Goal: Task Accomplishment & Management: Manage account settings

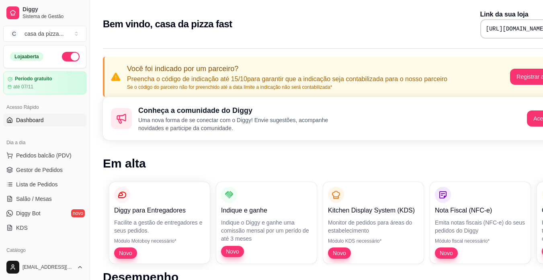
click at [37, 211] on span "Diggy Bot" at bounding box center [28, 213] width 25 height 8
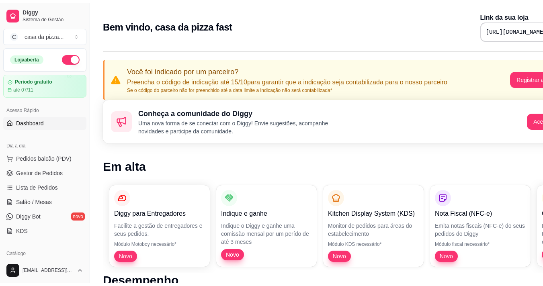
scroll to position [292, 0]
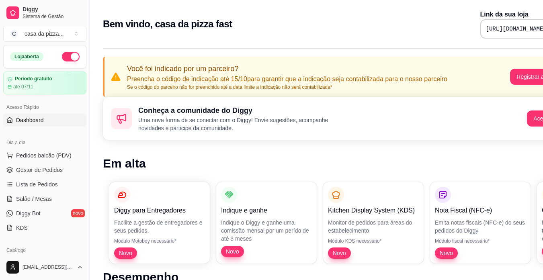
click at [81, 253] on div "Catálogo Produtos Complementos" at bounding box center [45, 264] width 90 height 47
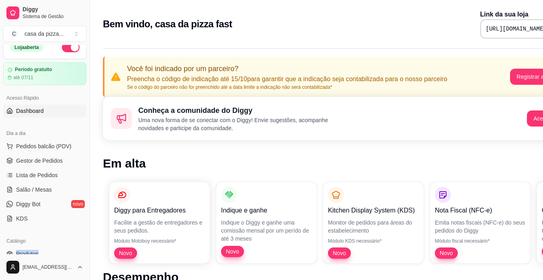
click at [81, 253] on div "Catálogo Produtos Complementos" at bounding box center [45, 255] width 90 height 47
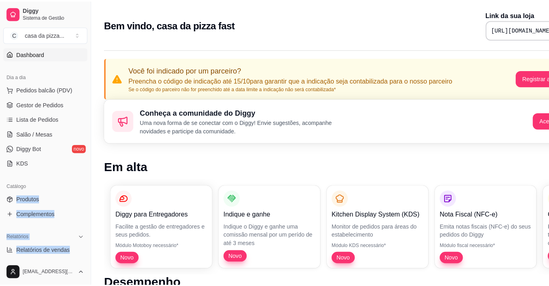
scroll to position [76, 0]
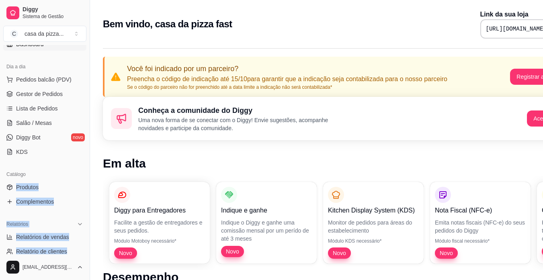
click at [81, 253] on div "Loja aberta Período gratuito até 07/11 Acesso Rápido Dashboard Dia a dia Pedido…" at bounding box center [45, 149] width 90 height 209
click at [23, 189] on span "Produtos" at bounding box center [27, 187] width 23 height 8
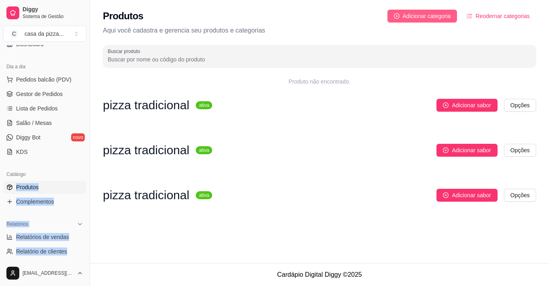
click at [435, 14] on span "Adicionar categoria" at bounding box center [427, 16] width 48 height 9
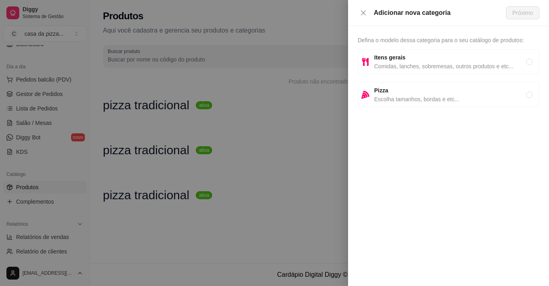
click at [432, 101] on span "Escolha tamanhos, bordas e etc..." at bounding box center [450, 99] width 152 height 9
radio input "true"
click at [432, 101] on span "Escolha tamanhos, bordas e etc..." at bounding box center [450, 99] width 152 height 9
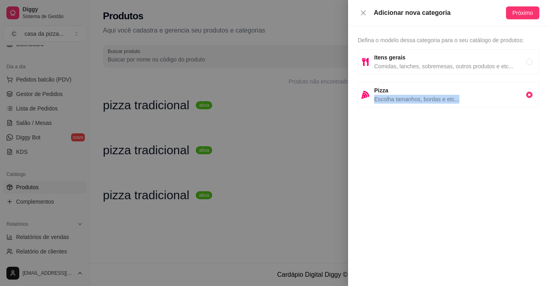
click at [432, 101] on span "Escolha tamanhos, bordas e etc..." at bounding box center [450, 99] width 152 height 9
click at [517, 16] on span "Próximo" at bounding box center [523, 12] width 21 height 9
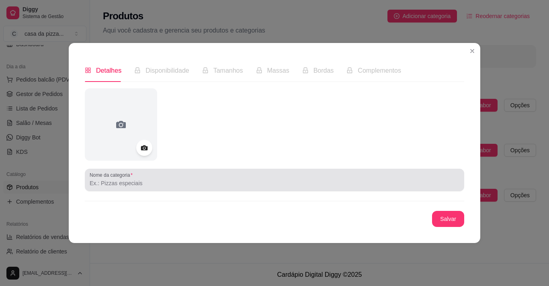
click at [113, 177] on label "Nome da categoria" at bounding box center [113, 175] width 46 height 7
click at [113, 179] on input "Nome da categoria" at bounding box center [275, 183] width 370 height 8
click at [88, 178] on div "Nome da categoria" at bounding box center [275, 180] width 380 height 23
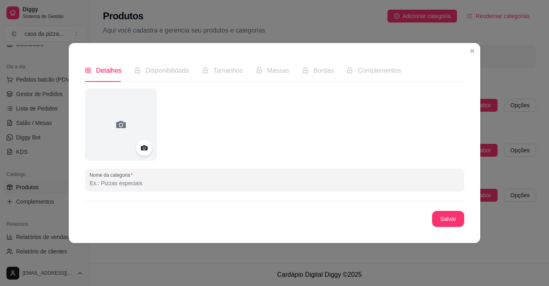
click at [265, 99] on div at bounding box center [275, 124] width 380 height 72
click at [123, 187] on input "Nome da categoria" at bounding box center [275, 183] width 370 height 8
type input "pizza tradicional"
click at [450, 212] on button "Salvar" at bounding box center [448, 219] width 31 height 16
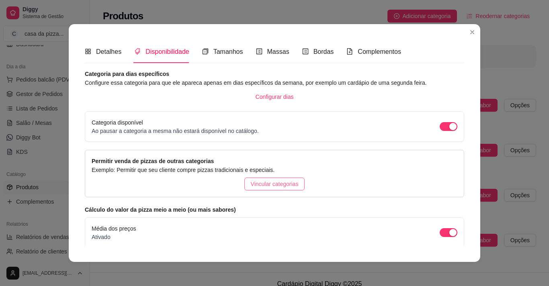
click at [244, 183] on button "Vincular categorias" at bounding box center [274, 184] width 61 height 13
click at [244, 189] on div "pizza tradicional" at bounding box center [275, 202] width 164 height 26
click at [226, 53] on span "Tamanhos" at bounding box center [228, 51] width 30 height 7
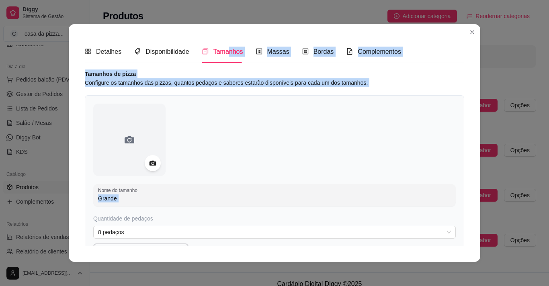
drag, startPoint x: 226, startPoint y: 53, endPoint x: 177, endPoint y: 123, distance: 85.3
click at [177, 123] on div "Detalhes Disponibilidade Tamanhos Massas Bordas Complementos Nome da categoria …" at bounding box center [275, 143] width 380 height 206
click at [128, 202] on input "Grande" at bounding box center [274, 199] width 353 height 8
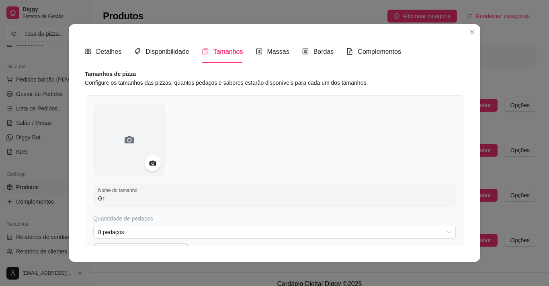
type input "G"
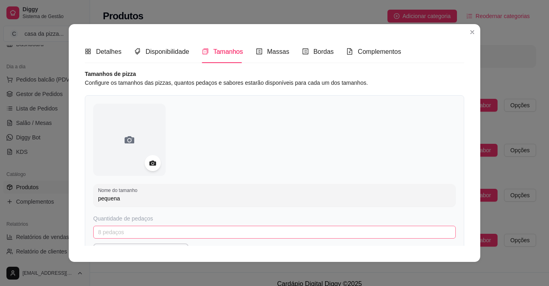
click at [124, 229] on span "8 pedaços" at bounding box center [274, 232] width 353 height 12
type input "pequena"
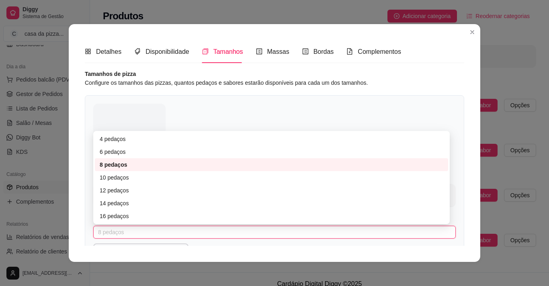
click at [125, 165] on div "8 pedaços" at bounding box center [272, 164] width 344 height 9
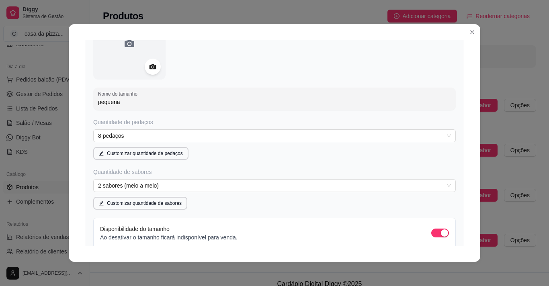
scroll to position [113, 0]
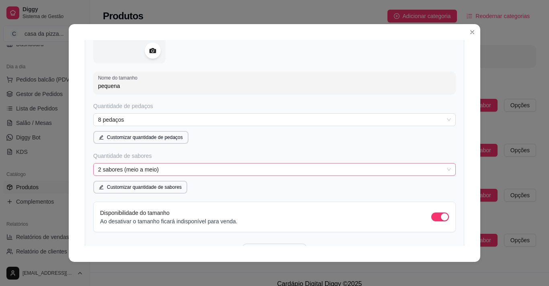
click at [153, 168] on span "2 sabores (meio a meio)" at bounding box center [274, 170] width 353 height 12
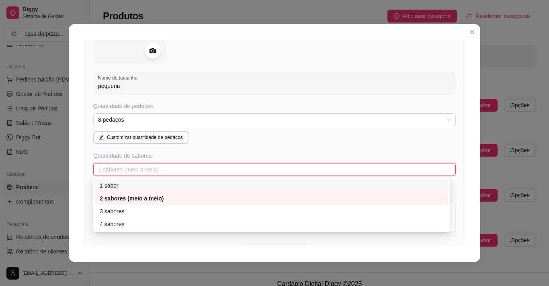
click at [103, 184] on div "1 sabor" at bounding box center [272, 185] width 344 height 9
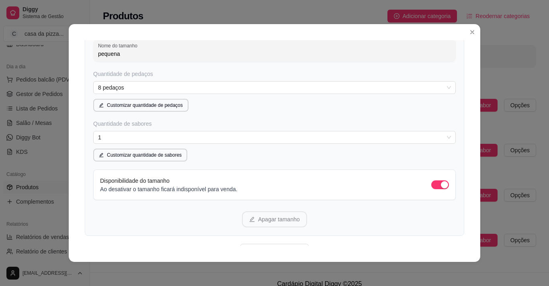
scroll to position [188, 0]
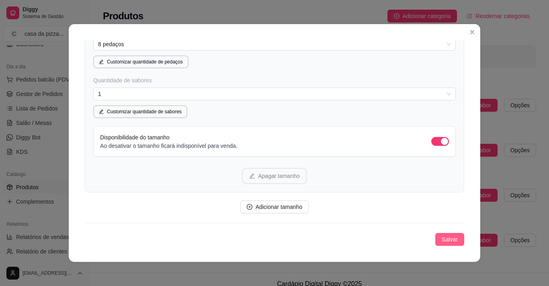
click at [442, 239] on span "Salvar" at bounding box center [450, 239] width 16 height 9
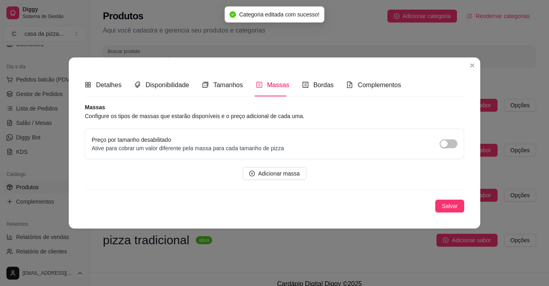
scroll to position [0, 0]
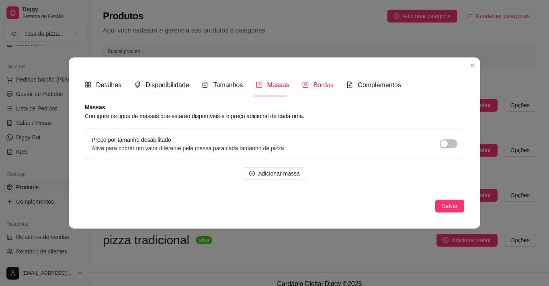
click at [320, 82] on span "Bordas" at bounding box center [324, 85] width 21 height 7
click at [451, 143] on span "button" at bounding box center [449, 144] width 18 height 9
click at [290, 172] on span "Adicionar borda" at bounding box center [278, 173] width 39 height 9
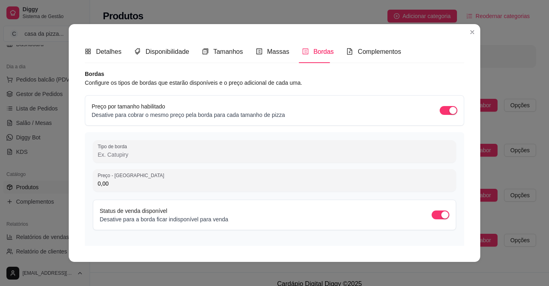
click at [143, 188] on input "0,00" at bounding box center [275, 184] width 354 height 8
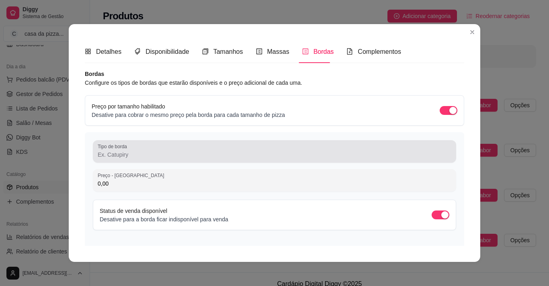
click at [146, 159] on div at bounding box center [275, 152] width 354 height 16
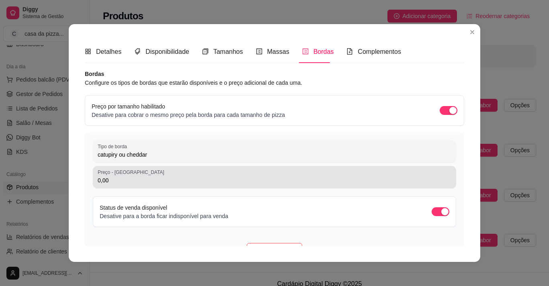
type input "catupiry ou cheddar"
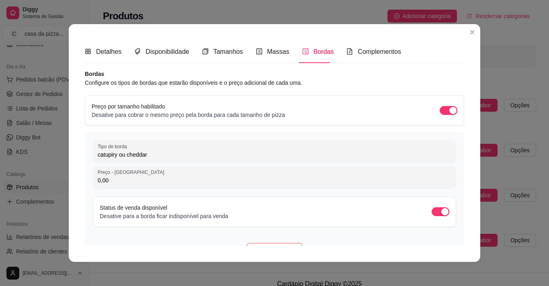
click at [152, 184] on input "0,00" at bounding box center [275, 180] width 354 height 8
type input "5,00"
click at [461, 240] on div "Detalhes Disponibilidade Tamanhos Massas Bordas Complementos Nome da categoria …" at bounding box center [275, 143] width 380 height 206
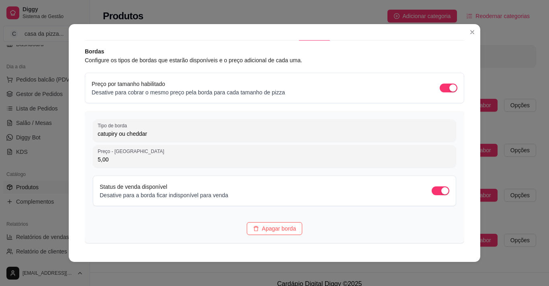
click at [461, 240] on div "Detalhes Disponibilidade Tamanhos Massas Bordas Complementos Nome da categoria …" at bounding box center [275, 143] width 380 height 206
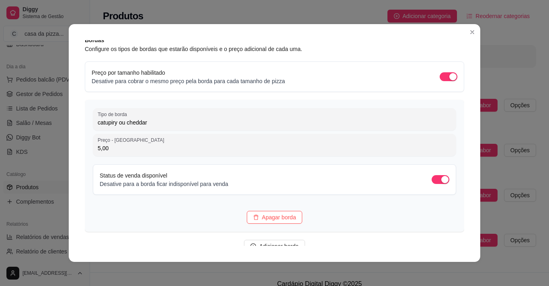
click at [461, 240] on div "Detalhes Disponibilidade Tamanhos Massas Bordas Complementos Nome da categoria …" at bounding box center [275, 143] width 380 height 206
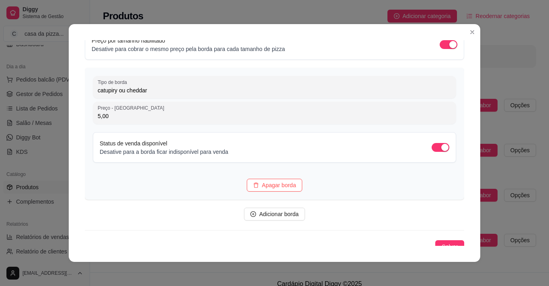
scroll to position [73, 0]
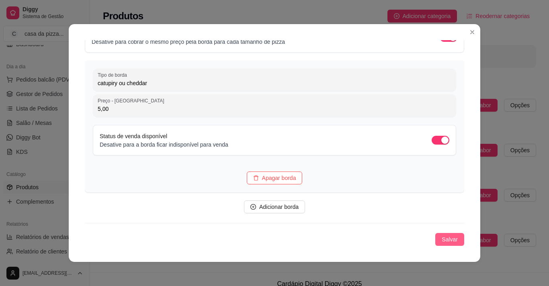
click at [448, 242] on span "Salvar" at bounding box center [450, 239] width 16 height 9
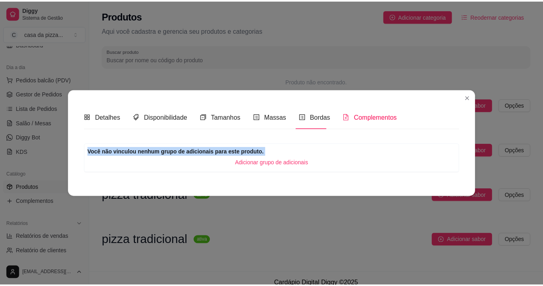
scroll to position [0, 0]
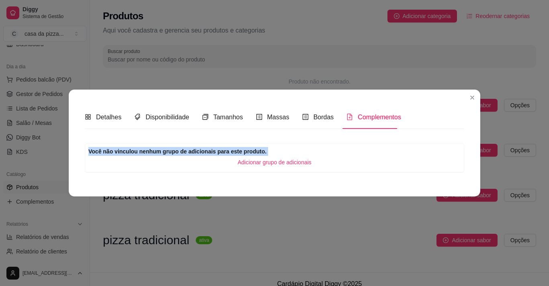
click at [284, 159] on span "Adicionar grupo de adicionais" at bounding box center [275, 162] width 74 height 9
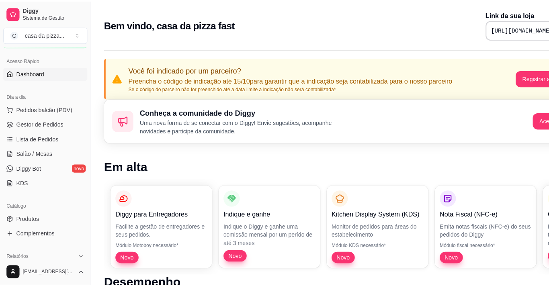
scroll to position [64, 0]
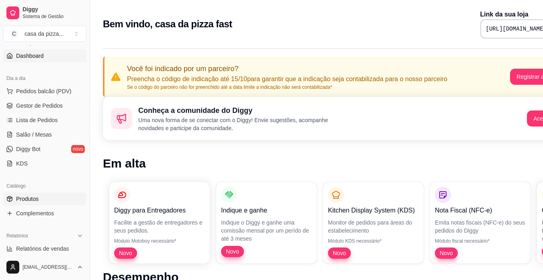
click at [36, 197] on span "Produtos" at bounding box center [27, 199] width 23 height 8
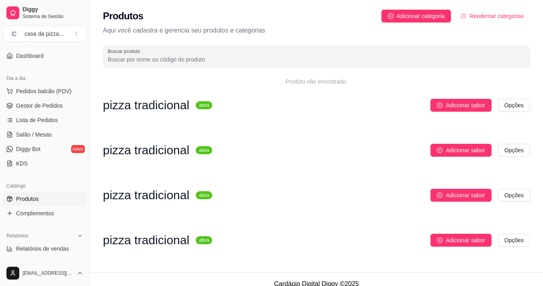
click at [201, 237] on sup "ativa" at bounding box center [204, 240] width 16 height 8
click at [457, 238] on span "Adicionar sabor" at bounding box center [465, 240] width 39 height 9
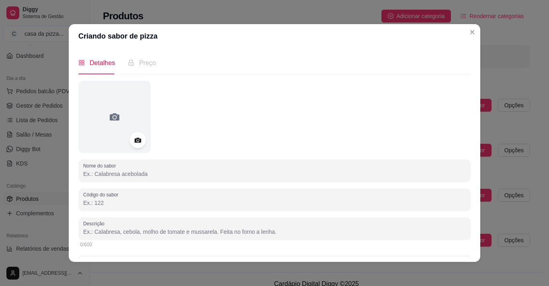
click at [167, 174] on input "Nome do sabor" at bounding box center [274, 174] width 383 height 8
click at [206, 175] on input "massa, molho,mussarela, calabresa,tomate, cebola,,azeitona," at bounding box center [274, 174] width 383 height 8
click at [206, 175] on input "massa, molho,mussarela, calabresa,tomate, cebola,azeitona," at bounding box center [274, 174] width 383 height 8
click at [233, 175] on input "massa, molho,mussarela, calabresa,tomate, cebola,azeitona," at bounding box center [274, 174] width 383 height 8
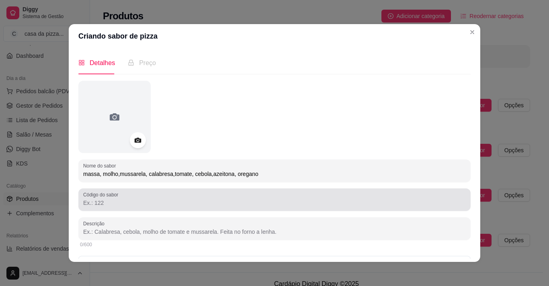
type input "massa, molho,mussarela, calabresa,tomate, cebola,azeitona, oregano"
click at [244, 193] on div at bounding box center [274, 200] width 383 height 16
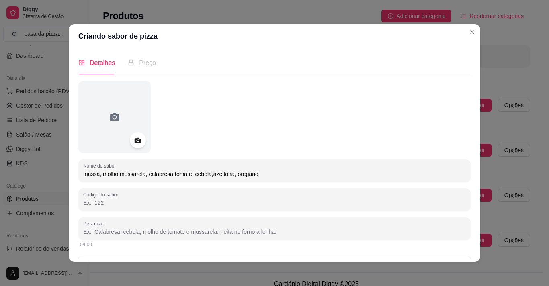
click at [236, 206] on input "Código do sabor" at bounding box center [274, 203] width 383 height 8
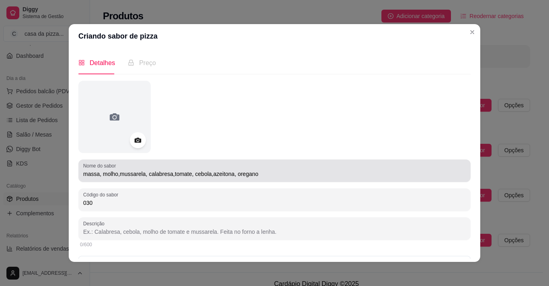
type input "030"
click at [251, 168] on div "massa, molho,mussarela, calabresa,tomate, cebola,azeitona, oregano" at bounding box center [274, 171] width 383 height 16
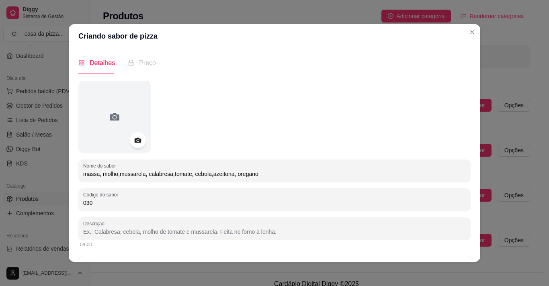
click at [246, 173] on input "massa, molho,mussarela, calabresa,tomate, cebola,azeitona, oregano" at bounding box center [274, 174] width 383 height 8
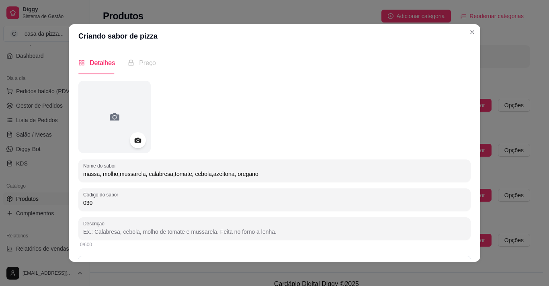
click at [172, 172] on input "massa, molho,mussarela, calabresa,tomate, cebola,azeitona, oregano" at bounding box center [274, 174] width 383 height 8
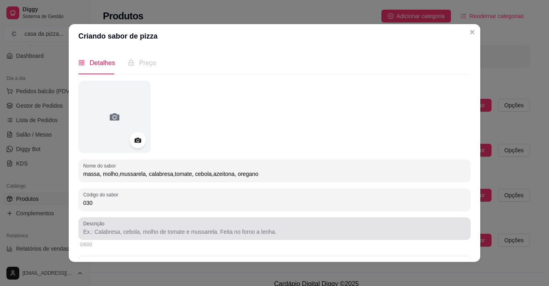
click at [195, 226] on div at bounding box center [274, 229] width 383 height 16
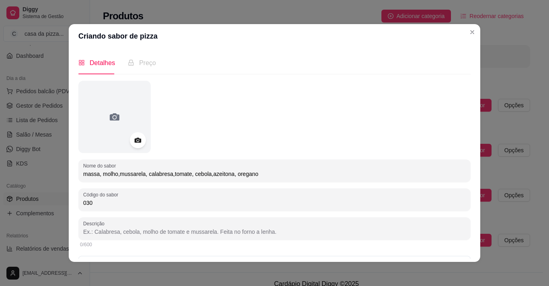
click at [249, 175] on input "massa, molho,mussarela, calabresa,tomate, cebola,azeitona, oregano" at bounding box center [274, 174] width 383 height 8
type input "m"
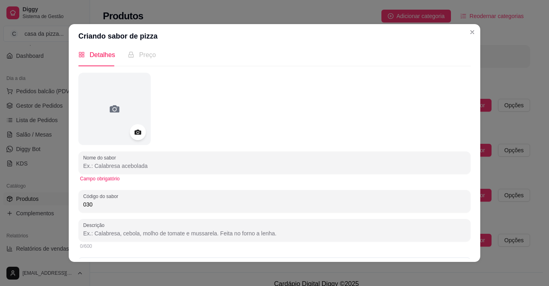
scroll to position [8, 0]
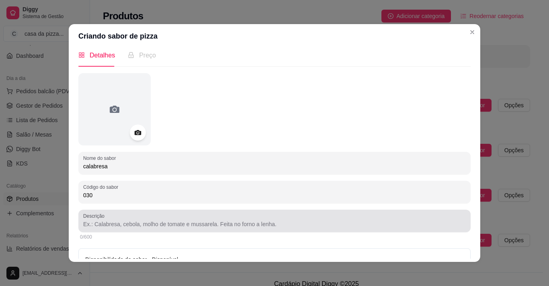
type input "calabresa"
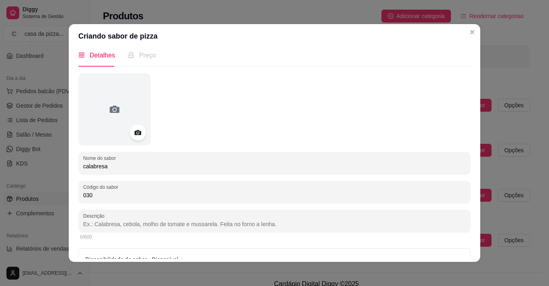
click at [235, 226] on input "Descrição" at bounding box center [274, 224] width 383 height 8
click at [267, 222] on input "Descrição" at bounding box center [274, 224] width 383 height 8
click at [281, 226] on input "Descrição" at bounding box center [274, 224] width 383 height 8
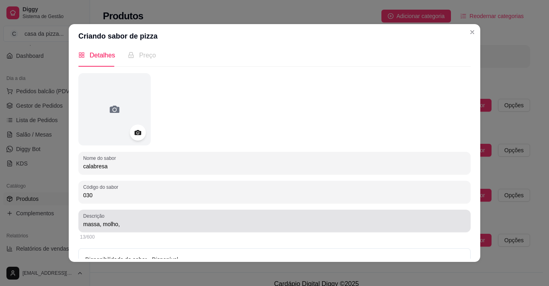
click at [182, 217] on div "massa, molho," at bounding box center [274, 221] width 383 height 16
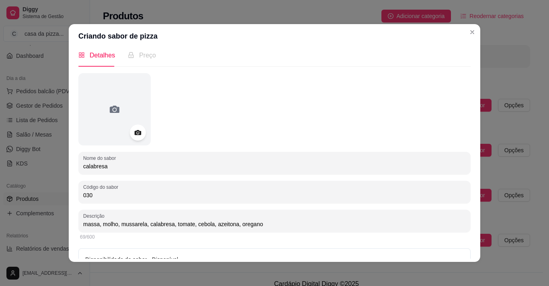
type input "massa, molho, mussarela, calabresa, tomate, cebola, azeitona, oregano"
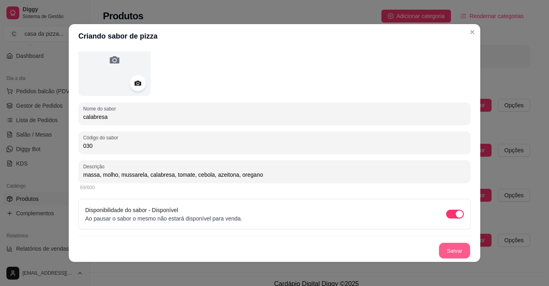
click at [450, 254] on button "Salvar" at bounding box center [454, 251] width 31 height 16
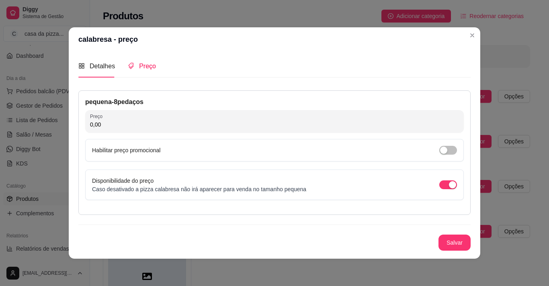
scroll to position [0, 0]
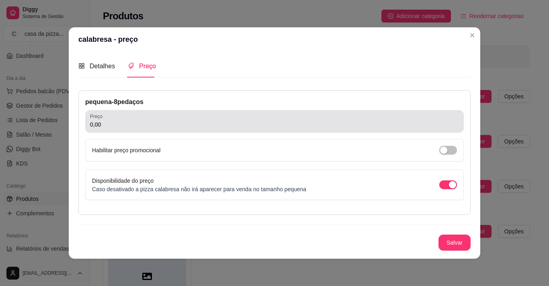
click at [126, 115] on div "0,00" at bounding box center [274, 121] width 369 height 16
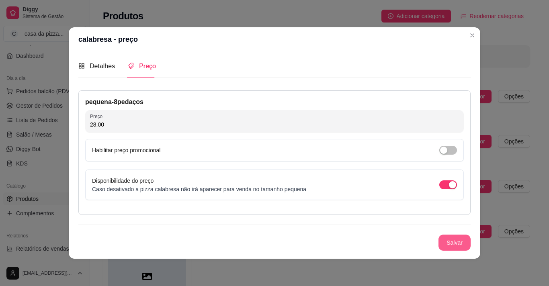
type input "28,00"
click at [457, 244] on button "Salvar" at bounding box center [454, 243] width 31 height 16
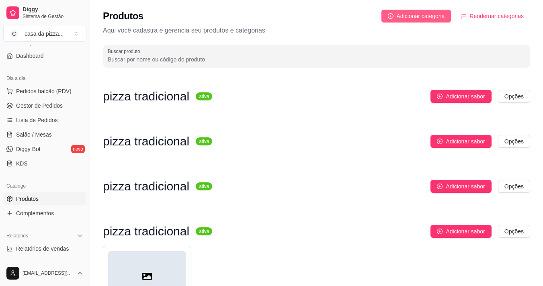
click at [431, 17] on span "Adicionar categoria" at bounding box center [421, 16] width 48 height 9
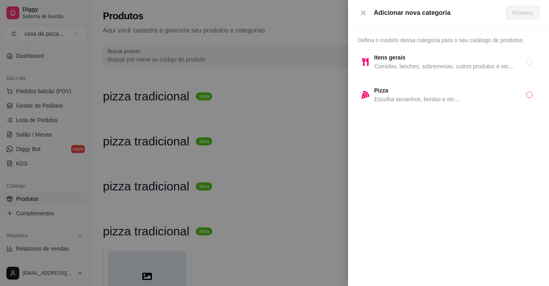
click at [530, 96] on input "radio" at bounding box center [529, 95] width 6 height 6
radio input "true"
click at [515, 16] on span "Próximo" at bounding box center [523, 12] width 21 height 9
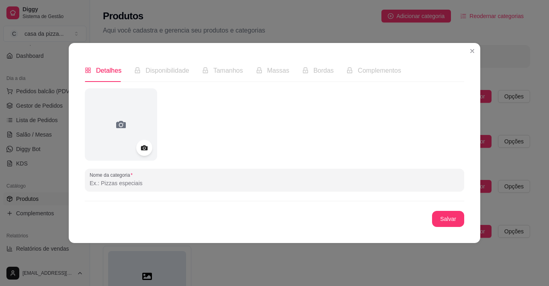
click at [171, 181] on input "Nome da categoria" at bounding box center [275, 183] width 370 height 8
type input "tradicional"
click at [445, 223] on button "Salvar" at bounding box center [448, 219] width 32 height 16
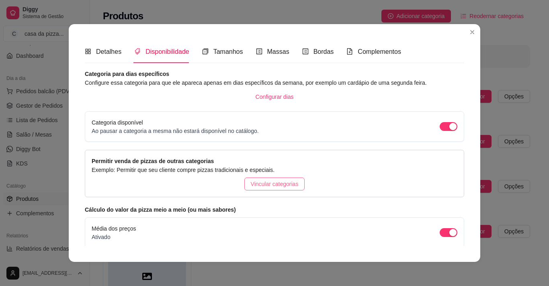
click at [260, 187] on span "Vincular categorias" at bounding box center [275, 184] width 48 height 9
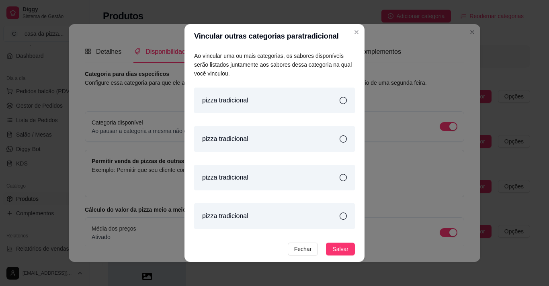
click at [340, 99] on icon at bounding box center [343, 100] width 7 height 7
click at [340, 139] on icon at bounding box center [343, 138] width 7 height 7
click at [340, 174] on icon at bounding box center [343, 177] width 7 height 7
click at [335, 143] on div "pizza tradicional" at bounding box center [274, 139] width 161 height 26
click at [340, 216] on icon at bounding box center [343, 216] width 7 height 7
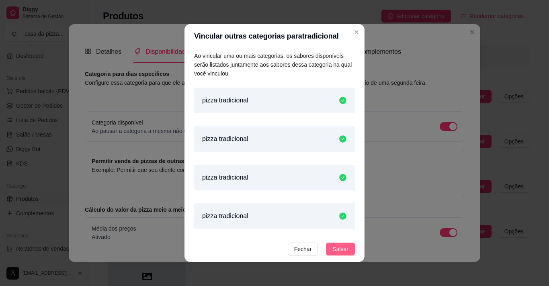
click at [340, 250] on span "Salvar" at bounding box center [340, 249] width 16 height 9
click at [340, 250] on button "Salvar" at bounding box center [336, 249] width 38 height 13
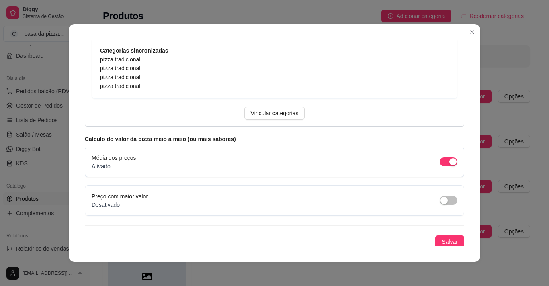
scroll to position [147, 0]
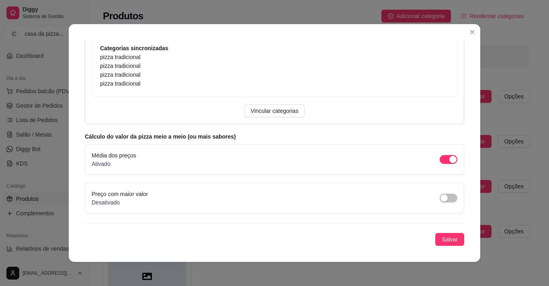
click at [146, 160] on div "Média dos preços Ativado" at bounding box center [275, 159] width 366 height 17
click at [145, 167] on div "Média dos preços Ativado" at bounding box center [275, 159] width 366 height 17
drag, startPoint x: 145, startPoint y: 167, endPoint x: 216, endPoint y: 215, distance: 85.8
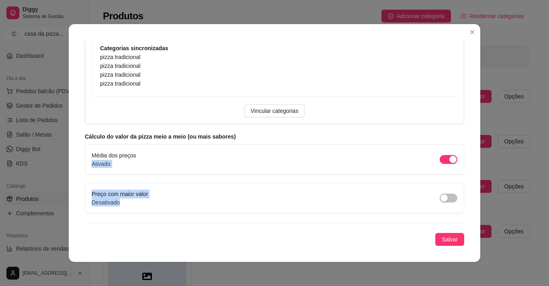
click at [216, 215] on div "Categoria para dias específicos Configure essa categoria para que ele apareca a…" at bounding box center [275, 84] width 380 height 324
click at [446, 198] on span "button" at bounding box center [449, 198] width 18 height 9
click at [442, 242] on span "Salvar" at bounding box center [450, 239] width 16 height 9
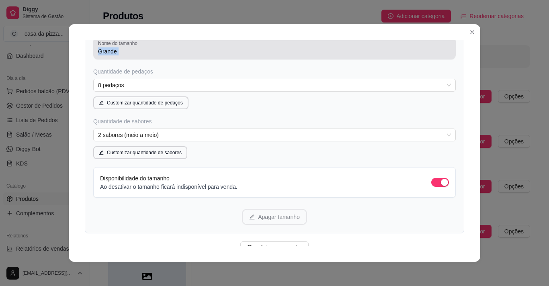
click at [159, 57] on div "Nome do tamanho Grande" at bounding box center [274, 48] width 363 height 23
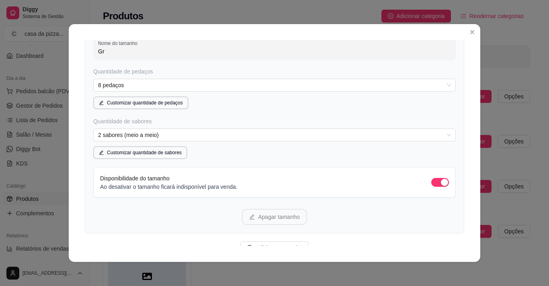
type input "G"
click at [137, 137] on span "2 sabores (meio a meio)" at bounding box center [274, 135] width 353 height 12
type input "pequena"
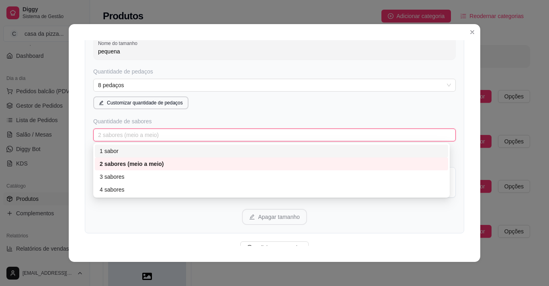
click at [134, 151] on div "1 sabor" at bounding box center [272, 151] width 344 height 9
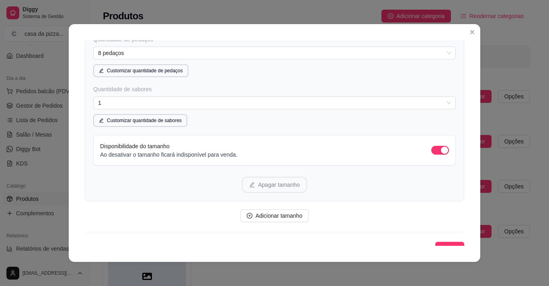
scroll to position [188, 0]
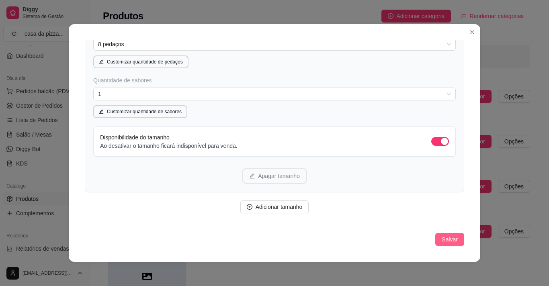
click at [435, 238] on button "Salvar" at bounding box center [449, 239] width 29 height 13
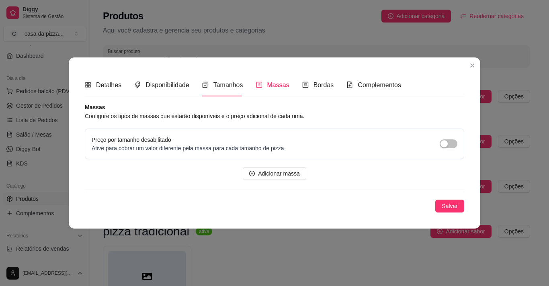
scroll to position [0, 0]
click at [317, 90] on div "Bordas" at bounding box center [318, 85] width 32 height 10
click at [453, 140] on span "button" at bounding box center [449, 144] width 18 height 9
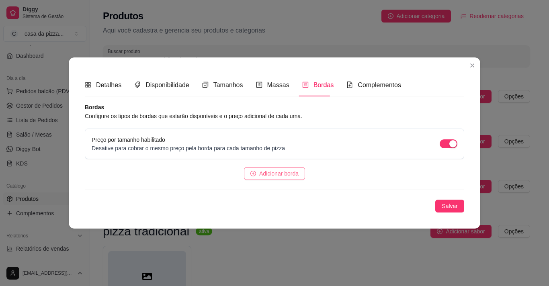
click at [286, 177] on span "Adicionar borda" at bounding box center [278, 173] width 39 height 9
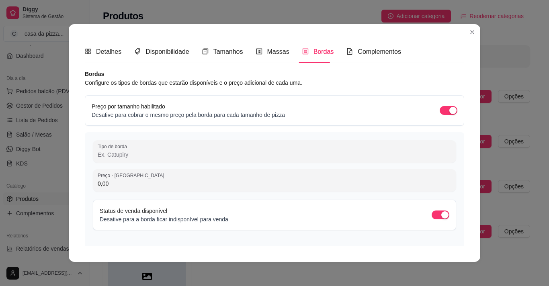
click at [177, 164] on div at bounding box center [274, 164] width 363 height 3
click at [178, 152] on input "Tipo de borda" at bounding box center [275, 155] width 354 height 8
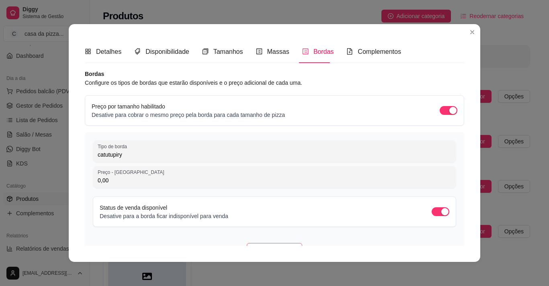
click at [109, 154] on input "catutupiry" at bounding box center [275, 155] width 354 height 8
click at [150, 154] on input "catupiry" at bounding box center [275, 155] width 354 height 8
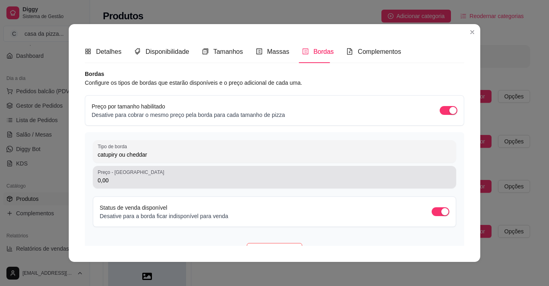
type input "catupiry ou cheddar"
click at [155, 183] on input "0,00" at bounding box center [275, 180] width 354 height 8
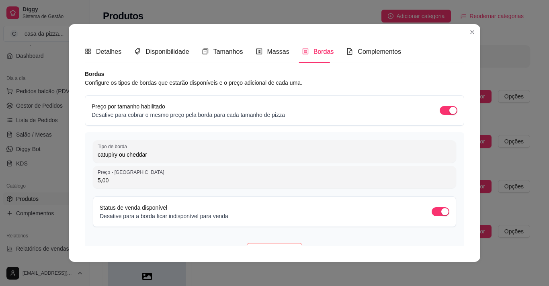
type input "5,00"
click at [322, 195] on div "Tipo de borda catupiry ou cheddar Preço - Tamanho pequena 5,00 Status de venda …" at bounding box center [275, 198] width 380 height 132
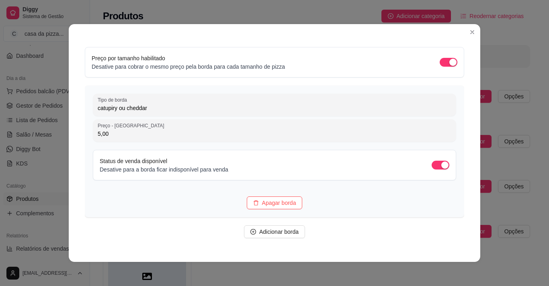
scroll to position [64, 0]
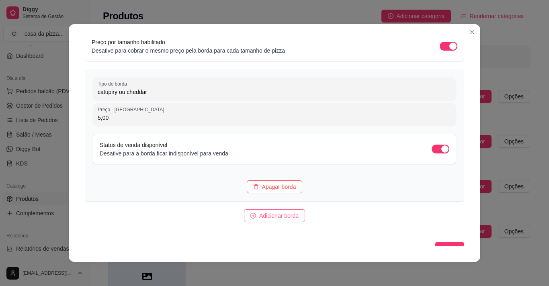
click at [259, 219] on span "Adicionar borda" at bounding box center [278, 215] width 39 height 9
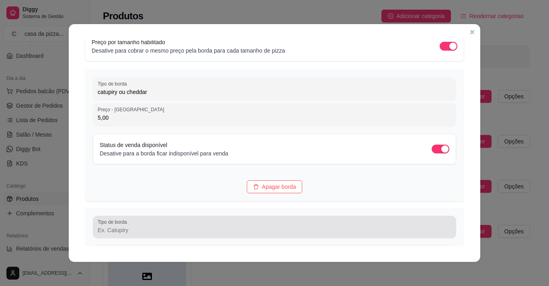
click at [266, 236] on div "Tipo de borda" at bounding box center [274, 227] width 363 height 23
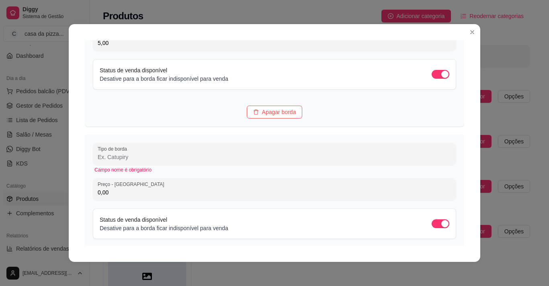
scroll to position [171, 0]
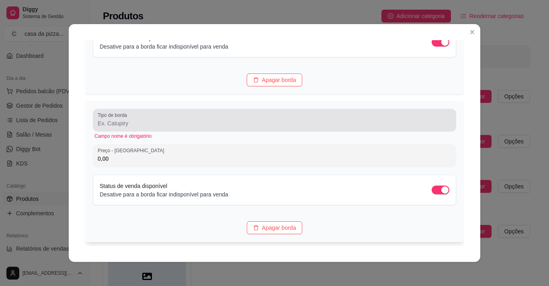
click at [153, 128] on div at bounding box center [275, 120] width 354 height 16
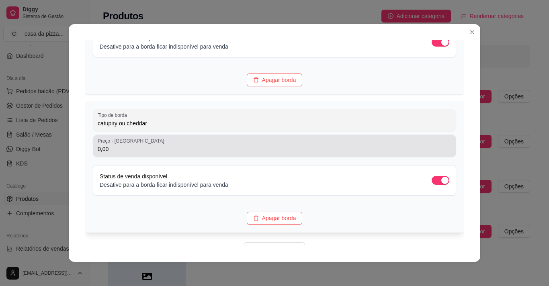
type input "catupiry ou cheddar"
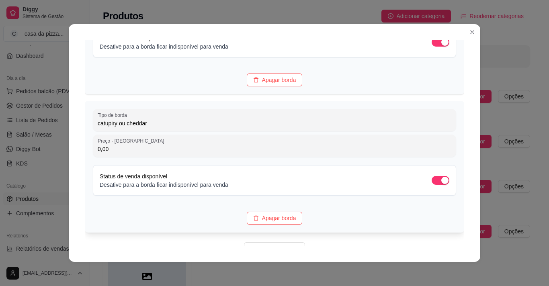
click at [150, 148] on input "0,00" at bounding box center [275, 149] width 354 height 8
type input "5,00"
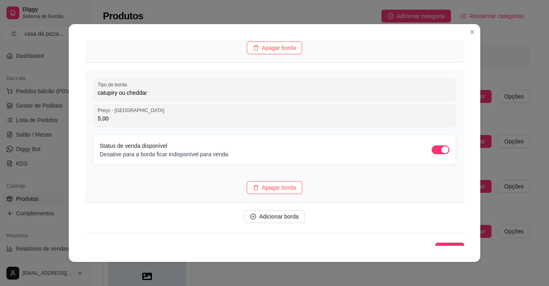
scroll to position [213, 0]
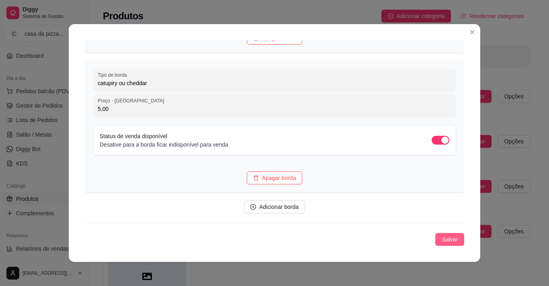
click at [447, 236] on span "Salvar" at bounding box center [450, 239] width 16 height 9
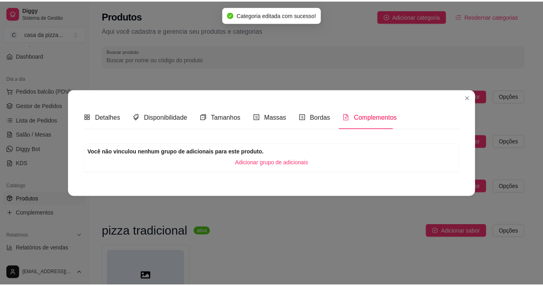
scroll to position [0, 0]
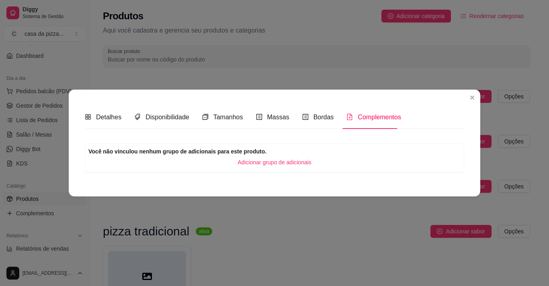
click at [378, 117] on span "Complementos" at bounding box center [379, 117] width 43 height 7
click at [328, 164] on button "Adicionar grupo de adicionais" at bounding box center [274, 162] width 372 height 13
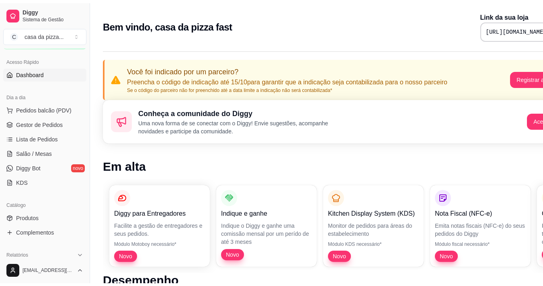
scroll to position [102, 0]
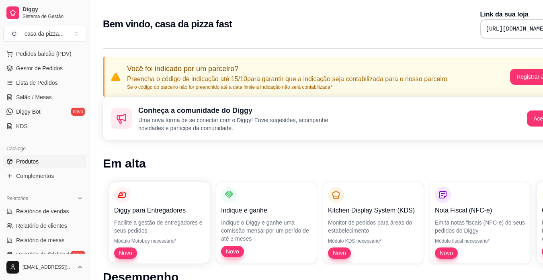
click at [31, 162] on span "Produtos" at bounding box center [27, 162] width 23 height 8
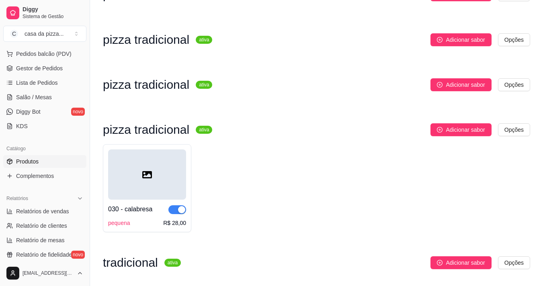
scroll to position [134, 0]
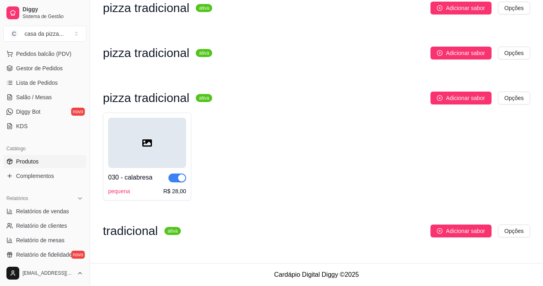
click at [168, 93] on h3 "pizza tradicional" at bounding box center [146, 98] width 86 height 10
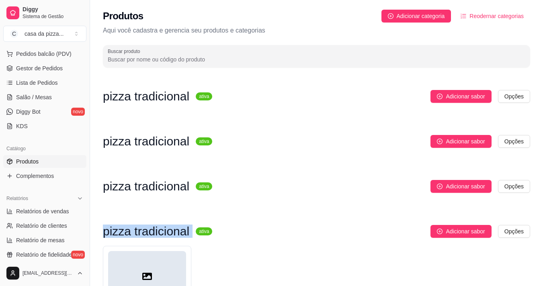
scroll to position [0, 0]
click at [169, 101] on h3 "pizza tradicional" at bounding box center [146, 97] width 86 height 10
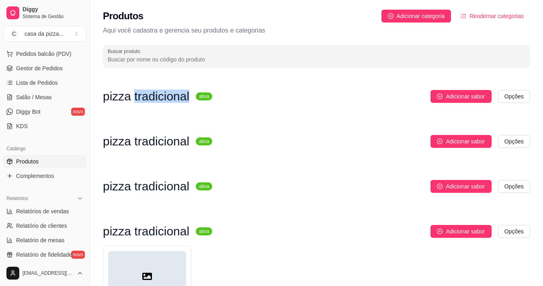
click at [169, 101] on h3 "pizza tradicional" at bounding box center [146, 97] width 86 height 10
click at [444, 93] on button "Adicionar sabor" at bounding box center [461, 96] width 61 height 13
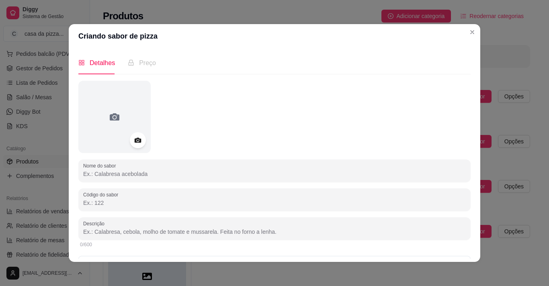
click at [448, 91] on div at bounding box center [274, 117] width 392 height 72
click at [252, 172] on input "Nome do sabor" at bounding box center [274, 174] width 383 height 8
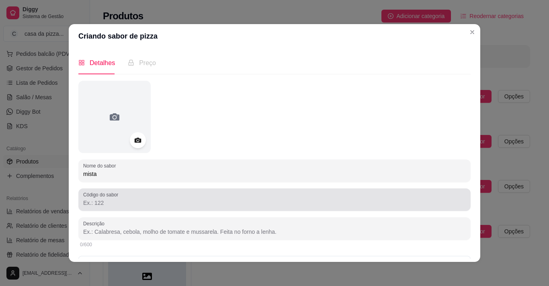
type input "mista"
click at [226, 197] on div at bounding box center [274, 200] width 383 height 16
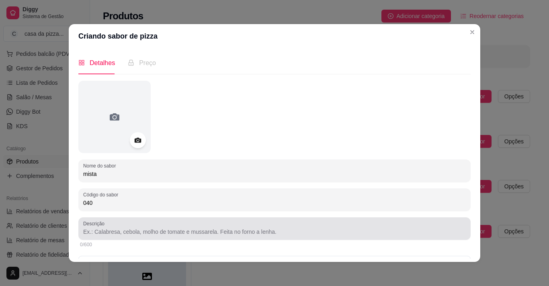
type input "040"
click at [191, 234] on input "Descrição" at bounding box center [274, 232] width 383 height 8
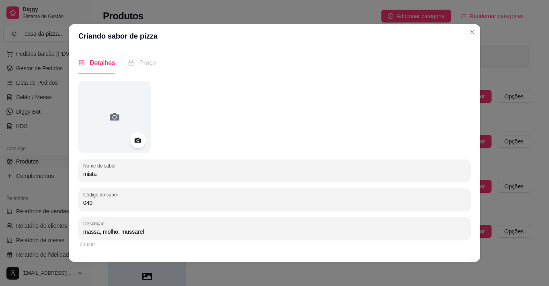
type input "massa, molho, mussarela"
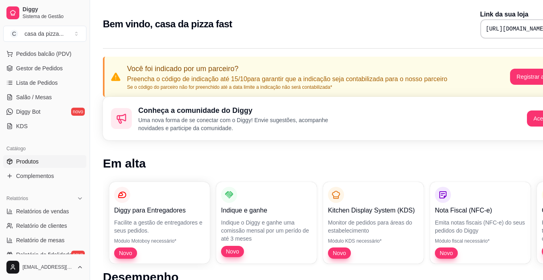
click at [36, 163] on span "Produtos" at bounding box center [27, 162] width 23 height 8
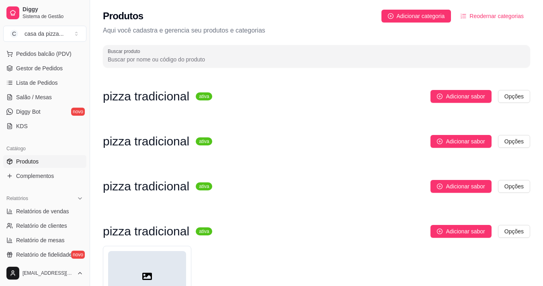
click at [169, 248] on div "030 - calabresa pequena R$ 28,00" at bounding box center [147, 290] width 88 height 88
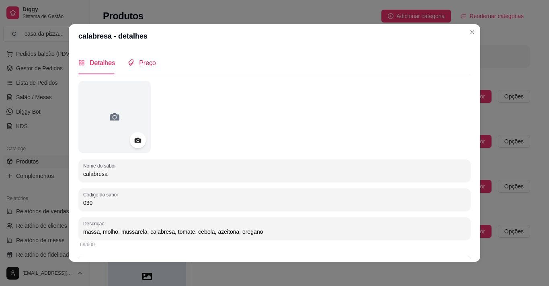
click at [146, 61] on span "Preço" at bounding box center [147, 63] width 17 height 7
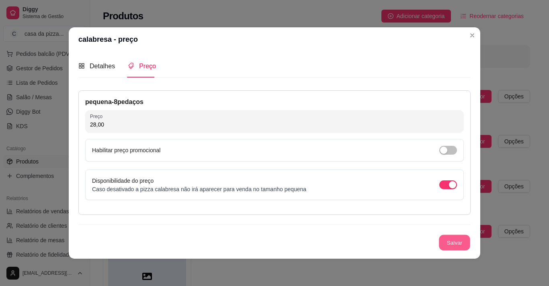
click at [445, 240] on button "Salvar" at bounding box center [454, 243] width 31 height 16
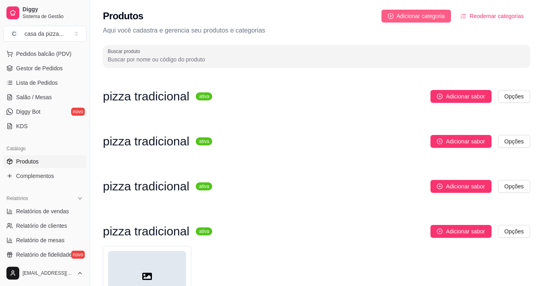
click at [441, 20] on span "Adicionar categoria" at bounding box center [421, 16] width 48 height 9
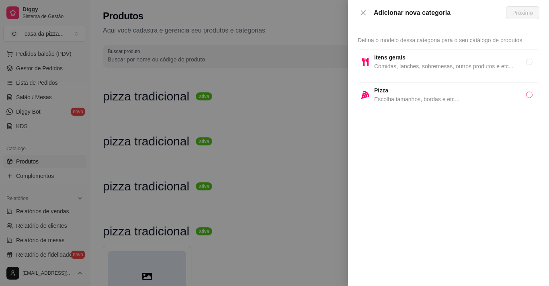
click at [529, 97] on input "radio" at bounding box center [529, 95] width 6 height 6
radio input "true"
click at [522, 12] on span "Próximo" at bounding box center [523, 12] width 21 height 9
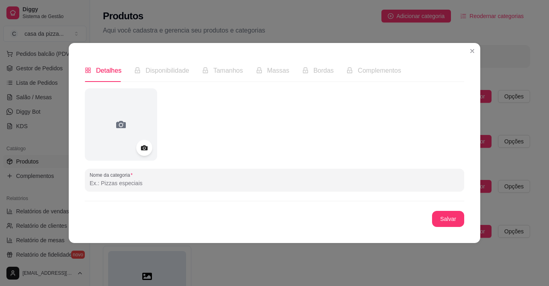
click at [127, 180] on input "Nome da categoria" at bounding box center [275, 183] width 370 height 8
type input "tradicional"
click at [445, 215] on button "Salvar" at bounding box center [448, 219] width 31 height 16
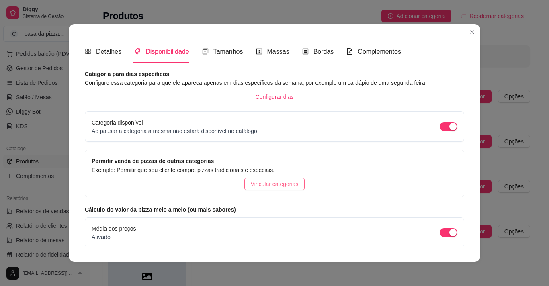
click at [271, 180] on span "Vincular categorias" at bounding box center [275, 184] width 48 height 9
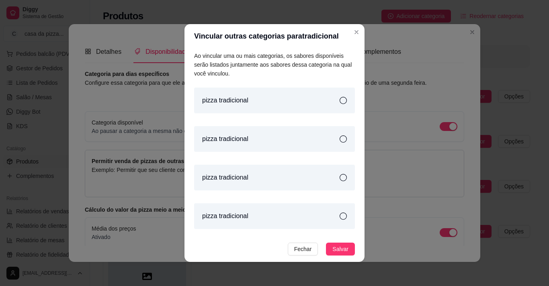
click at [340, 102] on icon at bounding box center [343, 100] width 7 height 7
click at [340, 140] on icon at bounding box center [343, 138] width 7 height 7
click at [340, 179] on icon at bounding box center [343, 177] width 7 height 7
click at [340, 215] on icon at bounding box center [343, 216] width 7 height 7
click at [335, 249] on span "Salvar" at bounding box center [340, 249] width 16 height 9
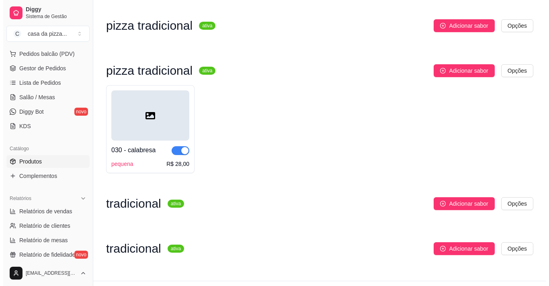
scroll to position [179, 0]
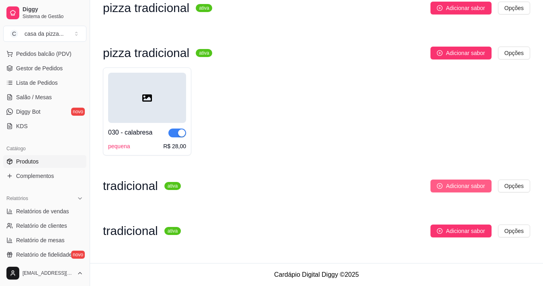
click at [441, 186] on icon "plus-circle" at bounding box center [440, 186] width 2 height 2
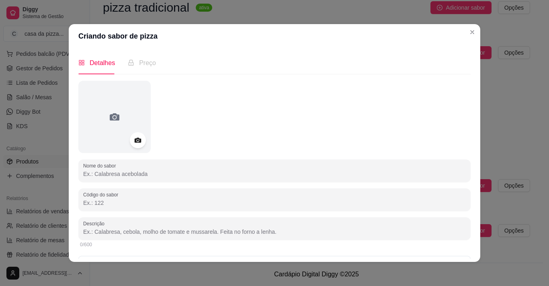
click at [194, 175] on input "Nome do sabor" at bounding box center [274, 174] width 383 height 8
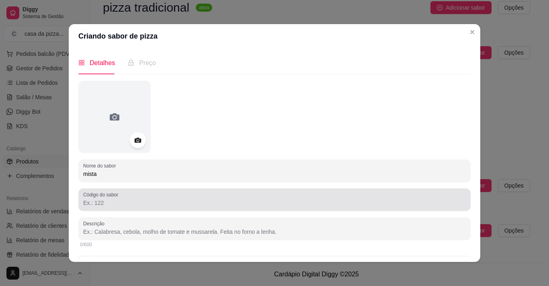
type input "mista"
click at [146, 190] on div "Código do sabor" at bounding box center [274, 200] width 392 height 23
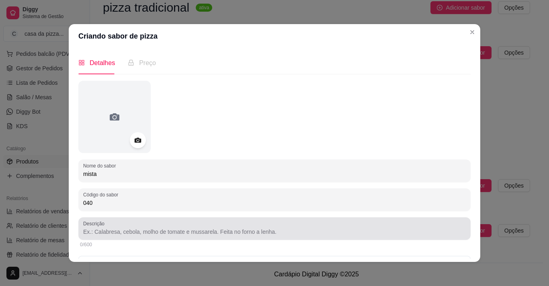
type input "040"
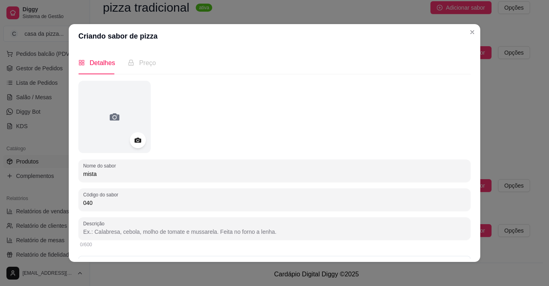
click at [149, 234] on input "Descrição" at bounding box center [274, 232] width 383 height 8
type input "massa, molho, presunto, mussarela, tomate cebola, azeitona, oregano."
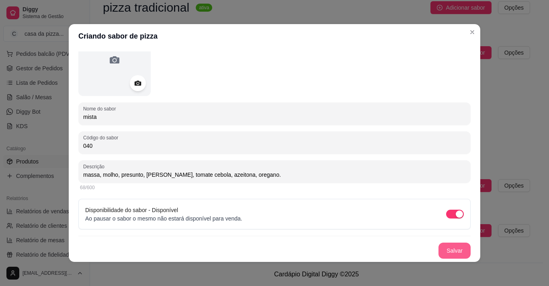
click at [453, 247] on button "Salvar" at bounding box center [455, 251] width 32 height 16
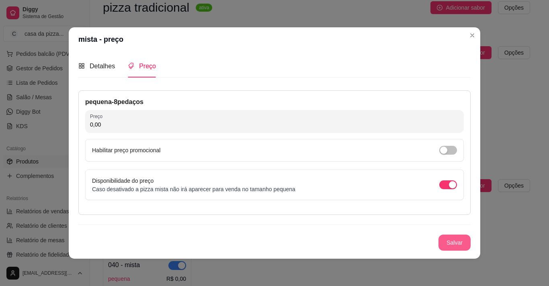
scroll to position [0, 0]
click at [209, 125] on input "0,00" at bounding box center [274, 125] width 369 height 8
type input "28,00"
click at [448, 247] on button "Salvar" at bounding box center [454, 243] width 31 height 16
click at [448, 247] on div "Salvar" at bounding box center [274, 243] width 392 height 16
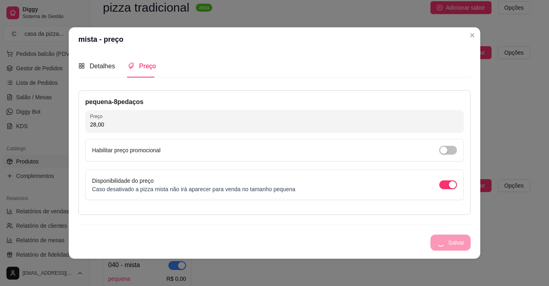
click at [448, 247] on div "Salvar" at bounding box center [274, 243] width 392 height 16
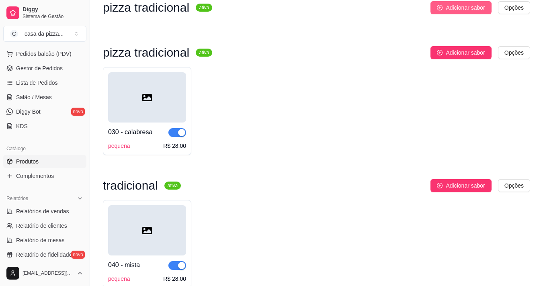
click at [475, 10] on span "Adicionar sabor" at bounding box center [465, 7] width 39 height 9
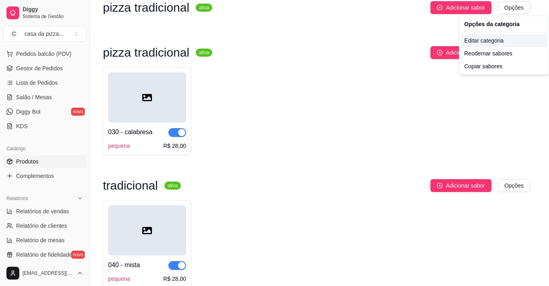
click at [490, 40] on div "Editar categoria" at bounding box center [504, 40] width 86 height 13
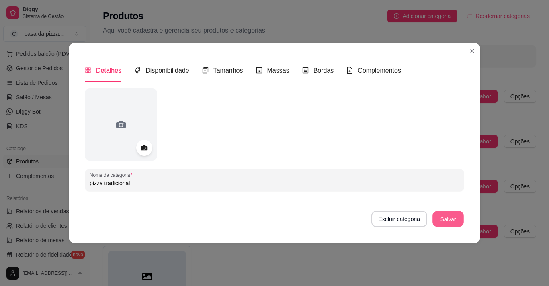
click at [447, 218] on button "Salvar" at bounding box center [448, 219] width 31 height 16
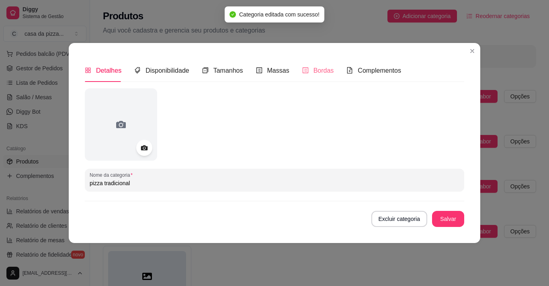
click at [315, 59] on div "Bordas" at bounding box center [318, 70] width 32 height 23
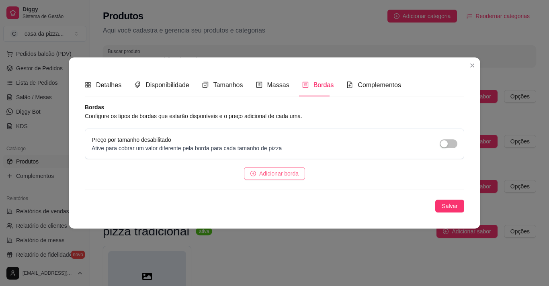
click at [288, 172] on span "Adicionar borda" at bounding box center [278, 173] width 39 height 9
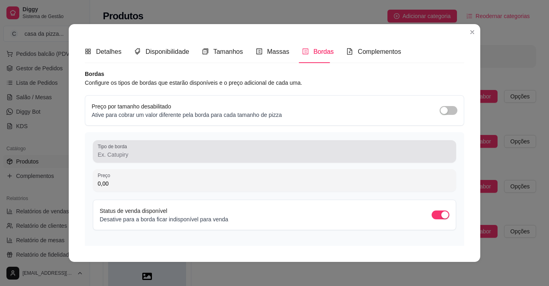
click at [210, 161] on div "Tipo de borda" at bounding box center [274, 151] width 363 height 23
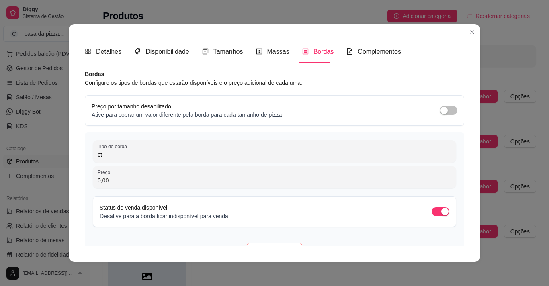
type input "c"
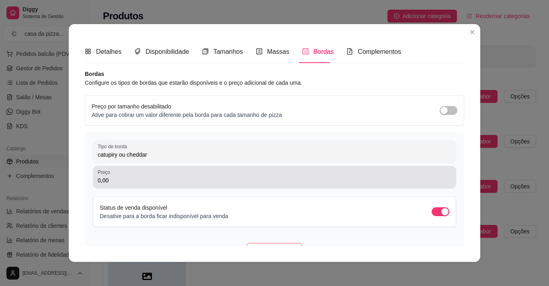
type input "catupiry ou cheddar"
click at [241, 186] on div "Preço 0,00" at bounding box center [274, 177] width 363 height 23
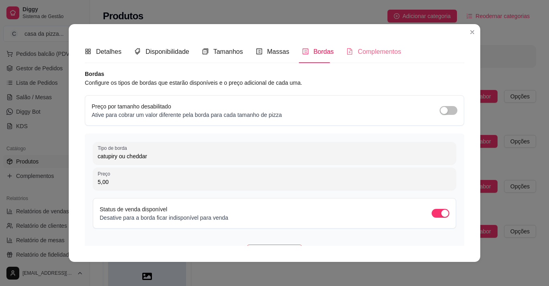
type input "5,00"
click at [381, 47] on div "Complementos" at bounding box center [374, 52] width 55 height 10
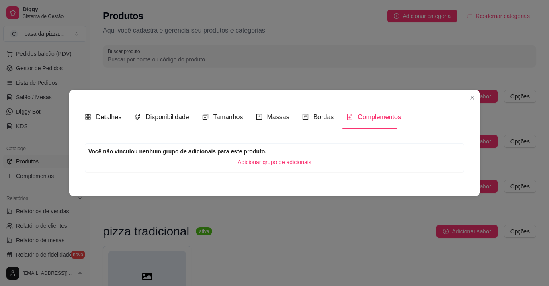
click at [300, 161] on span "Adicionar grupo de adicionais" at bounding box center [275, 162] width 74 height 9
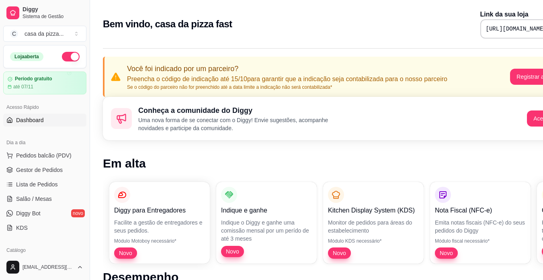
click at [81, 256] on div "Catálogo Produtos Complementos" at bounding box center [45, 264] width 90 height 47
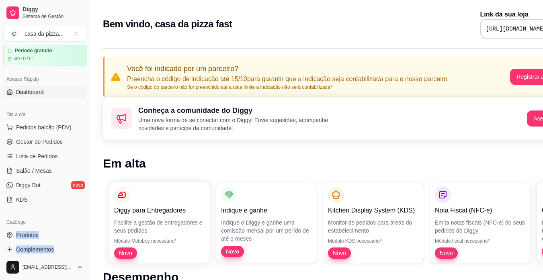
click at [81, 254] on div "Loja aberta Período gratuito até 07/11 Acesso Rápido Dashboard Dia a dia Pedido…" at bounding box center [45, 149] width 90 height 209
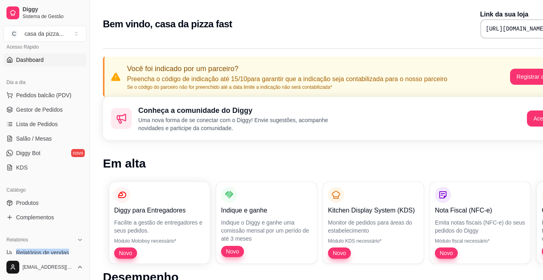
click at [81, 256] on div "Relatórios Relatórios de vendas Relatório de clientes Relatório de mesas Relató…" at bounding box center [45, 268] width 90 height 76
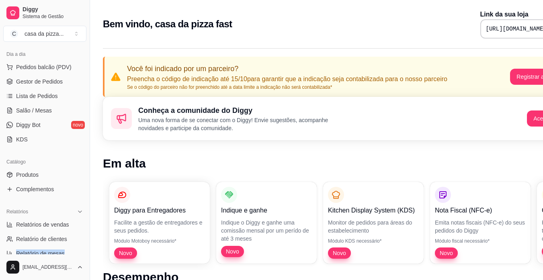
click at [81, 256] on div "Relatórios Relatórios de vendas Relatório de clientes Relatório de mesas Relató…" at bounding box center [45, 240] width 90 height 76
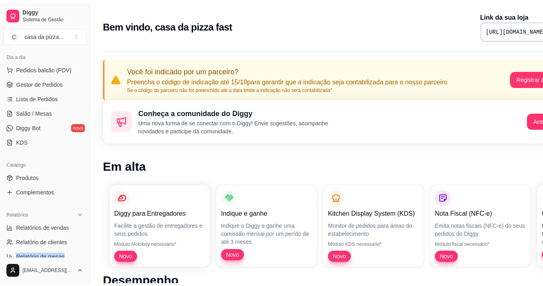
scroll to position [96, 0]
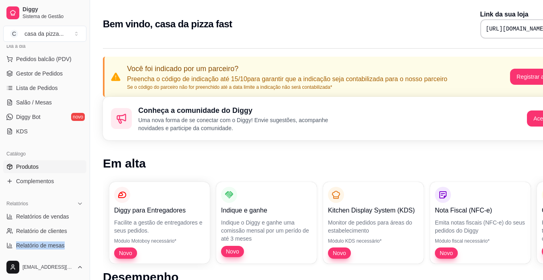
click at [35, 166] on span "Produtos" at bounding box center [27, 167] width 23 height 8
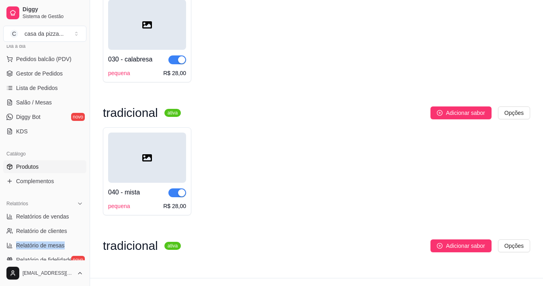
scroll to position [267, 0]
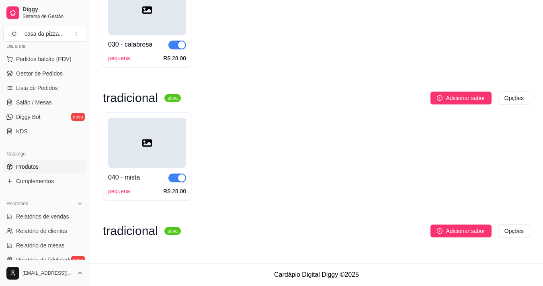
click at [136, 228] on h3 "tradicional" at bounding box center [130, 231] width 55 height 10
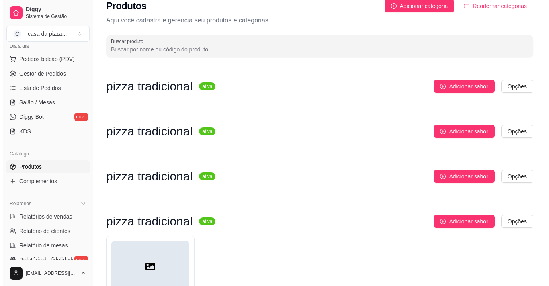
scroll to position [0, 0]
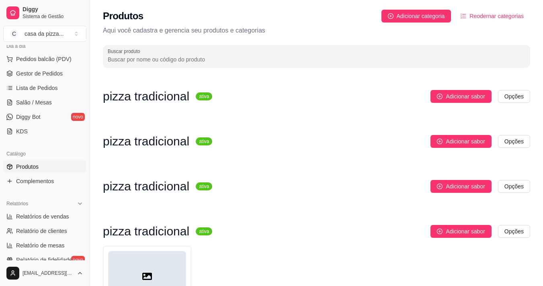
click at [169, 92] on h3 "pizza tradicional" at bounding box center [146, 97] width 86 height 10
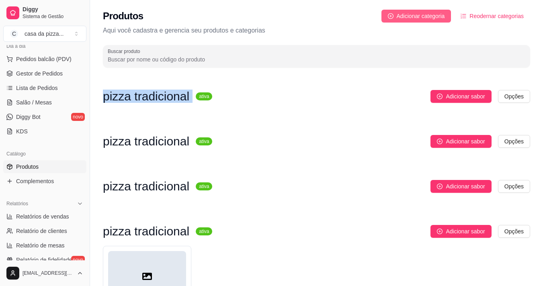
click at [393, 20] on button "Adicionar categoria" at bounding box center [417, 16] width 70 height 13
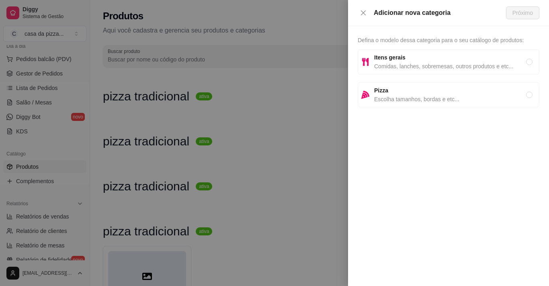
click at [413, 95] on span "Escolha tamanhos, bordas e etc..." at bounding box center [450, 99] width 152 height 9
radio input "true"
click at [523, 14] on span "Próximo" at bounding box center [523, 12] width 21 height 9
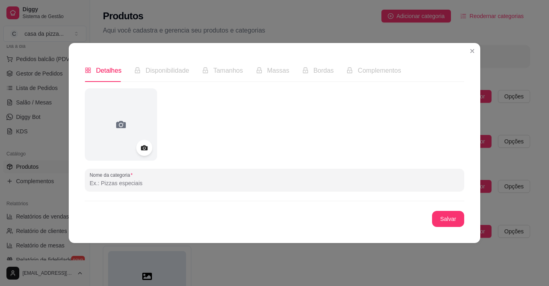
click at [183, 184] on input "Nome da categoria" at bounding box center [275, 183] width 370 height 8
type input "tradicional"
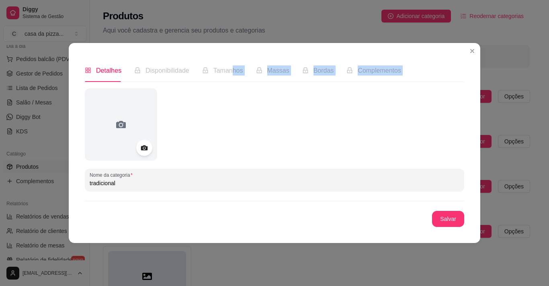
drag, startPoint x: 231, startPoint y: 70, endPoint x: 320, endPoint y: 160, distance: 126.5
click at [320, 160] on div "Detalhes Disponibilidade Tamanhos Massas Bordas Complementos Nome da categoria …" at bounding box center [275, 143] width 380 height 168
click at [454, 220] on button "Salvar" at bounding box center [448, 219] width 31 height 16
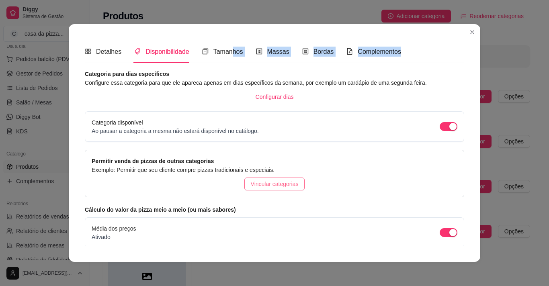
click at [258, 183] on span "Vincular categorias" at bounding box center [275, 184] width 48 height 9
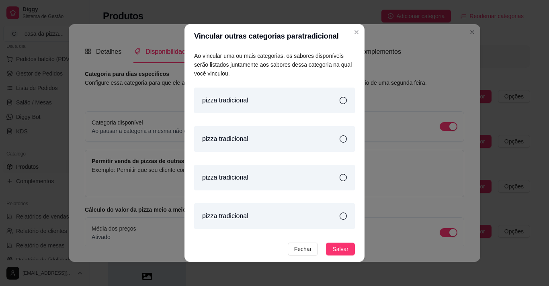
click at [340, 100] on icon at bounding box center [343, 100] width 7 height 7
click at [340, 140] on icon at bounding box center [343, 138] width 7 height 7
click at [340, 179] on icon at bounding box center [343, 177] width 7 height 7
click at [340, 216] on icon at bounding box center [343, 216] width 7 height 7
click at [341, 245] on span "Salvar" at bounding box center [340, 249] width 16 height 9
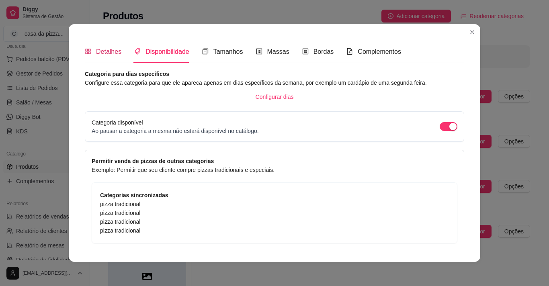
click at [111, 52] on span "Detalhes" at bounding box center [108, 51] width 25 height 7
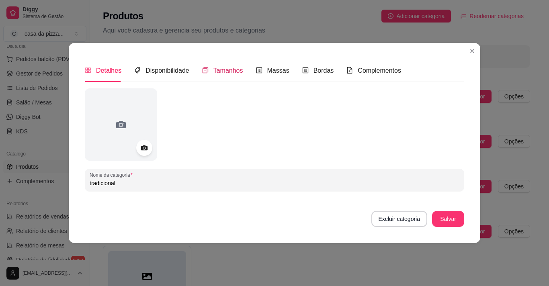
click at [223, 67] on span "Tamanhos" at bounding box center [228, 70] width 30 height 7
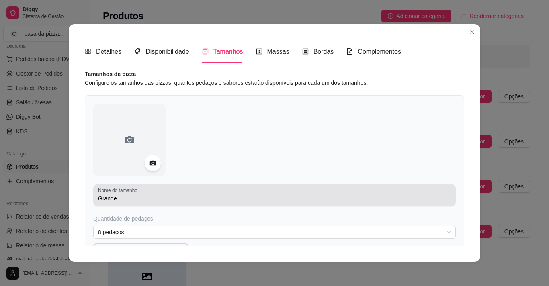
click at [130, 197] on input "Grande" at bounding box center [274, 199] width 353 height 8
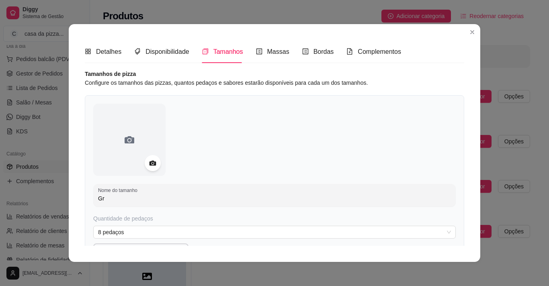
type input "G"
type input "pequena"
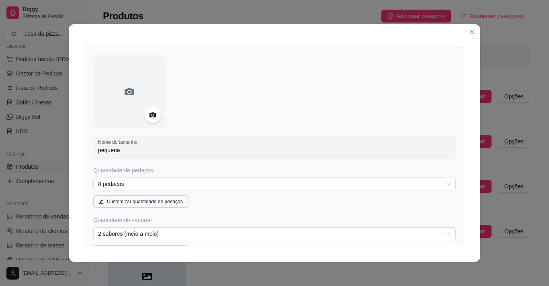
scroll to position [64, 0]
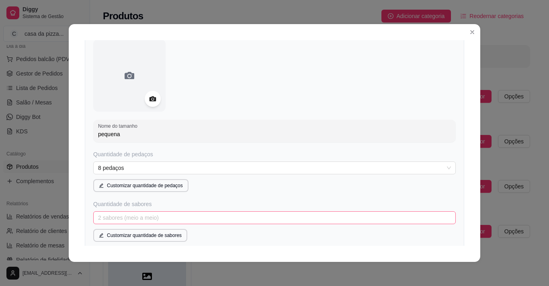
click at [242, 215] on span "2 sabores (meio a meio)" at bounding box center [274, 218] width 353 height 12
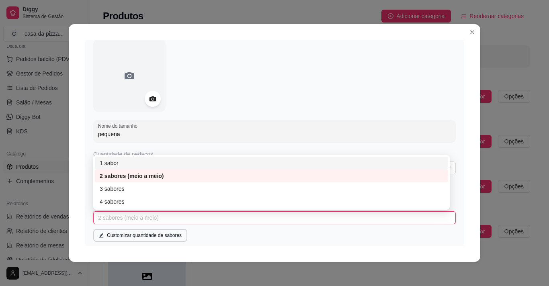
click at [194, 164] on div "1 sabor" at bounding box center [272, 163] width 344 height 9
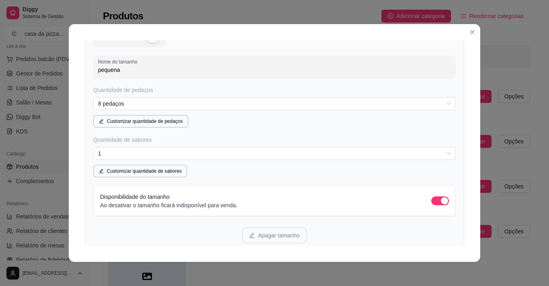
scroll to position [145, 0]
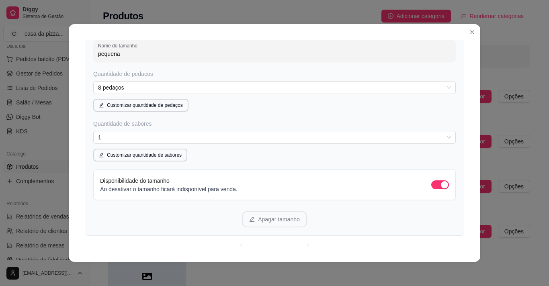
click at [462, 241] on div "Detalhes Disponibilidade Tamanhos Massas Bordas Complementos Nome da categoria …" at bounding box center [275, 143] width 412 height 238
drag, startPoint x: 462, startPoint y: 241, endPoint x: 455, endPoint y: 241, distance: 6.4
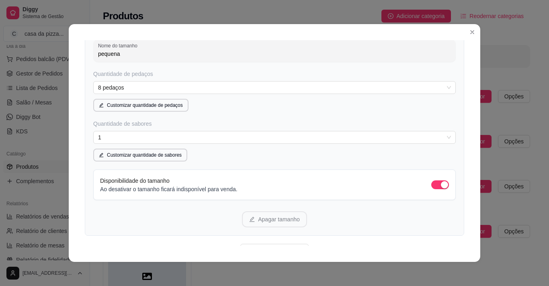
click at [455, 241] on div "Detalhes Disponibilidade Tamanhos Massas Bordas Complementos Nome da categoria …" at bounding box center [275, 143] width 412 height 238
click at [455, 241] on div "Tamanhos de pizza Configure os tamanhos das pizzas, quantos pedaços e sabores e…" at bounding box center [275, 107] width 380 height 365
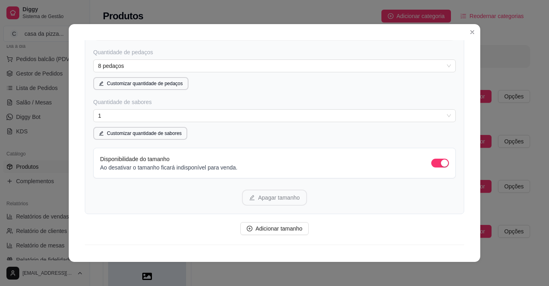
click at [455, 241] on div "Tamanhos de pizza Configure os tamanhos das pizzas, quantos pedaços e sabores e…" at bounding box center [275, 85] width 380 height 365
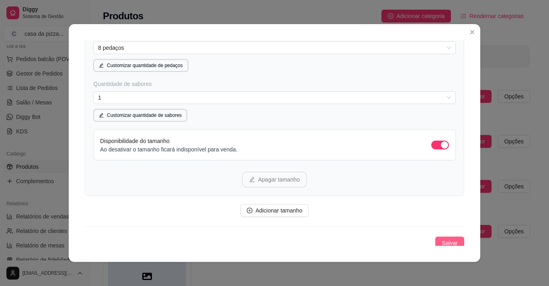
click at [454, 239] on button "Salvar" at bounding box center [449, 243] width 29 height 13
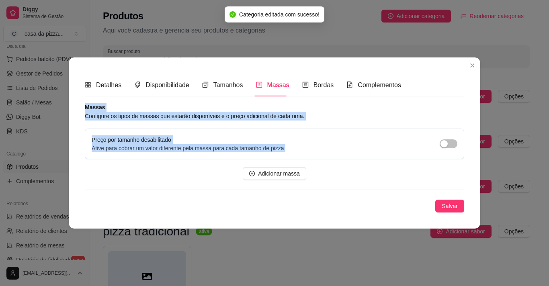
scroll to position [0, 0]
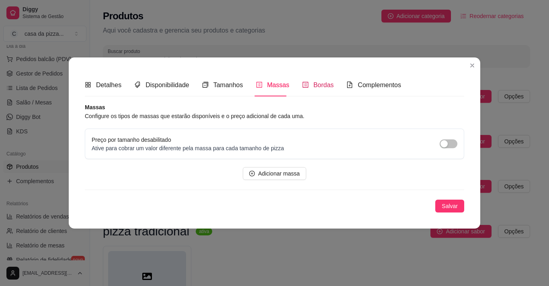
click at [319, 80] on div "Bordas" at bounding box center [318, 85] width 32 height 10
click at [450, 144] on button "button" at bounding box center [449, 144] width 18 height 9
click at [457, 209] on span "Salvar" at bounding box center [450, 206] width 16 height 9
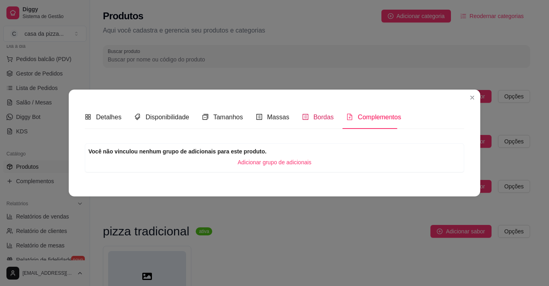
click at [316, 113] on div "Bordas" at bounding box center [318, 117] width 32 height 10
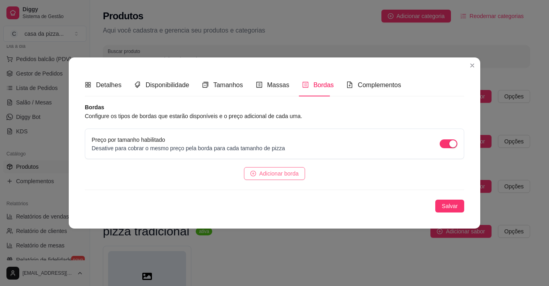
click at [270, 176] on span "Adicionar borda" at bounding box center [278, 173] width 39 height 9
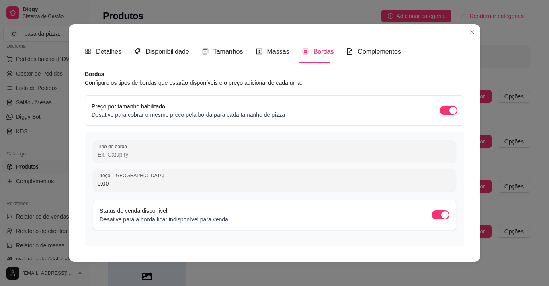
click at [194, 158] on input "Tipo de borda" at bounding box center [275, 155] width 354 height 8
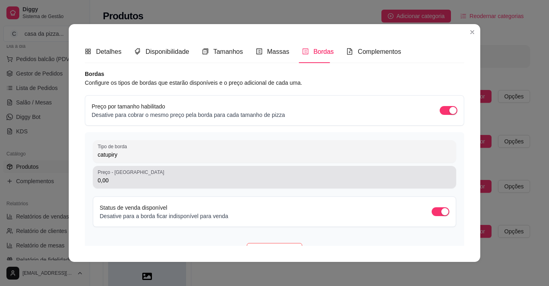
type input "catupiry"
click at [224, 166] on div "Preço - Tamanho pequena 0,00" at bounding box center [274, 177] width 363 height 23
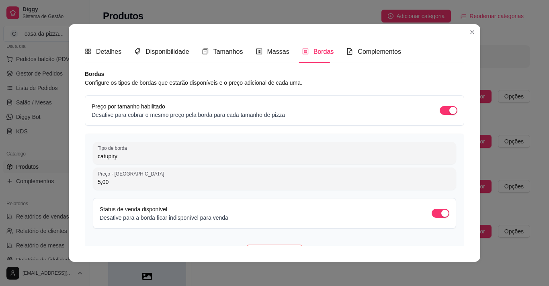
type input "5,00"
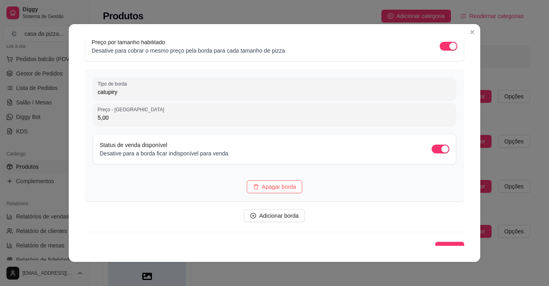
scroll to position [73, 0]
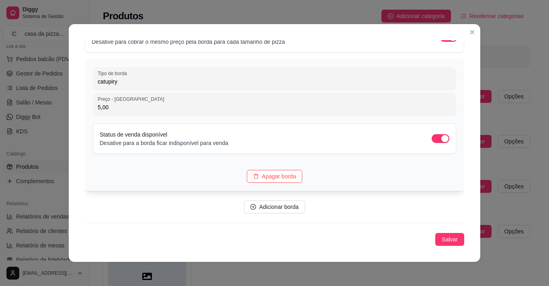
click at [188, 83] on input "catupiry" at bounding box center [275, 82] width 354 height 8
type input "catupiry ou cheddar"
click at [438, 234] on button "Salvar" at bounding box center [449, 239] width 29 height 13
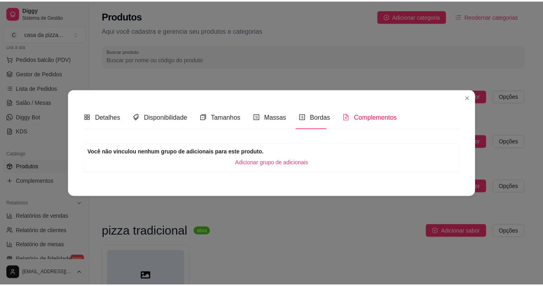
scroll to position [0, 0]
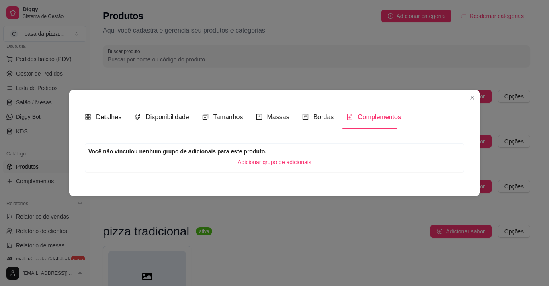
click at [371, 113] on div "Complementos" at bounding box center [374, 117] width 55 height 10
click at [372, 123] on div "Complementos" at bounding box center [374, 117] width 55 height 23
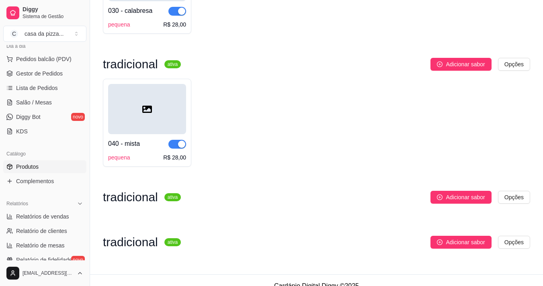
scroll to position [312, 0]
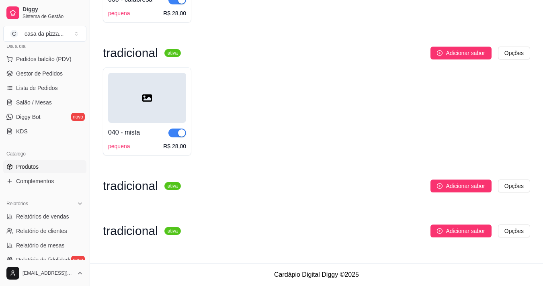
click at [113, 190] on h3 "tradicional" at bounding box center [130, 186] width 55 height 10
click at [169, 185] on sup "ativa" at bounding box center [172, 186] width 16 height 8
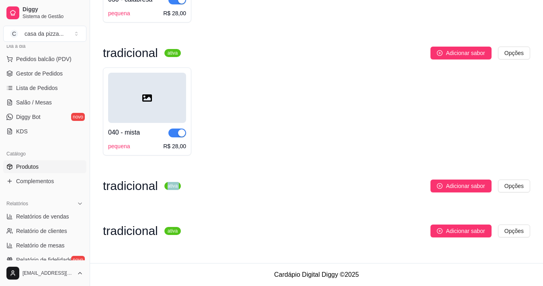
click at [169, 185] on sup "ativa" at bounding box center [172, 186] width 16 height 8
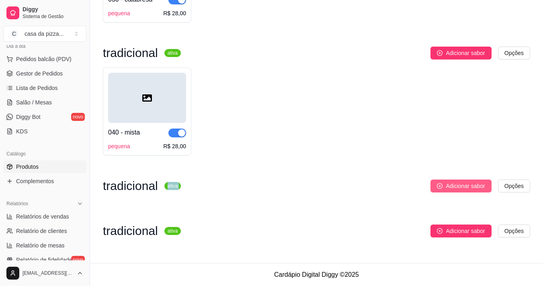
click at [456, 186] on span "Adicionar sabor" at bounding box center [465, 186] width 39 height 9
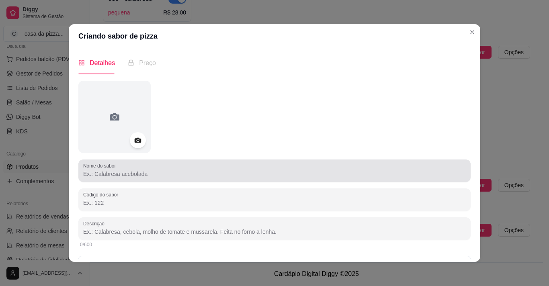
click at [312, 170] on div at bounding box center [274, 171] width 383 height 16
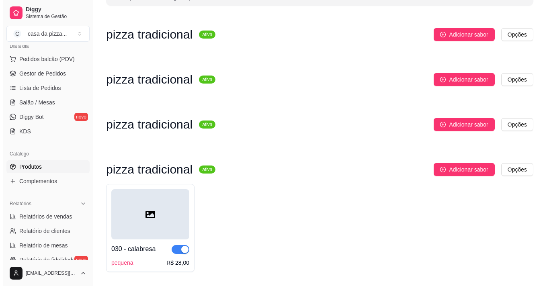
scroll to position [0, 0]
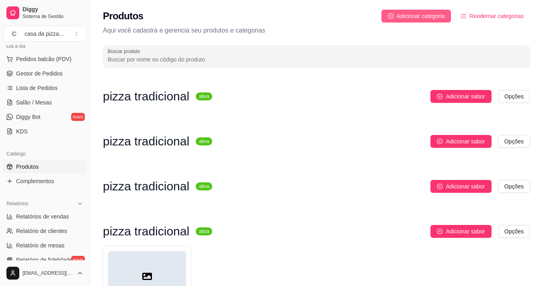
click at [408, 11] on button "Adicionar categoria" at bounding box center [417, 16] width 70 height 13
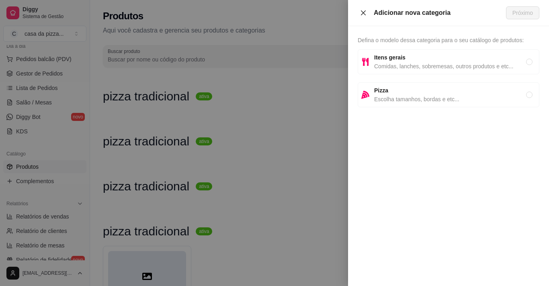
click at [367, 12] on button "Close" at bounding box center [363, 13] width 11 height 8
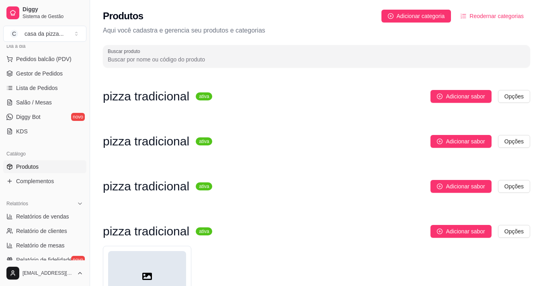
click at [490, 17] on span "Reodernar categorias" at bounding box center [497, 16] width 54 height 9
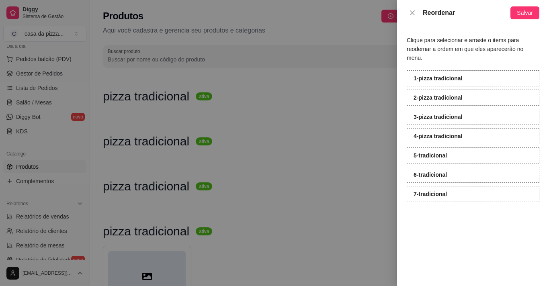
click at [406, 15] on div "Reordenar Salvar" at bounding box center [473, 13] width 152 height 26
click at [410, 14] on icon "close" at bounding box center [412, 13] width 6 height 6
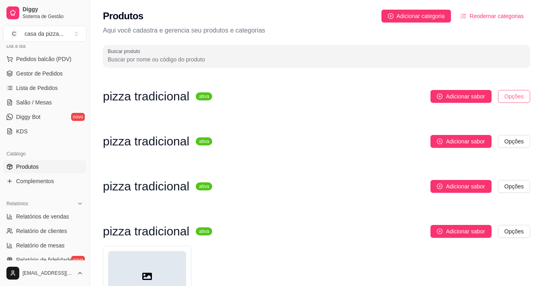
click at [522, 91] on html "Diggy Sistema de Gestão C casa da pizza ... Loja aberta Período gratuito até 07…" at bounding box center [271, 143] width 543 height 286
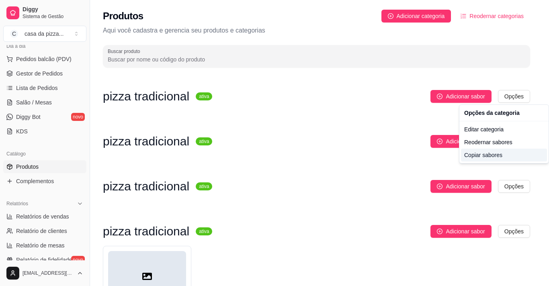
click at [499, 155] on div "Copiar sabores" at bounding box center [504, 155] width 86 height 13
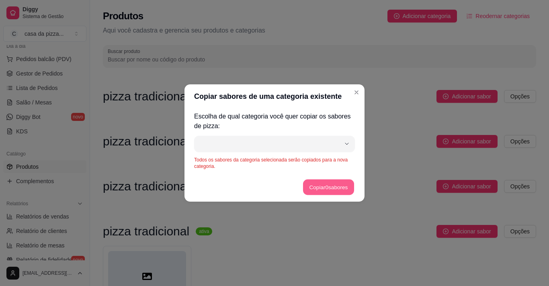
click at [342, 189] on button "Copiar 0 sabores" at bounding box center [328, 188] width 51 height 16
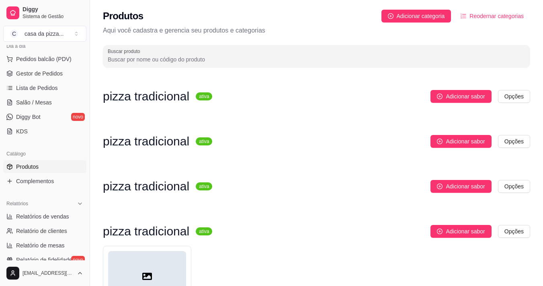
click at [146, 105] on div "pizza tradicional ativa Adicionar sabor Opções" at bounding box center [316, 100] width 427 height 21
click at [525, 92] on html "Diggy Sistema de Gestão C casa da pizza ... Loja aberta Período gratuito até 07…" at bounding box center [271, 143] width 543 height 286
drag, startPoint x: 525, startPoint y: 92, endPoint x: 455, endPoint y: 96, distance: 69.6
click at [455, 96] on html "Diggy Sistema de Gestão C casa da pizza ... Loja aberta Período gratuito até 07…" at bounding box center [271, 143] width 543 height 286
click at [455, 96] on span "Adicionar sabor" at bounding box center [465, 96] width 39 height 9
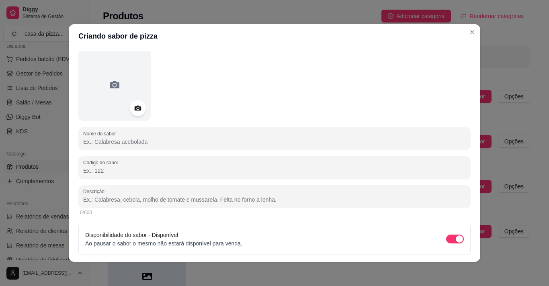
scroll to position [57, 0]
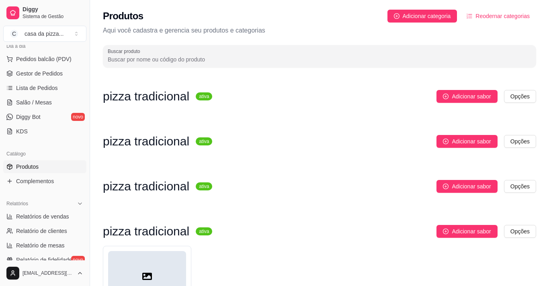
click at [472, 28] on p "Aqui você cadastra e gerencia seu produtos e categorias" at bounding box center [319, 31] width 433 height 10
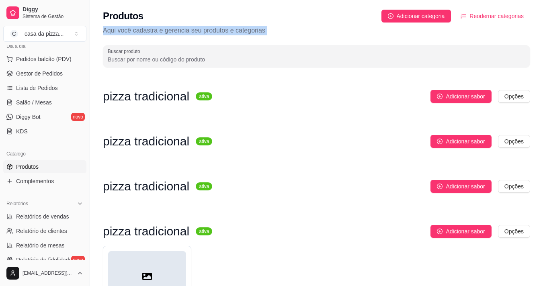
click at [472, 28] on p "Aqui você cadastra e gerencia seu produtos e categorias" at bounding box center [316, 31] width 427 height 10
click at [476, 12] on span "Reodernar categorias" at bounding box center [497, 16] width 54 height 9
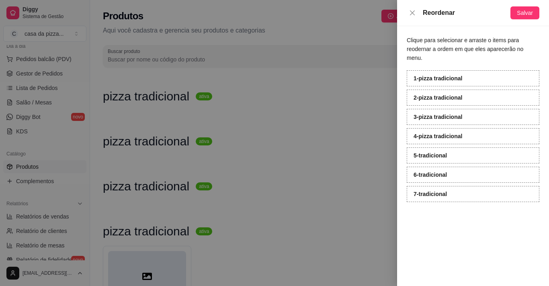
click at [137, 143] on div at bounding box center [274, 143] width 549 height 286
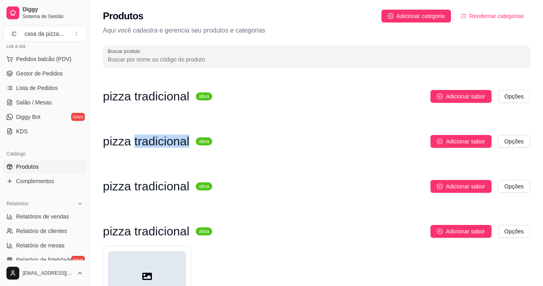
click at [137, 143] on h3 "pizza tradicional" at bounding box center [146, 142] width 86 height 10
click at [150, 255] on div at bounding box center [147, 276] width 78 height 50
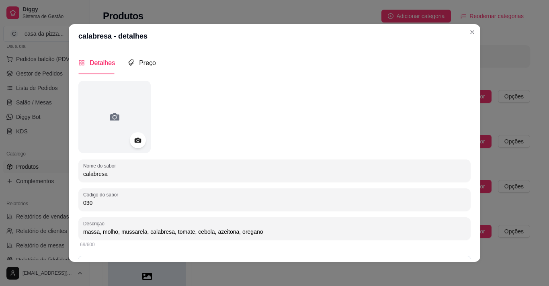
scroll to position [23, 0]
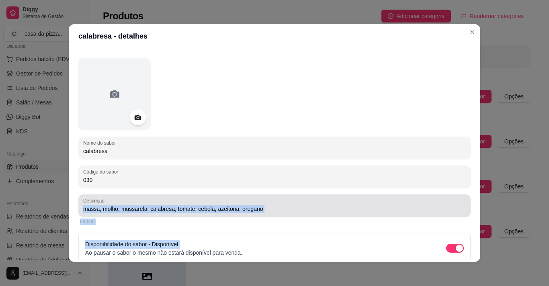
click at [284, 215] on div "Nome do sabor calabresa Código do sabor 030 Descrição massa, molho, mussarela, …" at bounding box center [274, 175] width 392 height 235
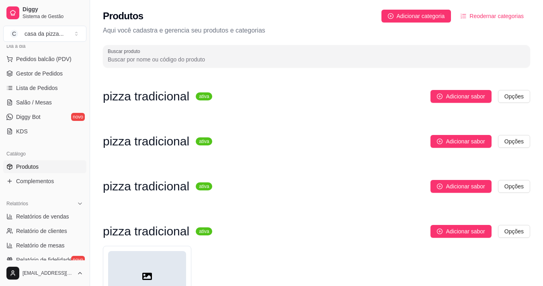
click at [466, 30] on p "Aqui você cadastra e gerencia seu produtos e categorias" at bounding box center [316, 31] width 427 height 10
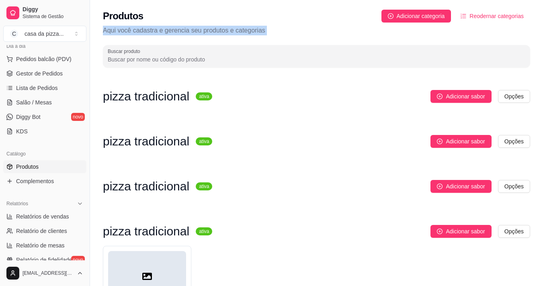
click at [466, 30] on p "Aqui você cadastra e gerencia seu produtos e categorias" at bounding box center [316, 31] width 427 height 10
click at [521, 94] on html "Diggy Sistema de Gestão C casa da pizza ... Loja aberta Período gratuito até 07…" at bounding box center [271, 143] width 543 height 286
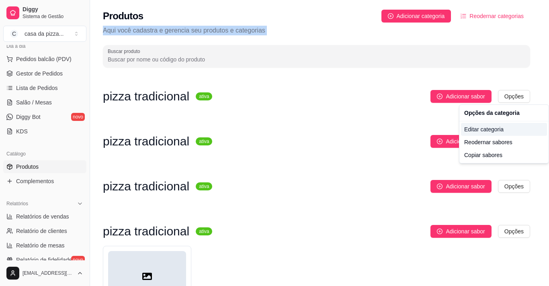
click at [476, 128] on div "Editar categoria" at bounding box center [504, 129] width 86 height 13
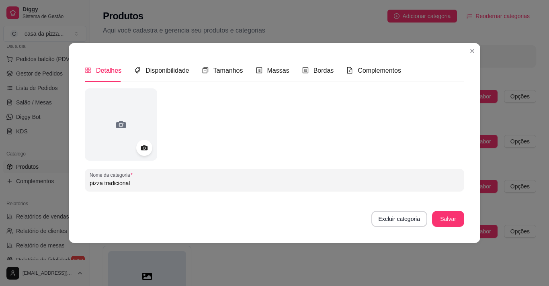
click at [101, 181] on input "pizza tradicional" at bounding box center [275, 183] width 370 height 8
type input "tradicional"
click at [396, 221] on button "Excluir categoria" at bounding box center [399, 219] width 54 height 16
click at [373, 191] on button "Cancelar" at bounding box center [371, 196] width 27 height 12
click at [281, 67] on span "Massas" at bounding box center [278, 70] width 22 height 7
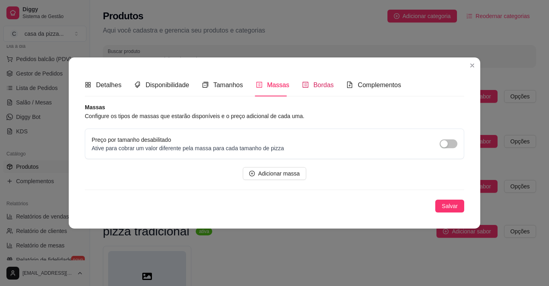
click at [319, 83] on span "Bordas" at bounding box center [324, 85] width 21 height 7
click at [448, 140] on span "button" at bounding box center [449, 144] width 18 height 9
click at [286, 167] on button "Adicionar borda" at bounding box center [274, 173] width 61 height 13
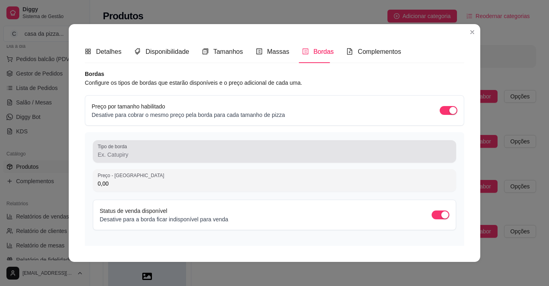
click at [210, 161] on div "Tipo de borda" at bounding box center [274, 151] width 363 height 23
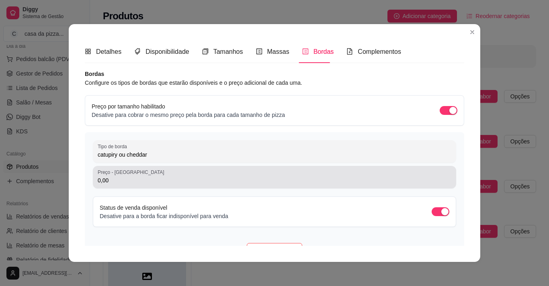
type input "catupiry ou cheddar"
click at [201, 184] on input "0,00" at bounding box center [275, 180] width 354 height 8
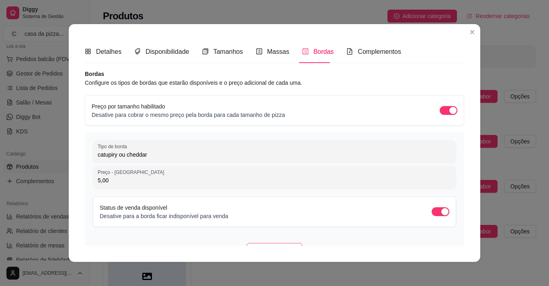
type input "5,00"
click at [256, 165] on div "Tipo de borda catupiry ou cheddar Preço - Tamanho Grande 5,00 Status de venda d…" at bounding box center [275, 198] width 380 height 132
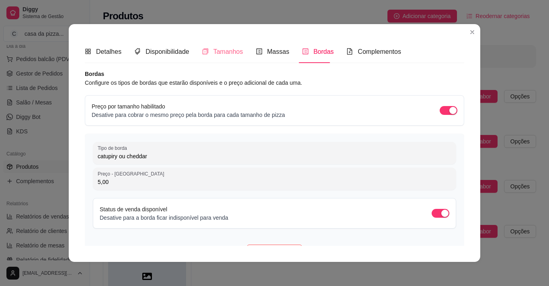
click at [217, 46] on div "Tamanhos" at bounding box center [222, 51] width 41 height 23
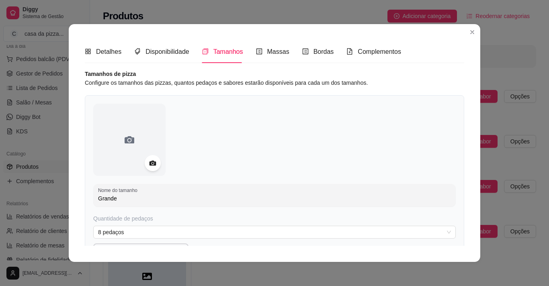
click at [132, 196] on input "Grande" at bounding box center [274, 199] width 353 height 8
type input "G"
type input "pequena"
click at [454, 241] on div "Nome do tamanho pequena Quantidade de pedaços 8 pedaços Customizar quantidade d…" at bounding box center [275, 237] width 380 height 285
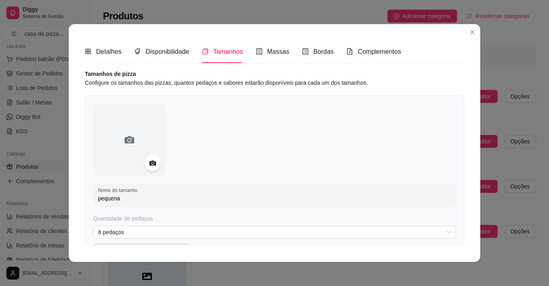
drag, startPoint x: 454, startPoint y: 241, endPoint x: 458, endPoint y: 243, distance: 4.9
click at [458, 243] on div "Detalhes Disponibilidade Tamanhos Massas Bordas Complementos Nome da categoria …" at bounding box center [275, 143] width 380 height 206
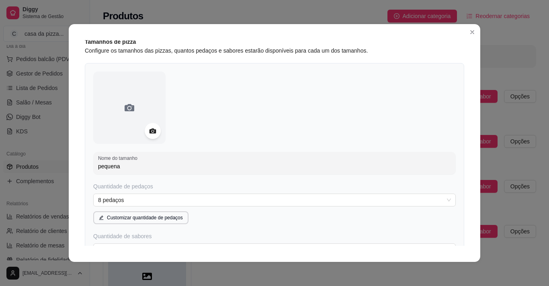
scroll to position [80, 0]
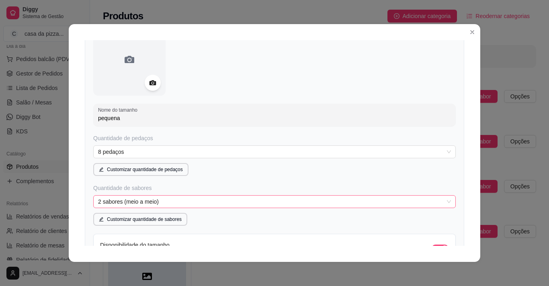
click at [298, 203] on span "2 sabores (meio a meio)" at bounding box center [274, 202] width 353 height 12
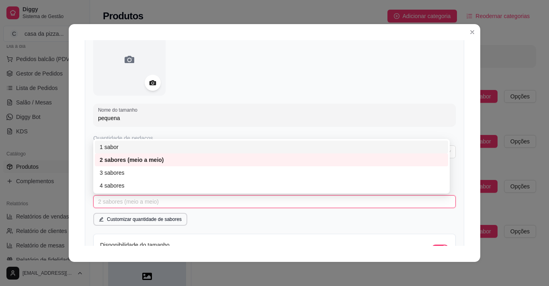
click at [233, 145] on div "1 sabor" at bounding box center [272, 147] width 344 height 9
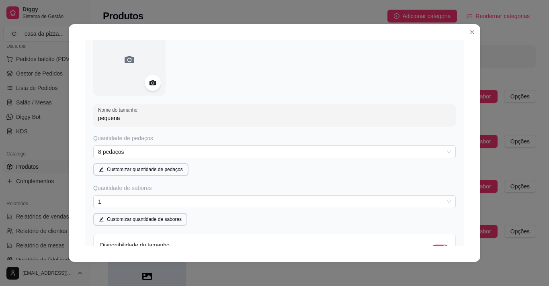
click at [233, 145] on div "Quantidade de pedaços 8 pedaços Customizar quantidade de pedaços" at bounding box center [274, 155] width 363 height 42
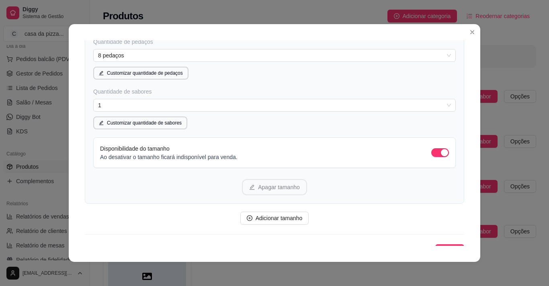
scroll to position [188, 0]
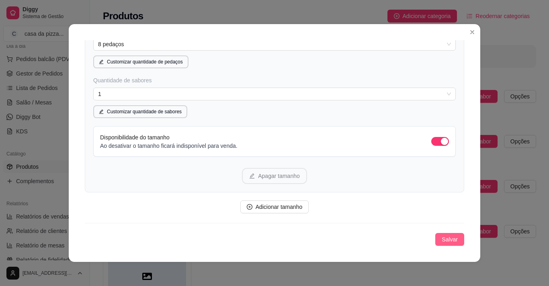
click at [442, 236] on span "Salvar" at bounding box center [450, 239] width 16 height 9
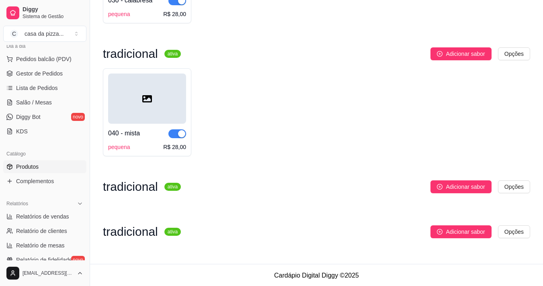
scroll to position [312, 0]
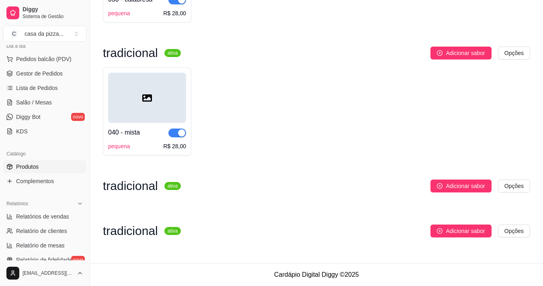
click at [173, 135] on span "button" at bounding box center [177, 133] width 18 height 9
click at [176, 136] on div "button" at bounding box center [172, 132] width 7 height 7
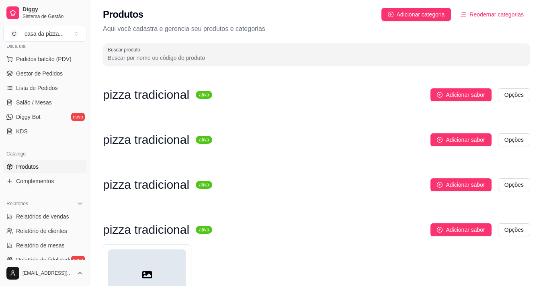
scroll to position [0, 0]
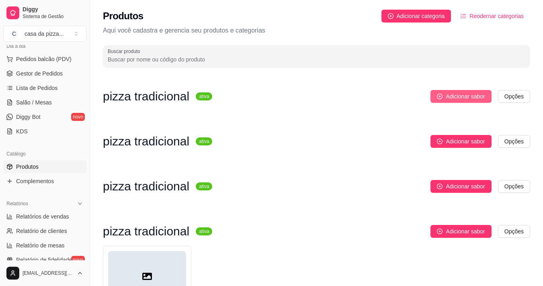
click at [441, 94] on icon "plus-circle" at bounding box center [440, 97] width 6 height 6
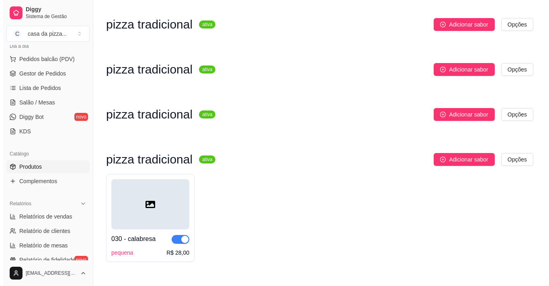
scroll to position [74, 0]
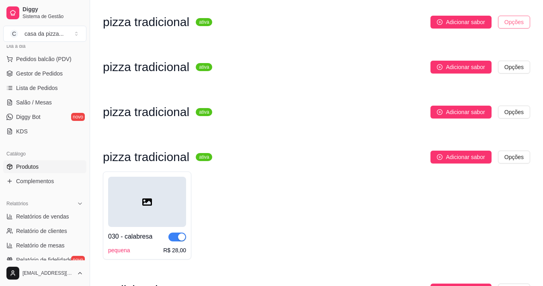
click at [520, 22] on html "Diggy Sistema de Gestão C casa da pizza ... Loja aberta Período gratuito até 07…" at bounding box center [271, 69] width 543 height 286
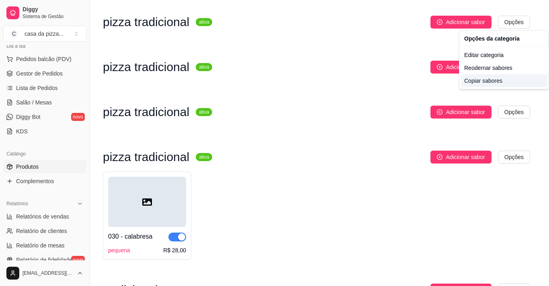
click at [462, 81] on div "Copiar sabores" at bounding box center [504, 80] width 86 height 13
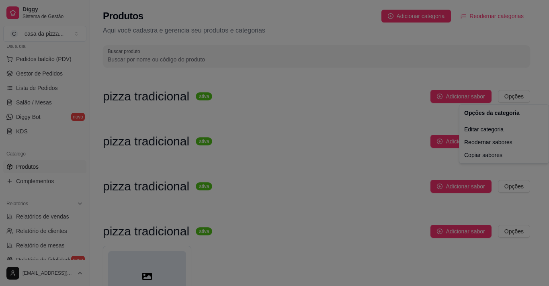
scroll to position [0, 0]
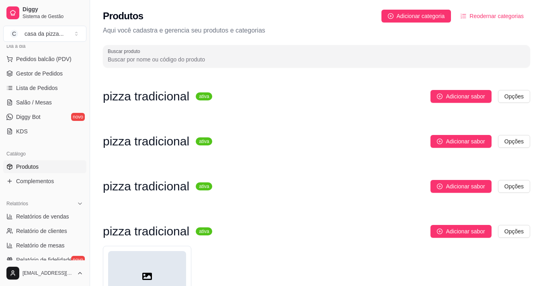
click at [488, 14] on span "Reodernar categorias" at bounding box center [497, 16] width 54 height 9
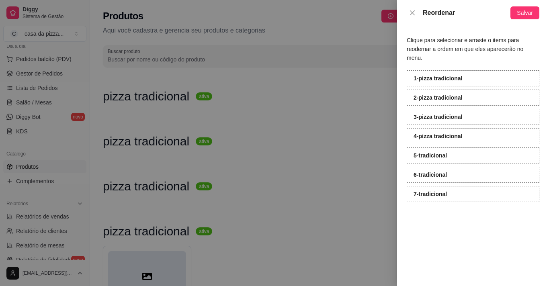
click at [456, 75] on strong "1 - pizza tradicional" at bounding box center [438, 78] width 49 height 6
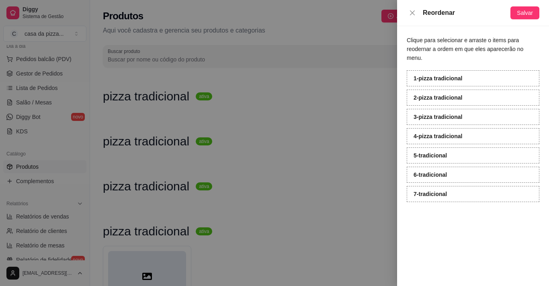
click at [456, 75] on strong "1 - pizza tradicional" at bounding box center [438, 78] width 49 height 6
drag, startPoint x: 456, startPoint y: 67, endPoint x: 422, endPoint y: 76, distance: 35.1
click at [422, 76] on div "1 - pizza tradicional" at bounding box center [473, 78] width 133 height 16
drag, startPoint x: 422, startPoint y: 76, endPoint x: 527, endPoint y: 9, distance: 125.5
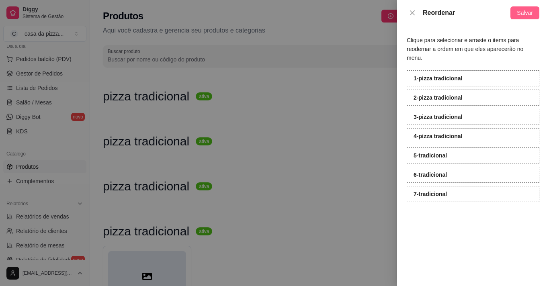
click at [527, 9] on div "Reordenar Salvar Clique para selecionar e arraste o items para reodernar a orde…" at bounding box center [473, 143] width 152 height 286
click at [527, 9] on span "Salvar" at bounding box center [525, 12] width 16 height 9
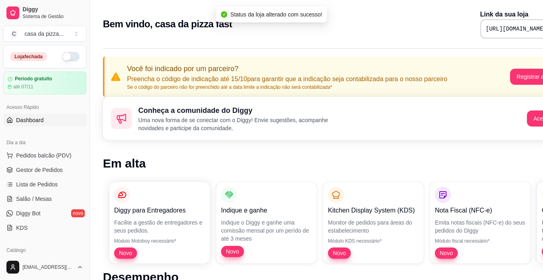
scroll to position [0, 36]
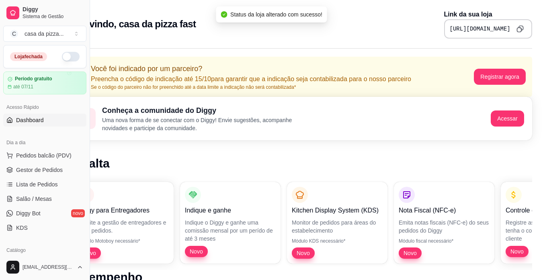
click at [444, 21] on div "[URL][DOMAIN_NAME]" at bounding box center [488, 28] width 88 height 19
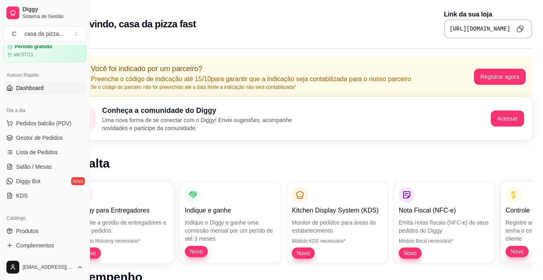
scroll to position [48, 0]
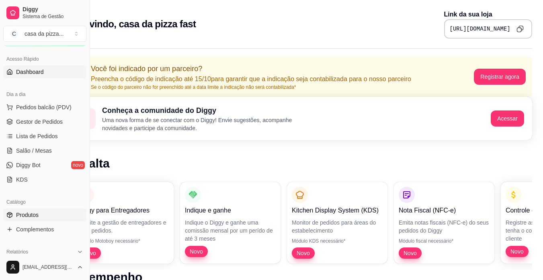
click at [18, 216] on span "Produtos" at bounding box center [27, 215] width 23 height 8
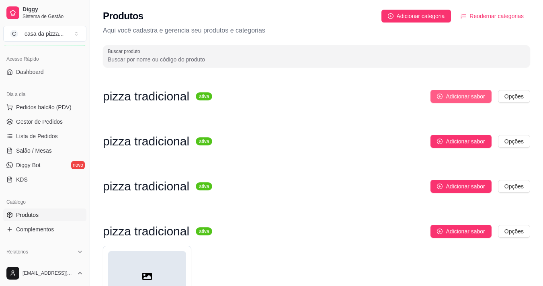
click at [478, 97] on span "Adicionar sabor" at bounding box center [465, 96] width 39 height 9
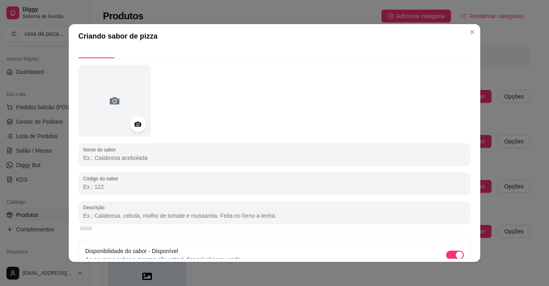
scroll to position [57, 0]
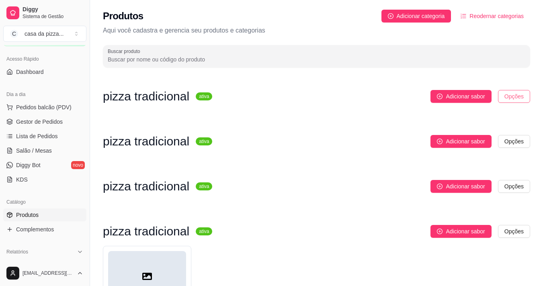
click at [522, 99] on html "Diggy Sistema de Gestão C casa da pizza ... Loja fechada Período gratuito até 0…" at bounding box center [271, 143] width 543 height 286
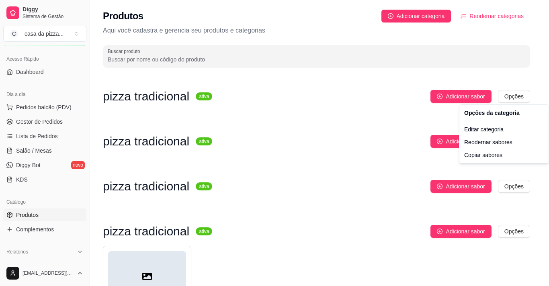
click at [536, 268] on html "Diggy Sistema de Gestão C casa da pizza ... Loja fechada Período gratuito até 0…" at bounding box center [274, 143] width 549 height 286
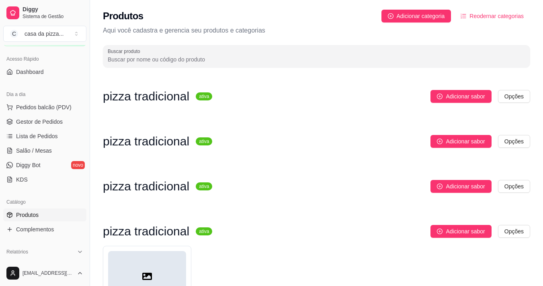
drag, startPoint x: 536, startPoint y: 268, endPoint x: 513, endPoint y: 237, distance: 39.1
click at [513, 237] on html "Diggy Sistema de Gestão C casa da pizza ... Loja fechada Período gratuito até 0…" at bounding box center [271, 143] width 543 height 286
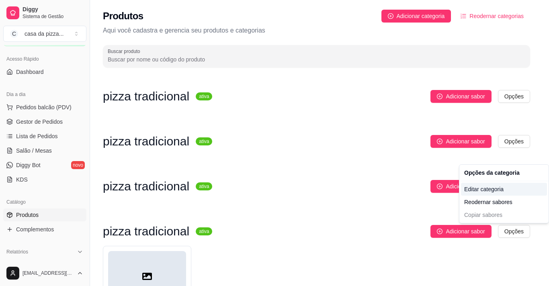
click at [490, 187] on div "Editar categoria" at bounding box center [504, 189] width 86 height 13
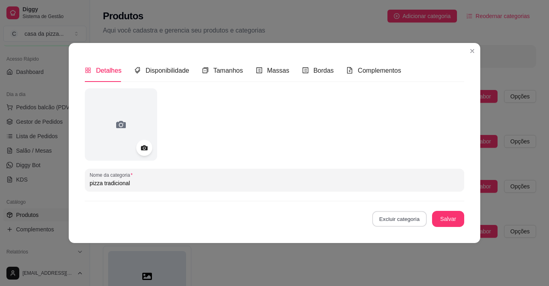
click at [402, 215] on button "Excluir categoria" at bounding box center [399, 219] width 54 height 16
click at [405, 195] on button "Confirmar" at bounding box center [403, 196] width 29 height 12
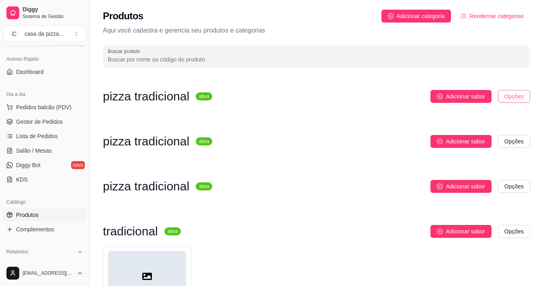
click at [505, 95] on html "Diggy Sistema de Gestão C casa da pizza ... Loja fechada Período gratuito até 0…" at bounding box center [271, 143] width 543 height 286
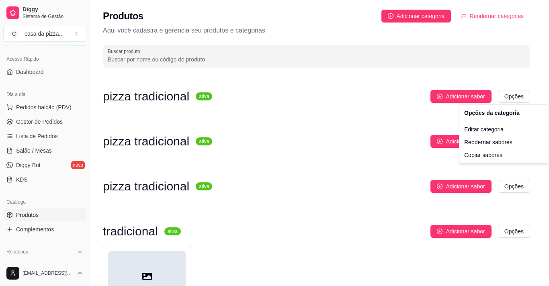
click at [444, 92] on html "Diggy Sistema de Gestão C casa da pizza ... Loja fechada Período gratuito até 0…" at bounding box center [274, 143] width 549 height 286
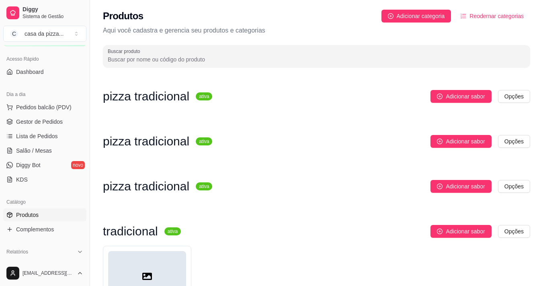
click at [444, 92] on button "Adicionar sabor" at bounding box center [461, 96] width 61 height 13
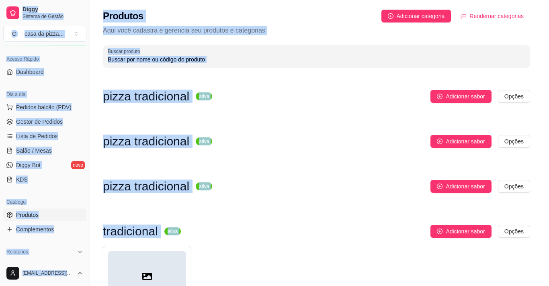
click at [444, 92] on div at bounding box center [274, 116] width 396 height 73
click at [444, 92] on div at bounding box center [274, 117] width 393 height 72
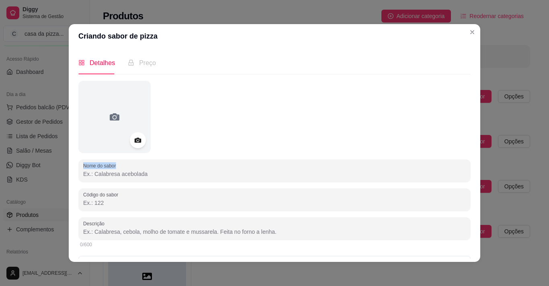
click at [444, 92] on div at bounding box center [274, 117] width 392 height 72
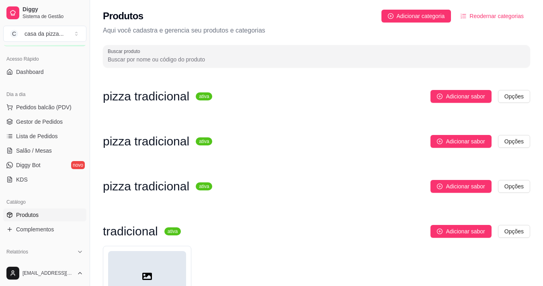
click at [463, 103] on div "pizza tradicional ativa Adicionar sabor Opções" at bounding box center [316, 100] width 427 height 21
click at [464, 94] on span "Adicionar sabor" at bounding box center [465, 96] width 39 height 9
click at [466, 27] on p "Aqui você cadastra e gerencia seu produtos e categorias" at bounding box center [316, 31] width 427 height 10
click at [148, 92] on h3 "pizza tradicional" at bounding box center [146, 97] width 86 height 10
click at [504, 96] on html "Diggy Sistema de Gestão C casa da pizza ... Loja fechada Período gratuito até 0…" at bounding box center [271, 143] width 543 height 286
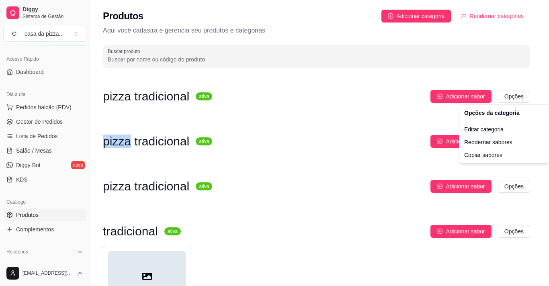
click at [504, 96] on html "Diggy Sistema de Gestão C casa da pizza ... Loja fechada Período gratuito até 0…" at bounding box center [274, 143] width 549 height 286
click at [495, 129] on div "Editar categoria" at bounding box center [504, 129] width 86 height 13
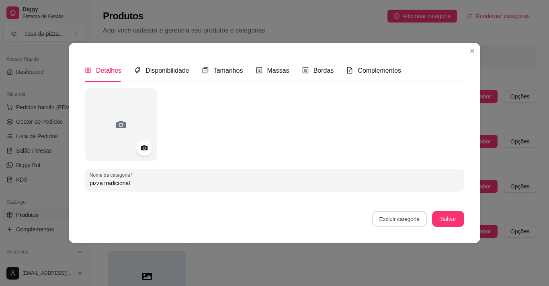
click at [403, 222] on button "Excluir categoria" at bounding box center [399, 219] width 54 height 16
click at [398, 192] on button "Confirmar" at bounding box center [403, 196] width 29 height 12
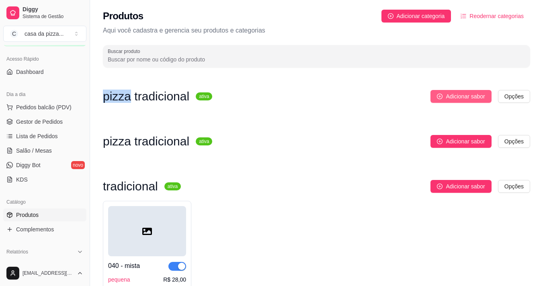
click at [477, 100] on span "Adicionar sabor" at bounding box center [465, 96] width 39 height 9
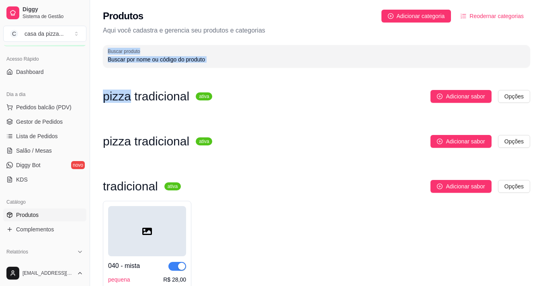
click at [471, 28] on p "Aqui você cadastra e gerencia seu produtos e categorias" at bounding box center [316, 31] width 427 height 10
click at [517, 92] on html "Diggy Sistema de Gestão C casa da pizza ... Loja fechada Período gratuito até 0…" at bounding box center [271, 143] width 543 height 286
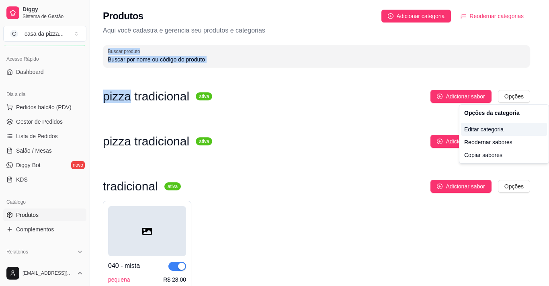
click at [486, 127] on div "Editar categoria" at bounding box center [504, 129] width 86 height 13
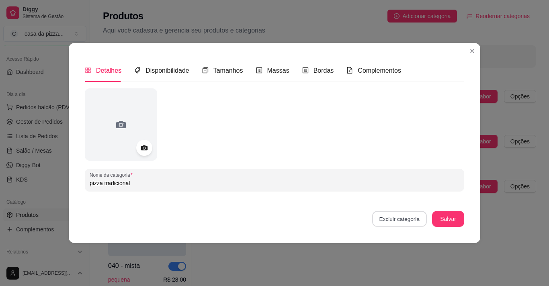
click at [396, 220] on button "Excluir categoria" at bounding box center [399, 219] width 54 height 16
click at [404, 198] on button "Confirmar" at bounding box center [403, 196] width 29 height 12
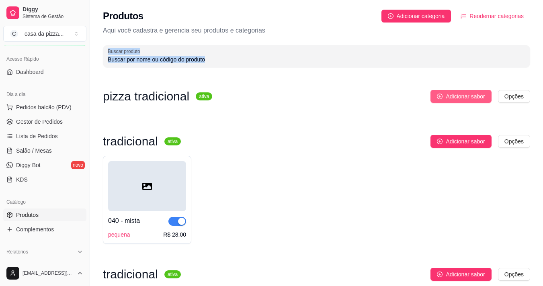
click at [477, 96] on span "Adicionar sabor" at bounding box center [465, 96] width 39 height 9
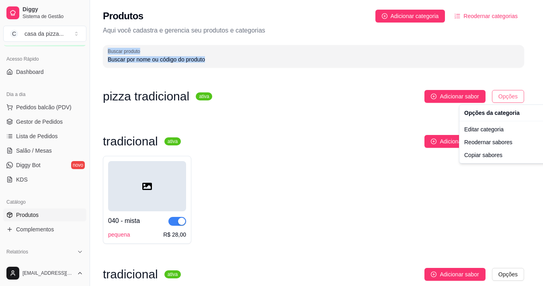
click at [508, 96] on html "Diggy Sistema de Gestão C casa da pizza ... Loja fechada Período gratuito até 0…" at bounding box center [271, 143] width 543 height 286
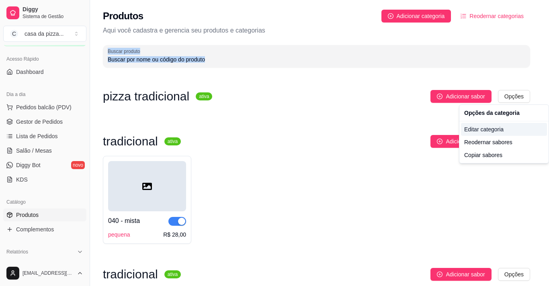
click at [492, 126] on div "Editar categoria" at bounding box center [504, 129] width 86 height 13
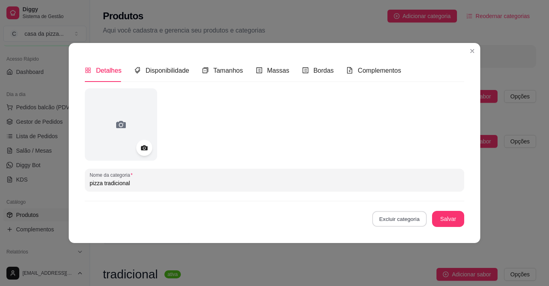
click at [399, 219] on button "Excluir categoria" at bounding box center [399, 219] width 54 height 16
click at [400, 197] on button "Confirmar" at bounding box center [403, 196] width 29 height 12
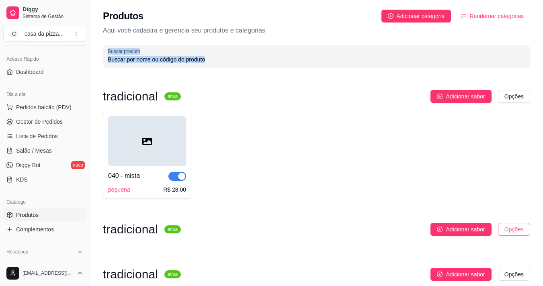
click at [513, 228] on html "Diggy Sistema de Gestão C casa da pizza ... Loja fechada Período gratuito até 0…" at bounding box center [271, 143] width 543 height 286
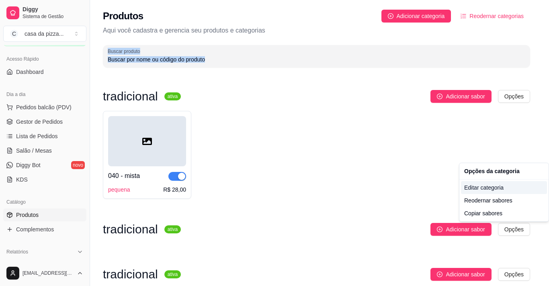
click at [504, 187] on div "Editar categoria" at bounding box center [504, 187] width 86 height 13
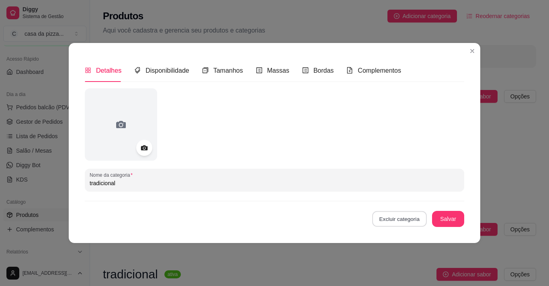
click at [400, 219] on button "Excluir categoria" at bounding box center [399, 219] width 54 height 16
click at [405, 197] on button "Confirmar" at bounding box center [403, 196] width 29 height 12
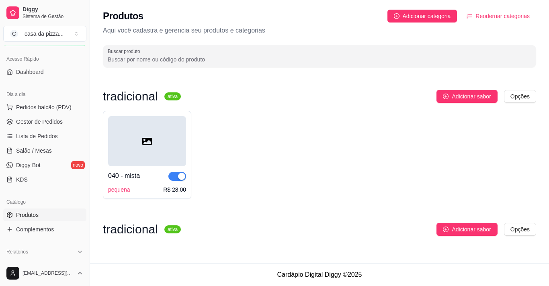
click at [356, 242] on div "tradicional ativa Adicionar sabor Opções" at bounding box center [319, 233] width 433 height 21
drag, startPoint x: 356, startPoint y: 242, endPoint x: 371, endPoint y: 152, distance: 91.0
click at [371, 152] on div "tradicional ativa Adicionar sabor Opções 040 - mista pequena R$ 28,00 tradicion…" at bounding box center [319, 171] width 433 height 162
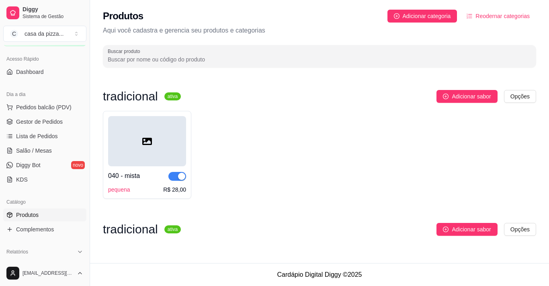
click at [383, 115] on div "040 - mista pequena R$ 28,00" at bounding box center [319, 155] width 433 height 88
click at [517, 280] on footer "Cardápio Digital Diggy © 2025" at bounding box center [319, 274] width 459 height 23
drag, startPoint x: 517, startPoint y: 280, endPoint x: 468, endPoint y: 287, distance: 50.0
click at [468, 280] on html "Diggy Sistema de Gestão C casa da pizza ... Loja fechada Período gratuito até 0…" at bounding box center [274, 143] width 549 height 286
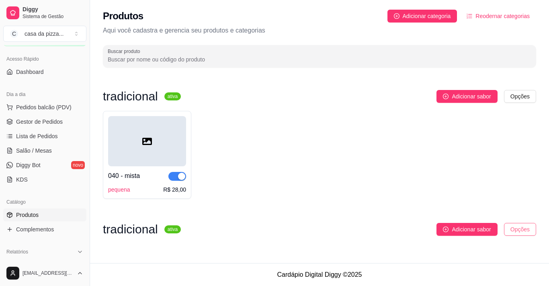
drag, startPoint x: 525, startPoint y: 236, endPoint x: 525, endPoint y: 231, distance: 5.6
click at [525, 231] on div "tradicional ativa Adicionar sabor Opções" at bounding box center [319, 233] width 433 height 21
click at [525, 231] on html "Diggy Sistema de Gestão C casa da pizza ... Loja fechada Período gratuito até 0…" at bounding box center [274, 143] width 549 height 286
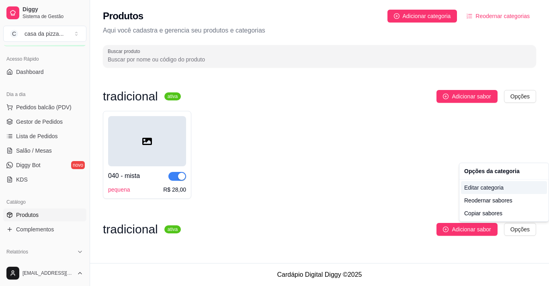
click at [507, 187] on div "Editar categoria" at bounding box center [504, 187] width 86 height 13
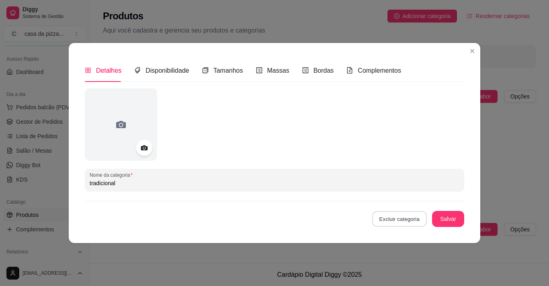
click at [414, 220] on button "Excluir categoria" at bounding box center [399, 219] width 54 height 16
click at [402, 196] on button "Confirmar" at bounding box center [403, 196] width 29 height 12
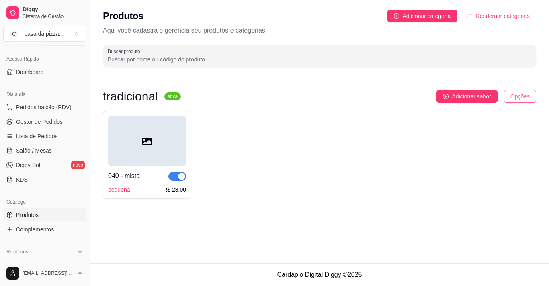
click at [515, 94] on html "Diggy Sistema de Gestão C casa da pizza ... Loja fechada Período gratuito até 0…" at bounding box center [274, 143] width 549 height 286
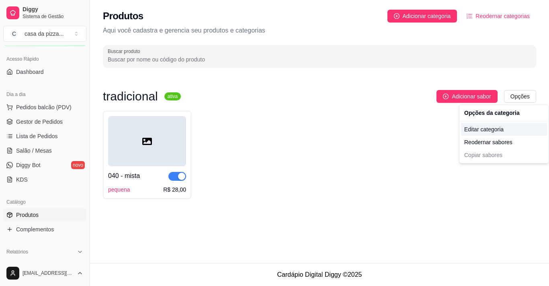
click at [514, 135] on div "Editar categoria" at bounding box center [504, 129] width 86 height 13
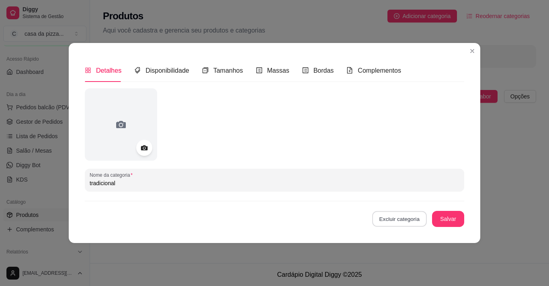
click at [417, 221] on button "Excluir categoria" at bounding box center [399, 219] width 54 height 16
click at [410, 195] on button "Confirmar" at bounding box center [403, 196] width 29 height 12
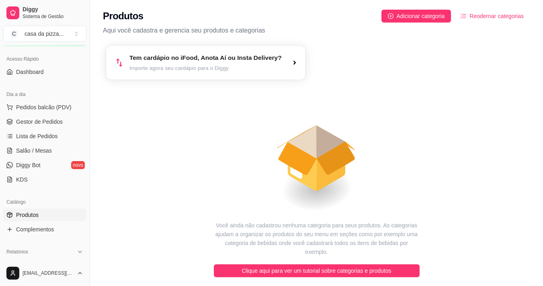
click at [298, 63] on icon "button" at bounding box center [294, 63] width 6 height 6
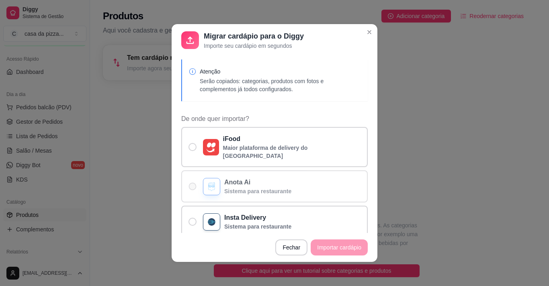
click at [193, 183] on span "De onde quer importar?" at bounding box center [193, 187] width 8 height 8
click at [193, 188] on input "Anota Ai Sistema para restaurante" at bounding box center [190, 190] width 5 height 5
radio input "true"
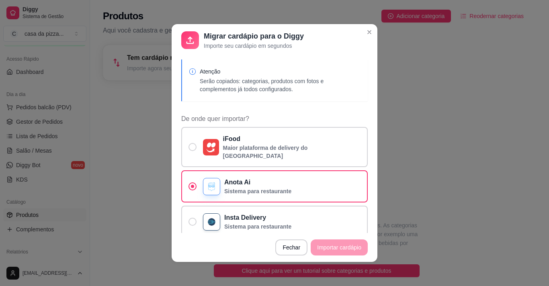
click at [326, 249] on footer "Fechar Importar cardápio" at bounding box center [275, 247] width 206 height 29
click at [185, 39] on icon at bounding box center [190, 40] width 11 height 11
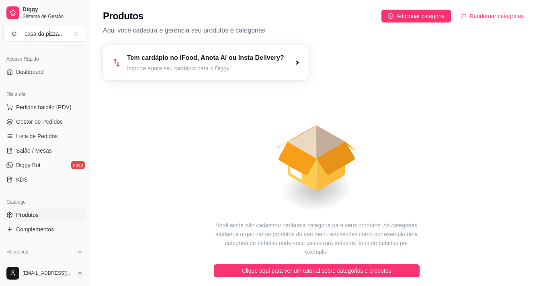
click at [137, 175] on icon "animation" at bounding box center [316, 150] width 427 height 141
click at [415, 17] on span "Adicionar categoria" at bounding box center [421, 16] width 48 height 9
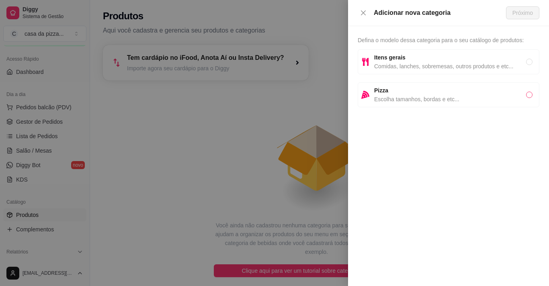
click at [529, 94] on input "radio" at bounding box center [529, 95] width 6 height 6
radio input "true"
click at [514, 9] on span "Próximo" at bounding box center [523, 12] width 21 height 9
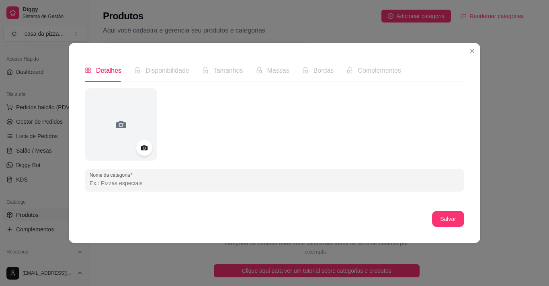
click at [154, 192] on div "Nome da categoria Salvar" at bounding box center [275, 157] width 380 height 139
click at [152, 183] on input "Nome da categoria" at bounding box center [275, 183] width 370 height 8
type input "Tradicional"
click at [438, 220] on button "Salvar" at bounding box center [448, 219] width 31 height 16
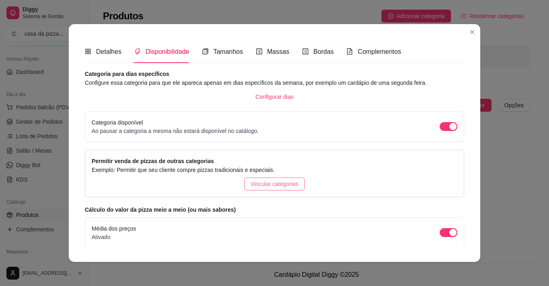
click at [270, 186] on span "Vincular categorias" at bounding box center [275, 184] width 48 height 9
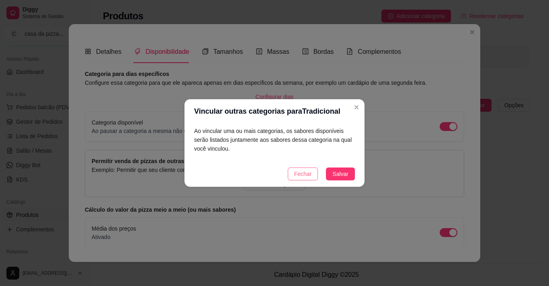
click at [302, 175] on span "Fechar" at bounding box center [303, 174] width 18 height 9
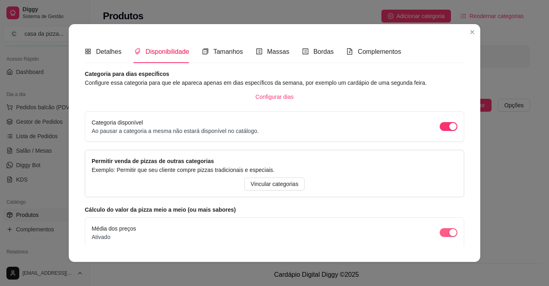
click at [440, 234] on span "button" at bounding box center [449, 232] width 18 height 9
click at [229, 51] on span "Tamanhos" at bounding box center [228, 51] width 30 height 7
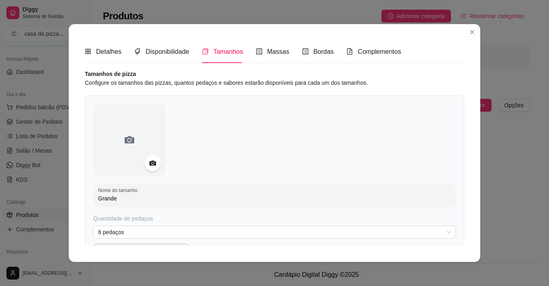
click at [136, 195] on input "Grande" at bounding box center [274, 199] width 353 height 8
type input "G"
click at [438, 234] on span "8 pedaços" at bounding box center [274, 232] width 353 height 12
type input "pequena"
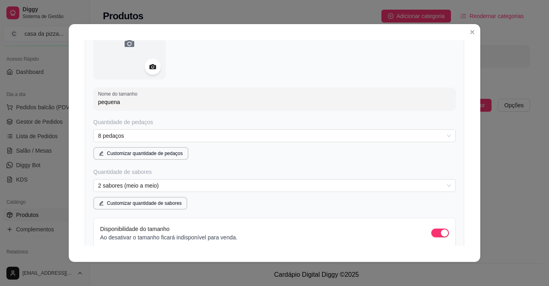
scroll to position [113, 0]
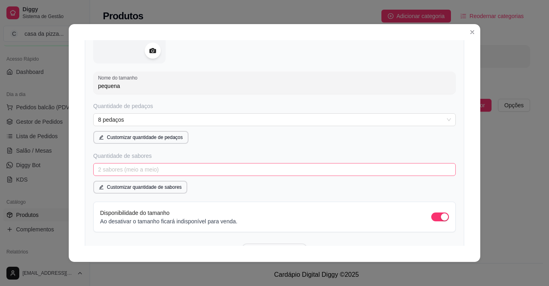
click at [193, 170] on span "2 sabores (meio a meio)" at bounding box center [274, 170] width 353 height 12
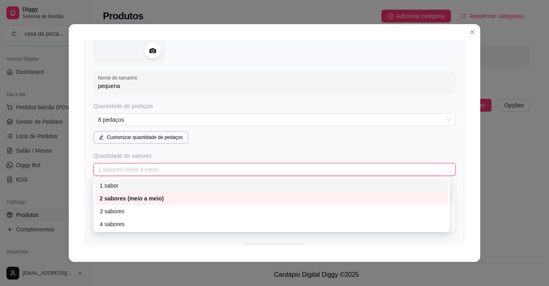
click at [178, 185] on div "1 sabor" at bounding box center [272, 185] width 344 height 9
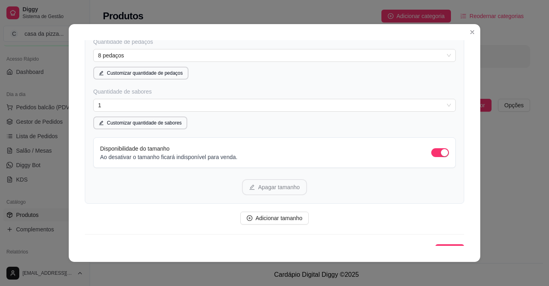
scroll to position [188, 0]
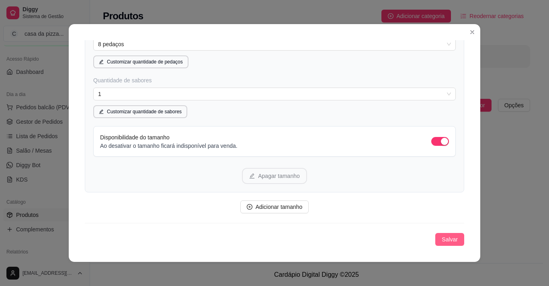
click at [442, 241] on span "Salvar" at bounding box center [450, 239] width 16 height 9
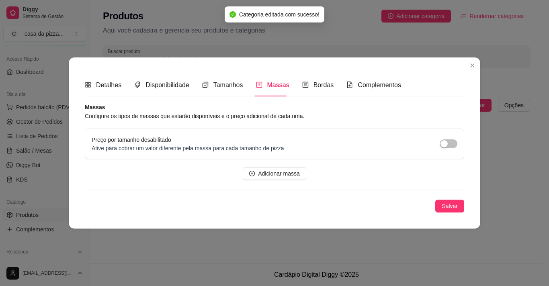
scroll to position [0, 0]
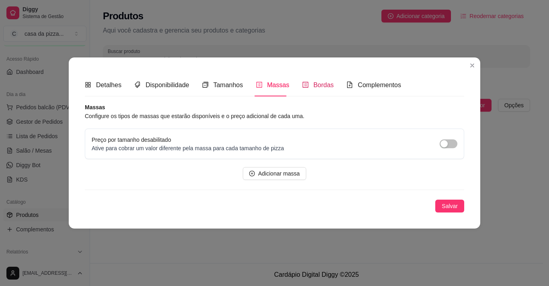
click at [325, 82] on span "Bordas" at bounding box center [324, 85] width 21 height 7
click at [449, 146] on span "button" at bounding box center [449, 144] width 18 height 9
click at [295, 172] on span "Adicionar borda" at bounding box center [278, 173] width 39 height 9
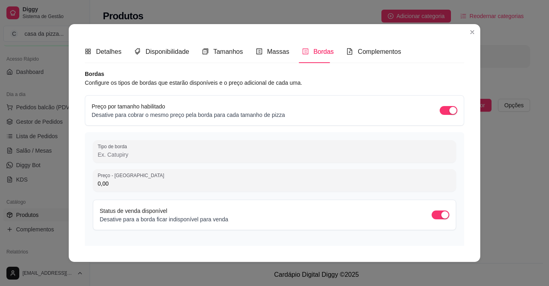
click at [275, 152] on input "Tipo de borda" at bounding box center [275, 155] width 354 height 8
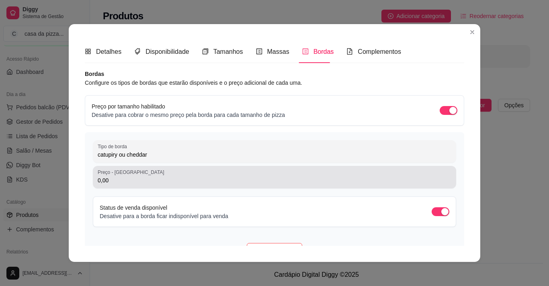
type input "catupiry ou cheddar"
click at [284, 172] on div "0,00" at bounding box center [275, 177] width 354 height 16
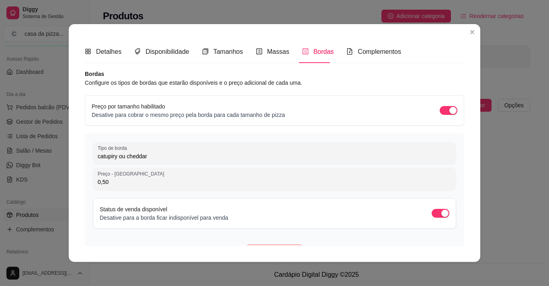
type input "0,50"
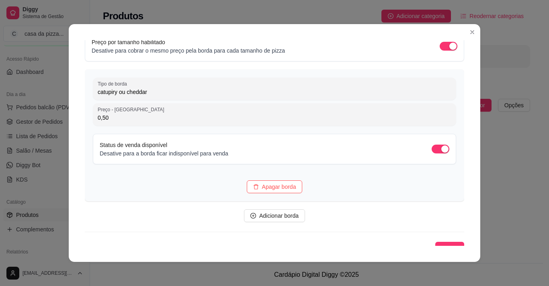
scroll to position [73, 0]
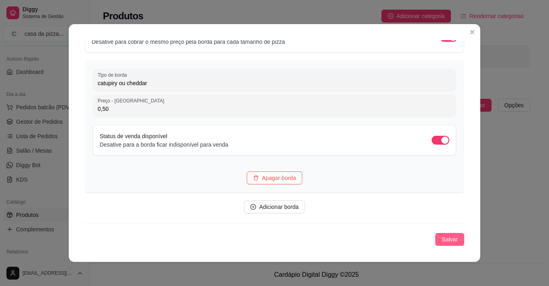
click at [445, 241] on span "Salvar" at bounding box center [450, 239] width 16 height 9
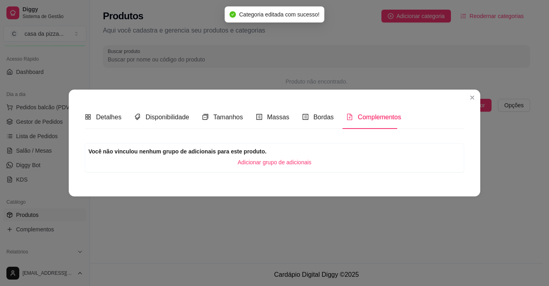
scroll to position [0, 0]
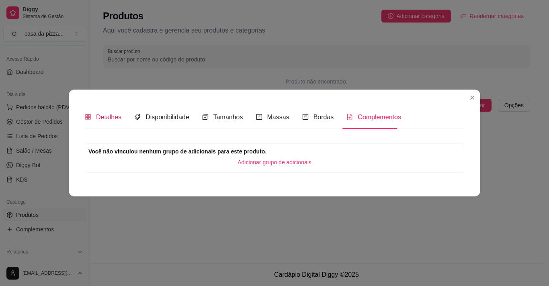
click at [106, 116] on span "Detalhes" at bounding box center [108, 117] width 25 height 7
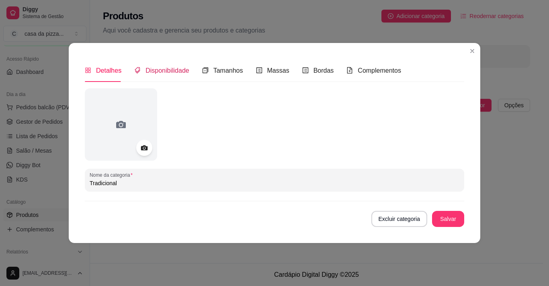
click at [173, 71] on span "Disponibilidade" at bounding box center [168, 70] width 44 height 7
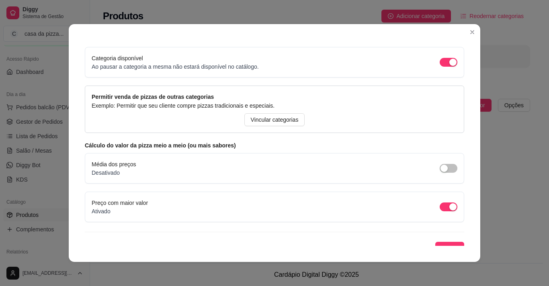
scroll to position [73, 0]
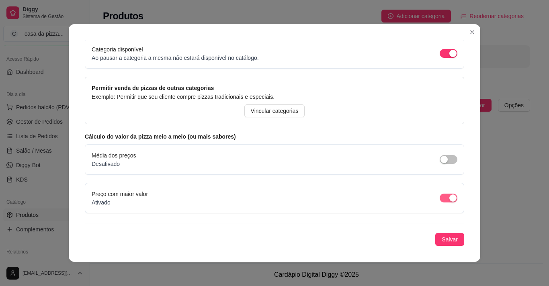
click at [440, 199] on span "button" at bounding box center [449, 198] width 18 height 9
click at [444, 243] on span "Salvar" at bounding box center [450, 239] width 16 height 9
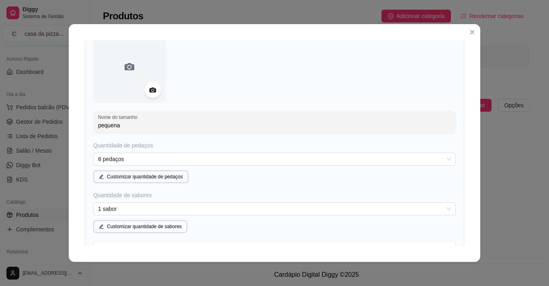
drag, startPoint x: 463, startPoint y: 245, endPoint x: 459, endPoint y: 242, distance: 4.6
click at [459, 242] on div "Detalhes Disponibilidade Tamanhos Massas Bordas Complementos Nome da categoria …" at bounding box center [275, 143] width 412 height 238
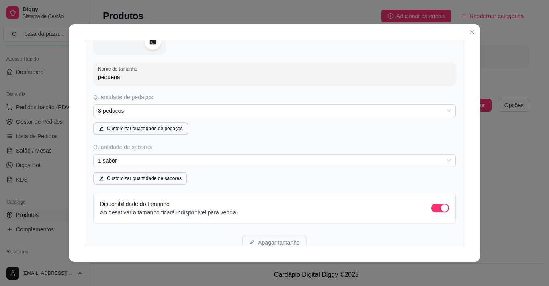
scroll to position [188, 0]
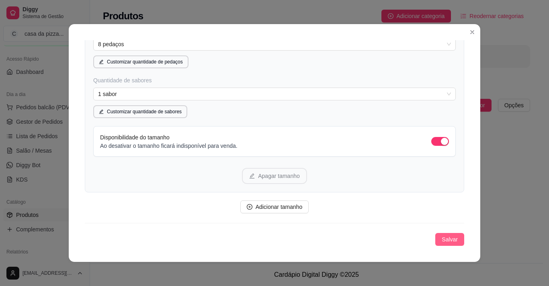
click at [442, 240] on span "Salvar" at bounding box center [450, 239] width 16 height 9
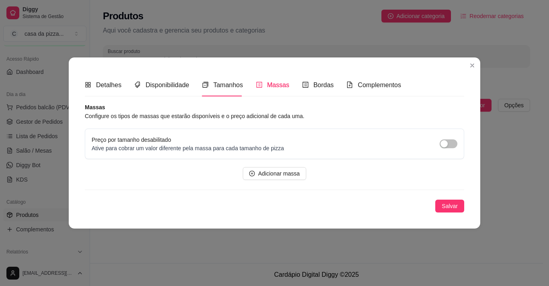
scroll to position [0, 0]
click at [113, 80] on div "Detalhes" at bounding box center [103, 85] width 37 height 10
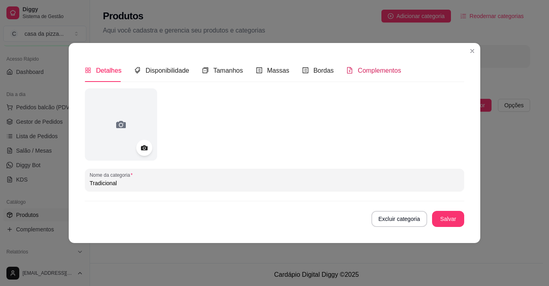
click at [383, 75] on div "Complementos" at bounding box center [374, 71] width 55 height 10
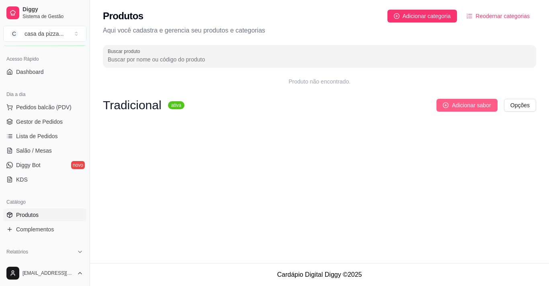
click at [470, 100] on button "Adicionar sabor" at bounding box center [467, 105] width 61 height 13
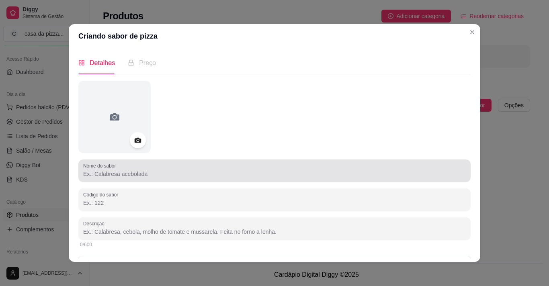
click at [252, 168] on div at bounding box center [274, 171] width 383 height 16
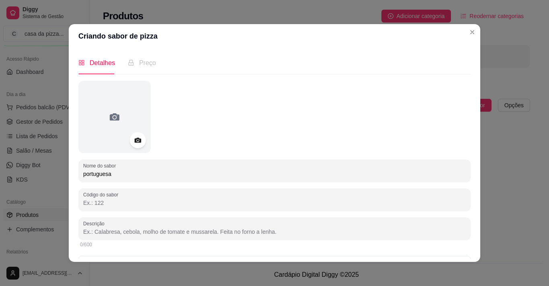
click at [84, 172] on input "portuguesa" at bounding box center [274, 174] width 383 height 8
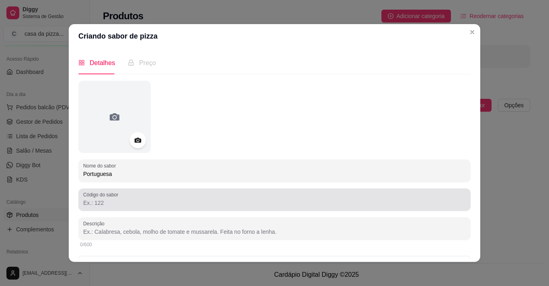
type input "Portuguesa"
click at [119, 208] on div at bounding box center [274, 200] width 383 height 16
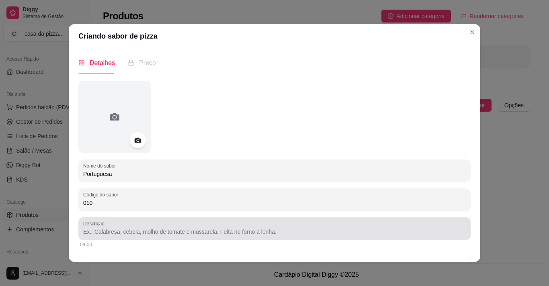
type input "010"
click at [148, 226] on div at bounding box center [274, 229] width 383 height 16
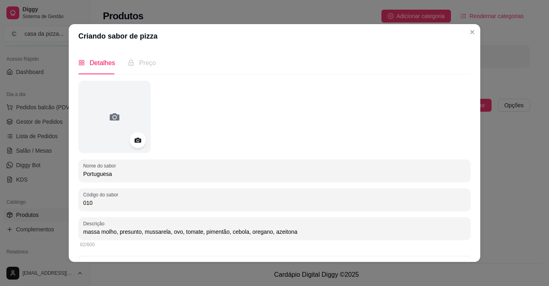
type input "massa molho, presunto, mussarela, ovo, tomate, pimentão, cebola, oregano, azeit…"
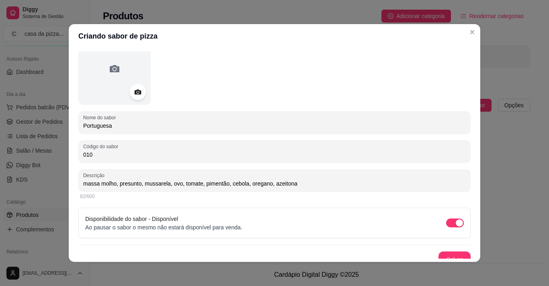
scroll to position [57, 0]
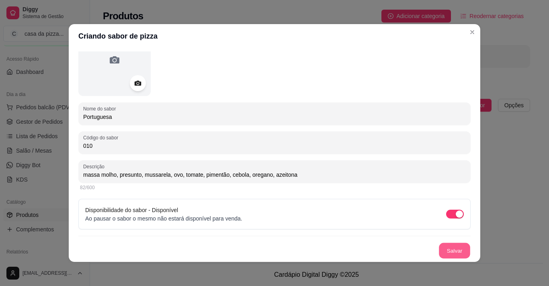
click at [444, 258] on button "Salvar" at bounding box center [454, 251] width 31 height 16
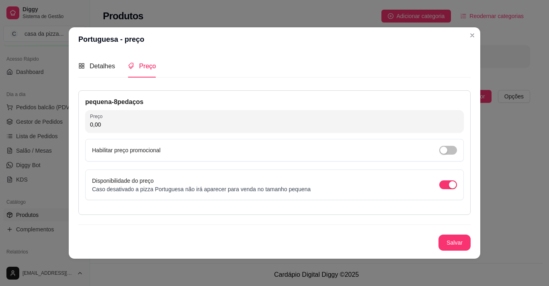
scroll to position [0, 0]
click at [102, 121] on input "0,00" at bounding box center [274, 125] width 369 height 8
type input "28,00"
click at [456, 241] on button "Salvar" at bounding box center [455, 243] width 32 height 16
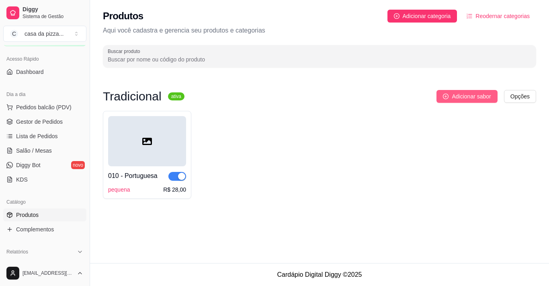
click at [471, 97] on span "Adicionar sabor" at bounding box center [471, 96] width 39 height 9
click at [444, 17] on span "Adicionar categoria" at bounding box center [427, 16] width 48 height 9
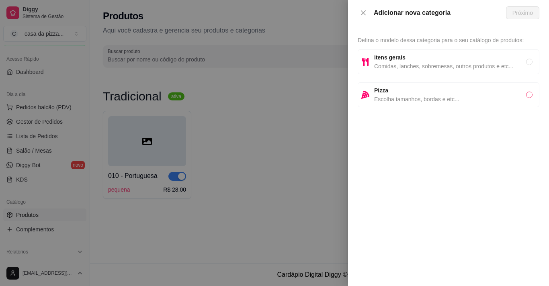
click at [529, 96] on input "radio" at bounding box center [529, 95] width 6 height 6
radio input "true"
click at [529, 14] on span "Próximo" at bounding box center [523, 12] width 21 height 9
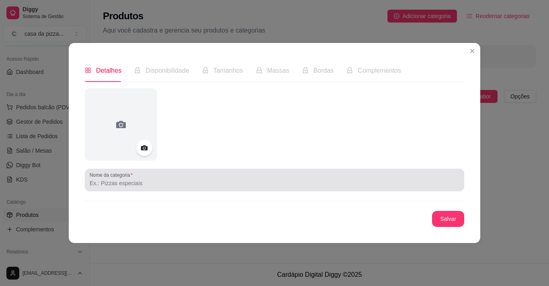
click at [219, 174] on div at bounding box center [275, 180] width 370 height 16
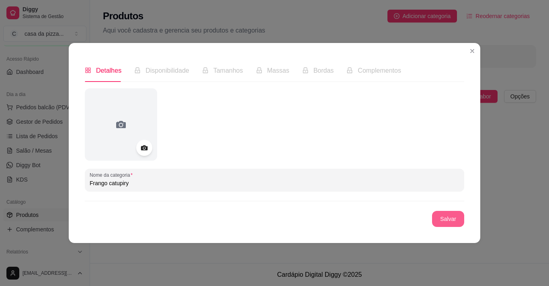
type input "Frango catupiry"
click at [446, 216] on button "Salvar" at bounding box center [448, 219] width 31 height 16
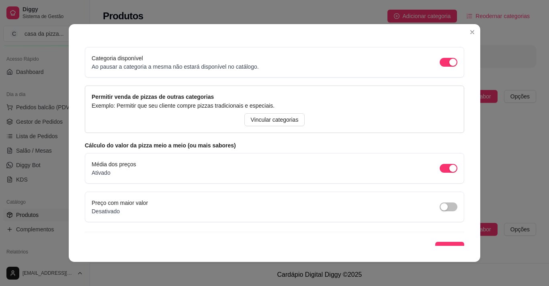
scroll to position [73, 0]
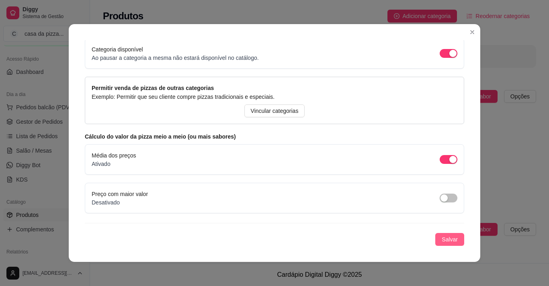
click at [442, 239] on span "Salvar" at bounding box center [450, 239] width 16 height 9
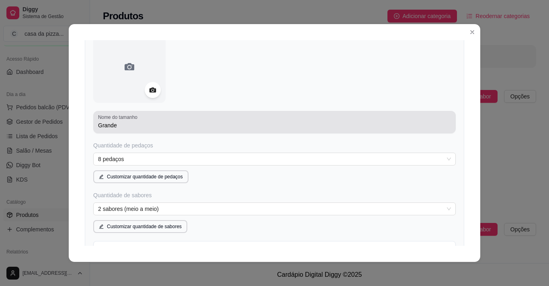
click at [133, 119] on label "Nome do tamanho" at bounding box center [119, 117] width 42 height 7
click at [133, 121] on input "Grande" at bounding box center [274, 125] width 353 height 8
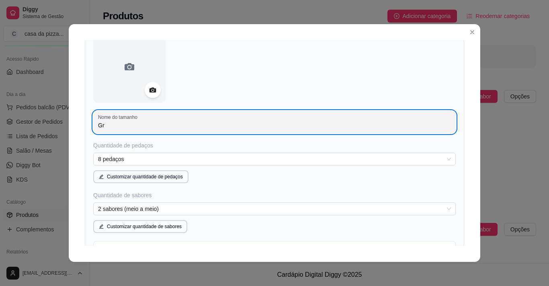
type input "G"
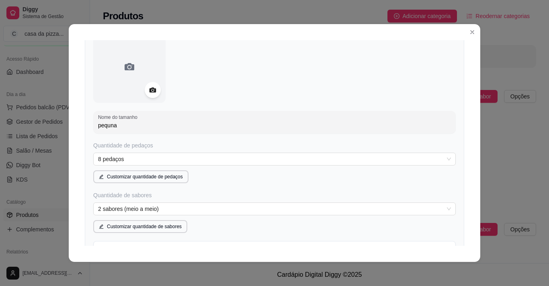
click at [107, 125] on input "pequna" at bounding box center [274, 125] width 353 height 8
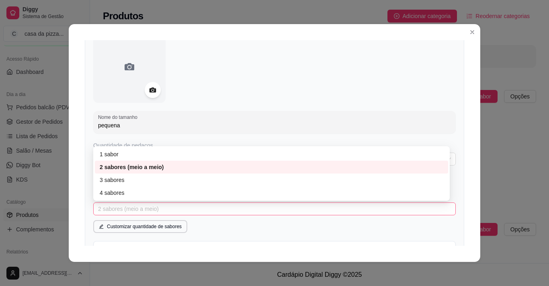
click at [142, 207] on span "2 sabores (meio a meio)" at bounding box center [274, 209] width 353 height 12
type input "pequena"
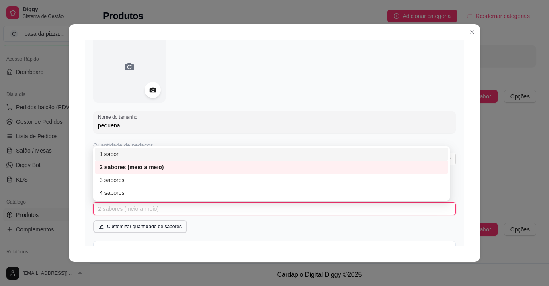
click at [158, 157] on div "1 sabor" at bounding box center [272, 154] width 344 height 9
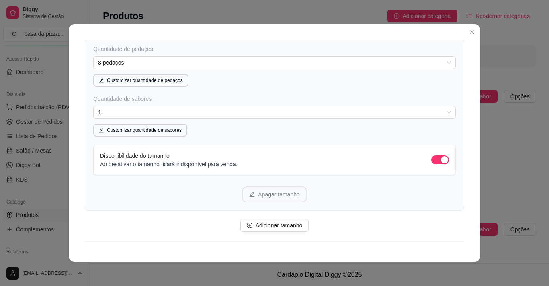
scroll to position [188, 0]
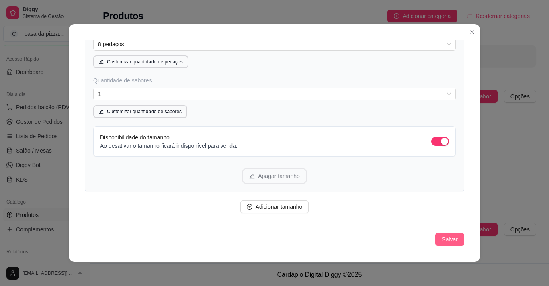
click at [444, 243] on span "Salvar" at bounding box center [450, 239] width 16 height 9
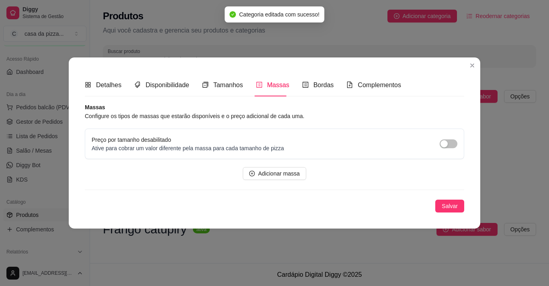
scroll to position [0, 0]
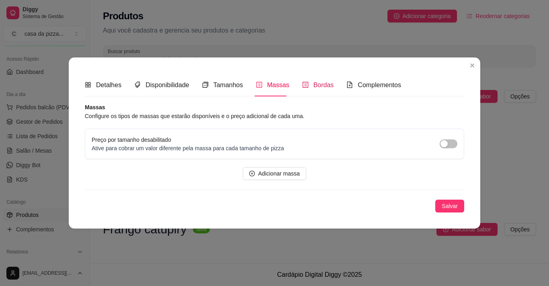
click at [325, 82] on span "Bordas" at bounding box center [324, 85] width 21 height 7
click at [254, 173] on icon "plus-circle" at bounding box center [253, 174] width 6 height 6
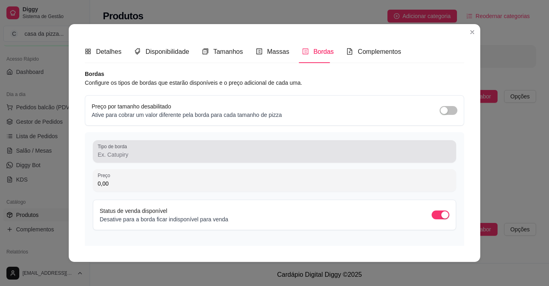
click at [234, 161] on div "Tipo de borda" at bounding box center [274, 151] width 363 height 23
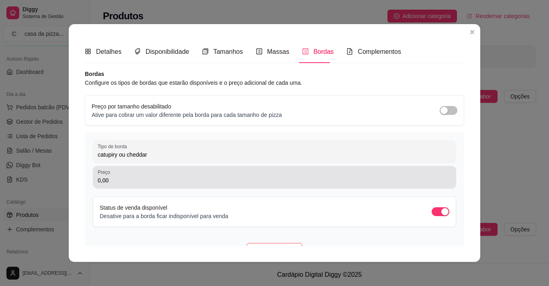
type input "catupiry ou cheddar"
click at [215, 171] on div "0,00" at bounding box center [275, 177] width 354 height 16
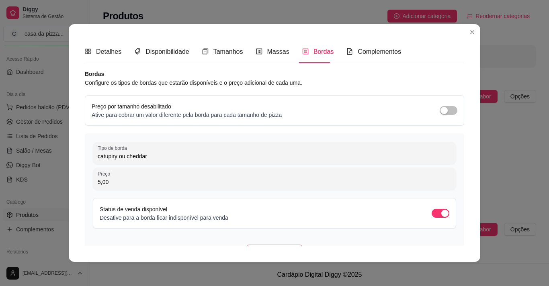
type input "5,00"
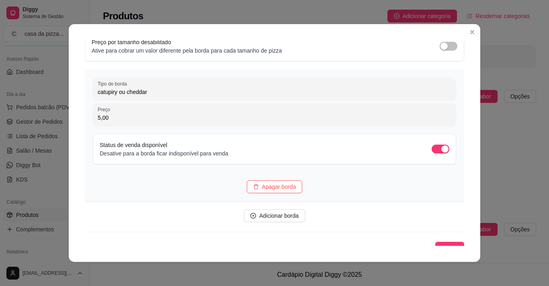
scroll to position [73, 0]
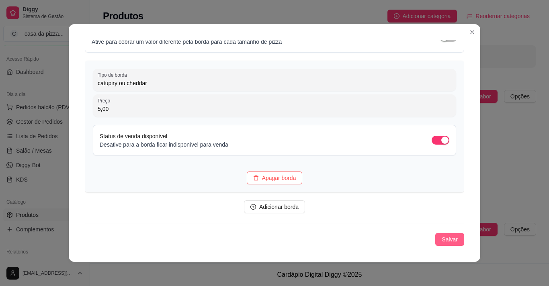
click at [442, 236] on span "Salvar" at bounding box center [450, 239] width 16 height 9
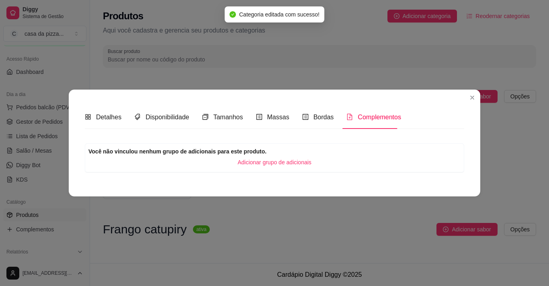
scroll to position [0, 0]
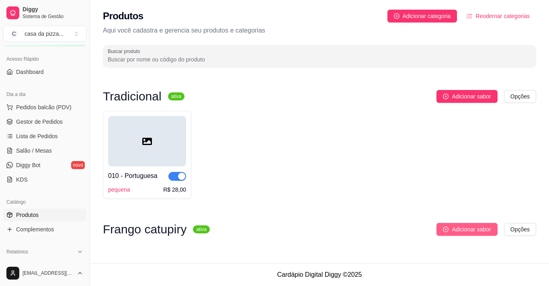
click at [445, 230] on icon "plus-circle" at bounding box center [446, 230] width 6 height 6
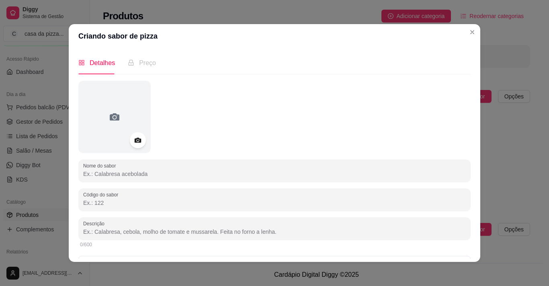
click at [128, 172] on input "Nome do sabor" at bounding box center [274, 174] width 383 height 8
type input "Frango catupiry"
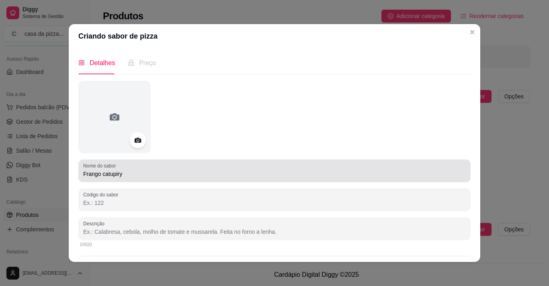
click at [173, 167] on div "Frango catupiry" at bounding box center [274, 171] width 383 height 16
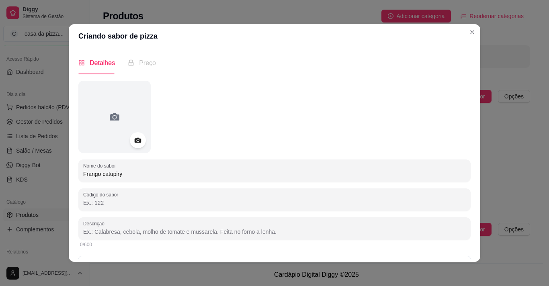
click at [142, 199] on input "Código do sabor" at bounding box center [274, 203] width 383 height 8
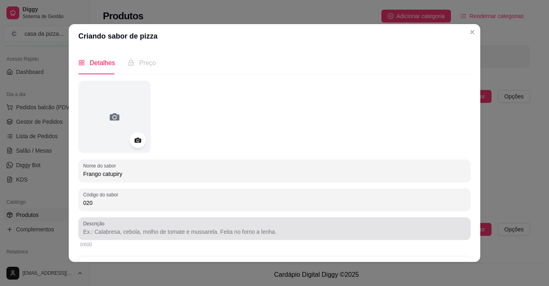
type input "020"
click at [147, 230] on input "Descrição" at bounding box center [274, 232] width 383 height 8
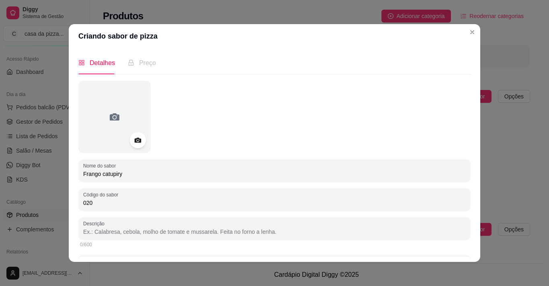
type input "f"
type input "m"
click at [94, 230] on input "massa molho," at bounding box center [274, 232] width 383 height 8
click at [121, 231] on input "massa, molho," at bounding box center [274, 232] width 383 height 8
type input "massa, molho, frango, catupiry, mussarela, oregano, tomate, cebola, azeitona."
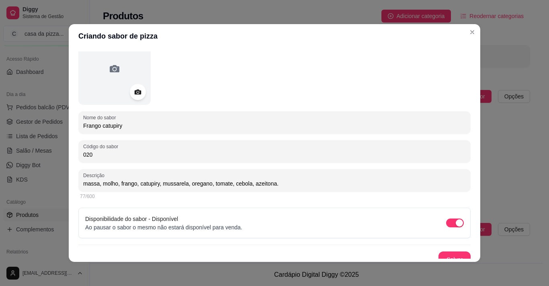
scroll to position [57, 0]
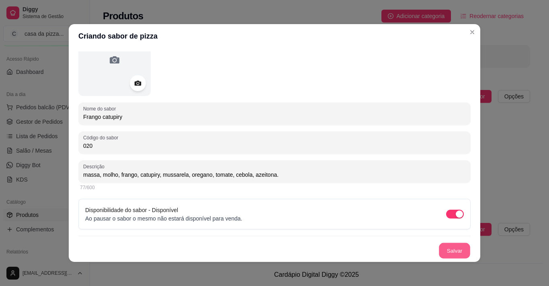
click at [441, 247] on button "Salvar" at bounding box center [454, 251] width 31 height 16
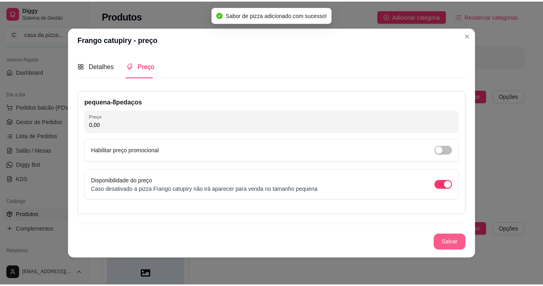
scroll to position [0, 0]
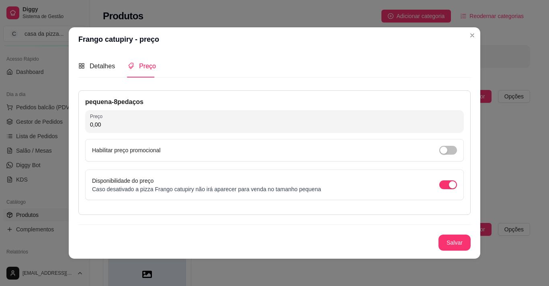
click at [157, 121] on input "0,00" at bounding box center [274, 125] width 369 height 8
type input "28,00"
click at [452, 241] on button "Salvar" at bounding box center [454, 243] width 31 height 16
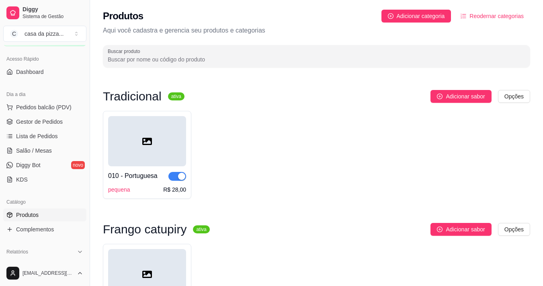
click at [542, 280] on div "Tradicional ativa Adicionar sabor Opções 010 - Portuguesa pequena R$ 28,00 Fran…" at bounding box center [316, 215] width 453 height 287
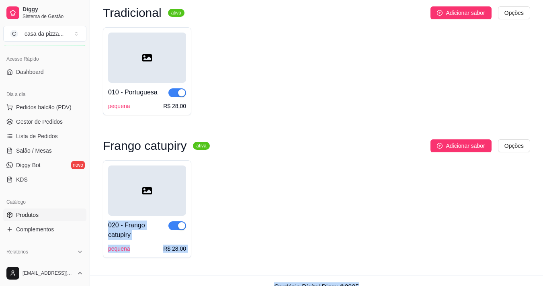
click at [542, 280] on main "Toggle Sidebar Sistema de Gestão Diggy Produtos Adicionar categoria Reodernar c…" at bounding box center [316, 107] width 453 height 382
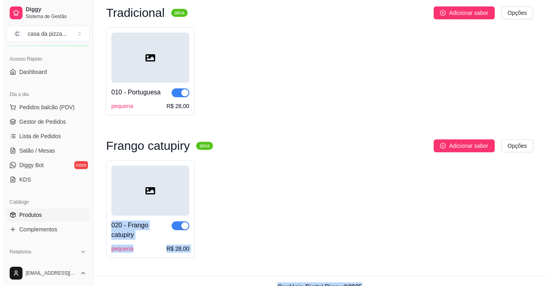
scroll to position [87, 0]
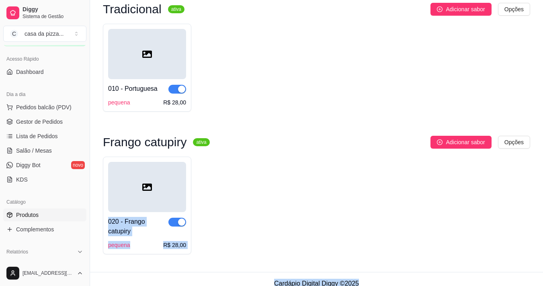
click at [439, 237] on div "020 - Frango catupiry pequena R$ 28,00" at bounding box center [316, 206] width 427 height 98
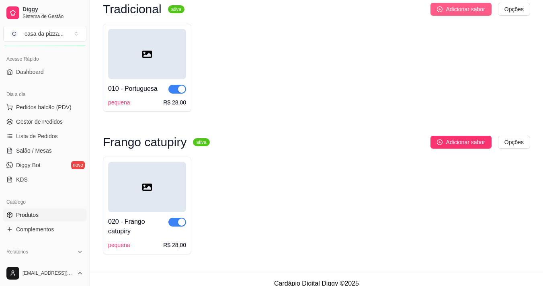
click at [441, 10] on icon "plus-circle" at bounding box center [440, 9] width 6 height 6
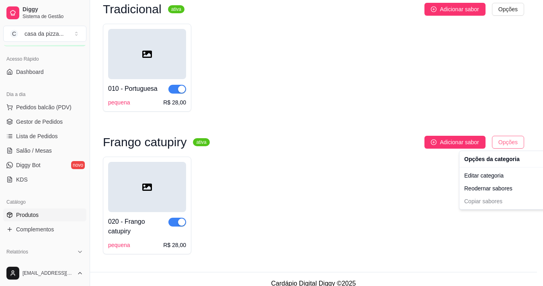
click at [525, 143] on html "Diggy Sistema de Gestão C casa da pizza ... Loja fechada Período gratuito até 0…" at bounding box center [271, 56] width 543 height 286
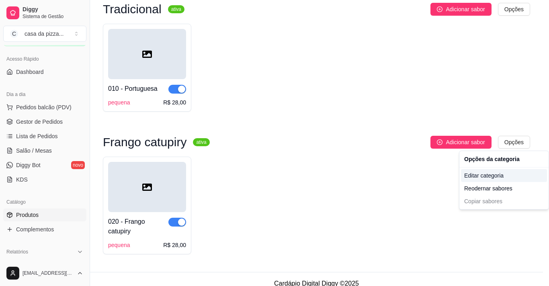
click at [512, 176] on div "Editar categoria" at bounding box center [504, 175] width 86 height 13
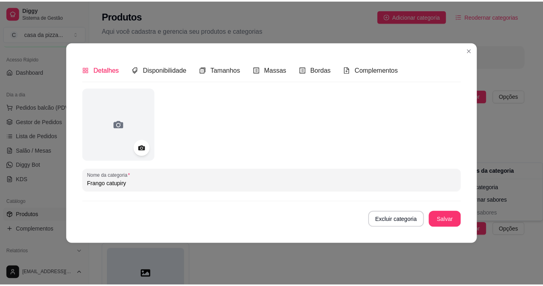
scroll to position [0, 0]
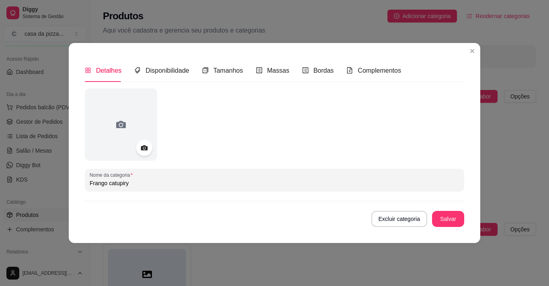
click at [133, 187] on input "Frango catupiry" at bounding box center [275, 183] width 370 height 8
type input "F"
type input "t"
type input "Tradicional"
click at [461, 222] on button "Salvar" at bounding box center [448, 219] width 31 height 16
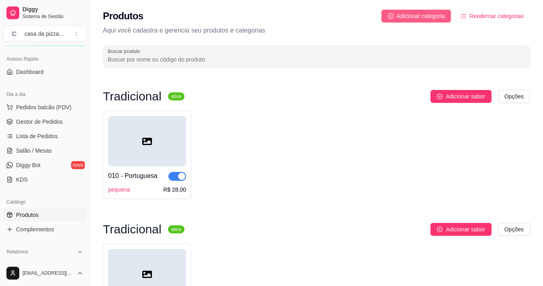
click at [413, 15] on span "Adicionar categoria" at bounding box center [421, 16] width 48 height 9
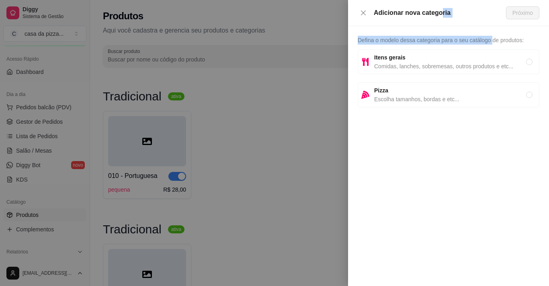
drag, startPoint x: 439, startPoint y: 15, endPoint x: 494, endPoint y: 39, distance: 60.0
click at [494, 39] on div "Adicionar nova categoria Próximo Defina o modelo dessa categoria para o seu cat…" at bounding box center [448, 143] width 201 height 286
drag, startPoint x: 529, startPoint y: 96, endPoint x: 526, endPoint y: 51, distance: 45.6
click at [526, 51] on div "Defina o modelo dessa categoria para o seu catálogo de produtos: Itens gerais C…" at bounding box center [448, 156] width 201 height 260
click at [366, 10] on icon "close" at bounding box center [363, 13] width 6 height 6
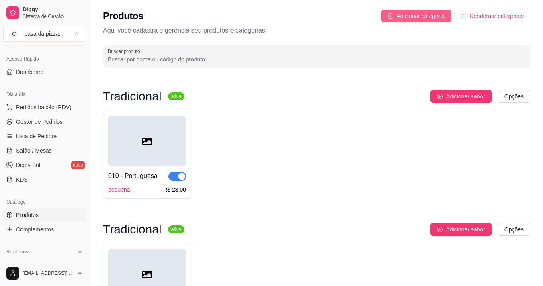
click at [390, 14] on icon "plus-circle" at bounding box center [391, 16] width 6 height 6
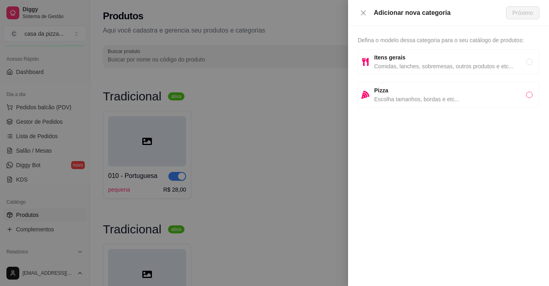
click at [529, 92] on input "radio" at bounding box center [529, 95] width 6 height 6
radio input "true"
click at [521, 14] on span "Próximo" at bounding box center [523, 12] width 21 height 9
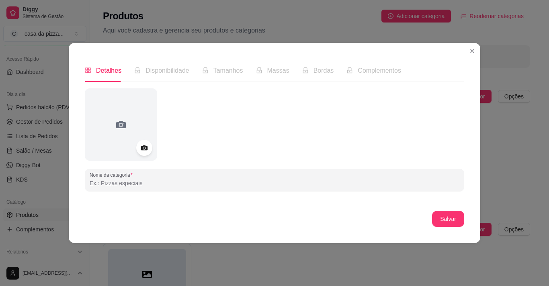
click at [216, 183] on input "Nome da categoria" at bounding box center [275, 183] width 370 height 8
type input "Tradicional"
click at [436, 222] on button "Salvar" at bounding box center [448, 219] width 31 height 16
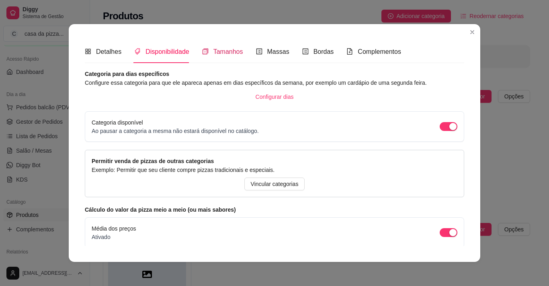
click at [225, 53] on span "Tamanhos" at bounding box center [228, 51] width 30 height 7
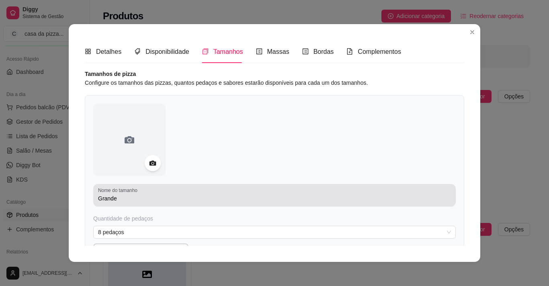
click at [142, 205] on div "Nome do tamanho Grande" at bounding box center [274, 195] width 363 height 23
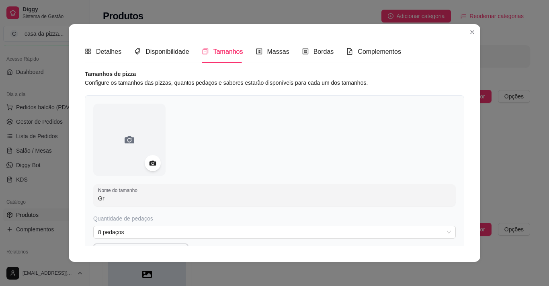
type input "G"
click at [98, 198] on input "pquena" at bounding box center [274, 199] width 353 height 8
type input "pequena"
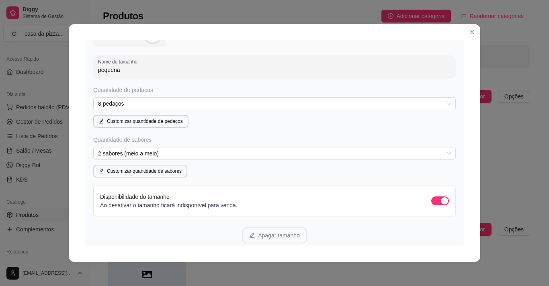
scroll to position [161, 0]
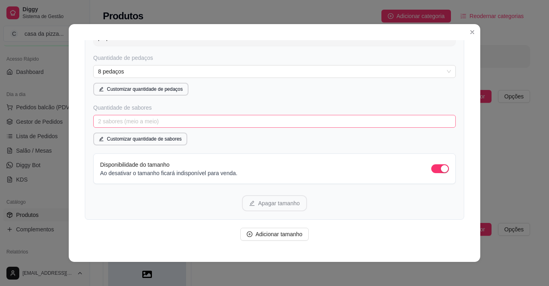
click at [191, 121] on span "2 sabores (meio a meio)" at bounding box center [274, 121] width 353 height 12
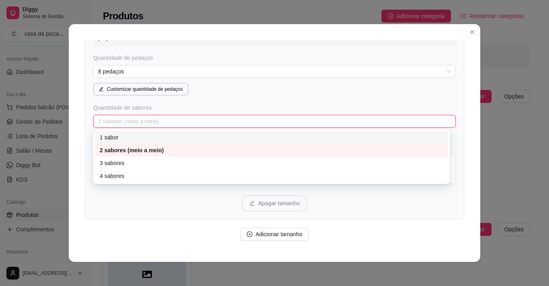
click at [199, 137] on div "1 sabor" at bounding box center [272, 137] width 344 height 9
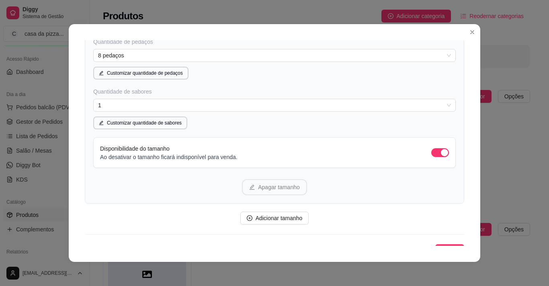
scroll to position [188, 0]
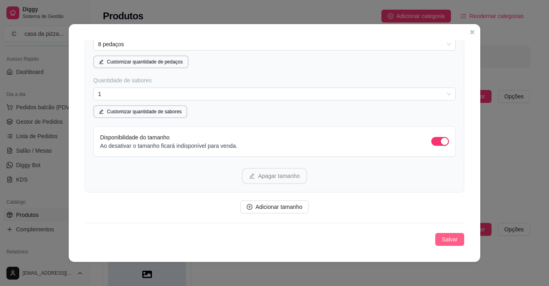
click at [442, 238] on span "Salvar" at bounding box center [450, 239] width 16 height 9
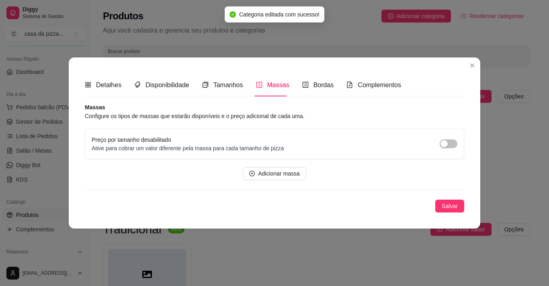
scroll to position [0, 0]
click at [281, 82] on span "Massas" at bounding box center [278, 85] width 22 height 7
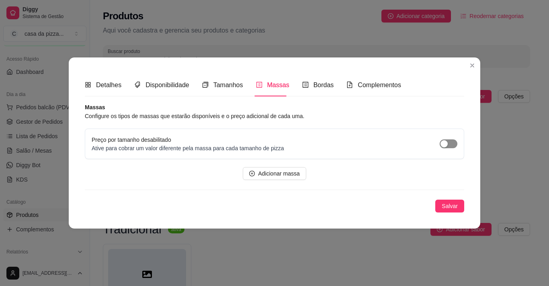
click at [450, 144] on span "button" at bounding box center [449, 144] width 18 height 9
click at [300, 177] on button "Adicionar massa" at bounding box center [275, 173] width 64 height 13
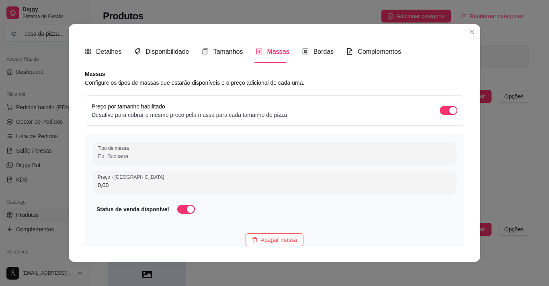
click at [435, 106] on div "Preço por tamanho habilitado Desative para cobrar o mesmo preço pela massa para…" at bounding box center [275, 110] width 366 height 17
click at [440, 109] on span "button" at bounding box center [449, 110] width 18 height 9
click at [317, 49] on span "Bordas" at bounding box center [324, 51] width 21 height 7
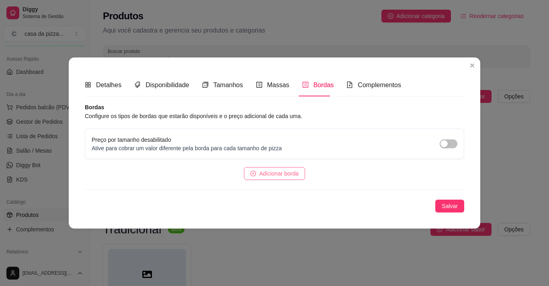
click at [282, 171] on span "Adicionar borda" at bounding box center [278, 173] width 39 height 9
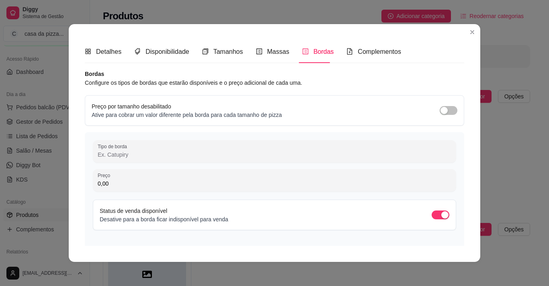
click at [220, 154] on input "Tipo de borda" at bounding box center [275, 155] width 354 height 8
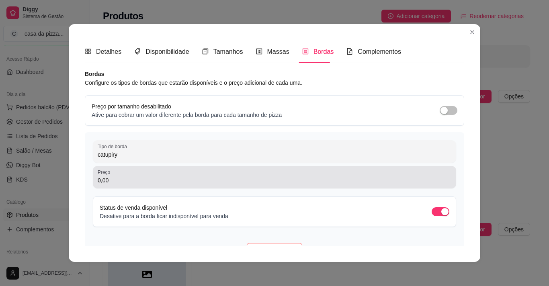
click at [199, 173] on div "0,00" at bounding box center [275, 177] width 354 height 16
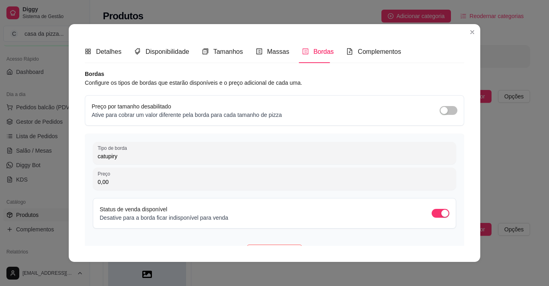
click at [211, 130] on div "Bordas Configure os tipos de bordas que estarão disponíveis e o preço adicional…" at bounding box center [275, 195] width 380 height 250
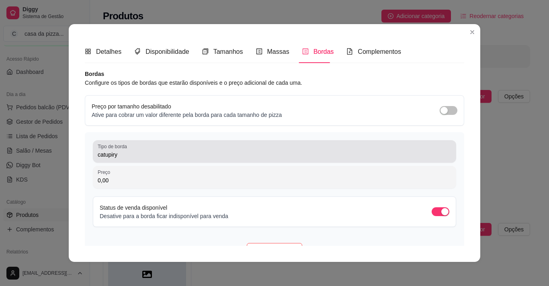
click at [191, 145] on div "catupiry" at bounding box center [275, 152] width 354 height 16
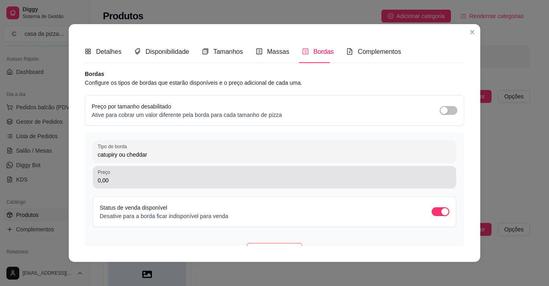
type input "catupiry ou cheddar"
click at [126, 175] on div "0,00" at bounding box center [275, 177] width 354 height 16
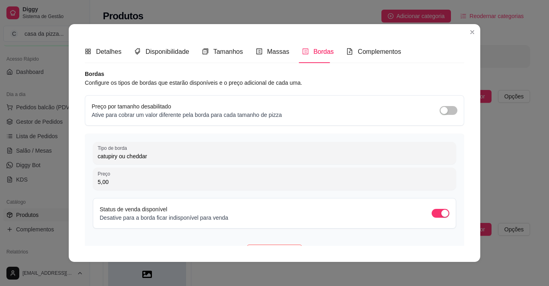
type input "5,00"
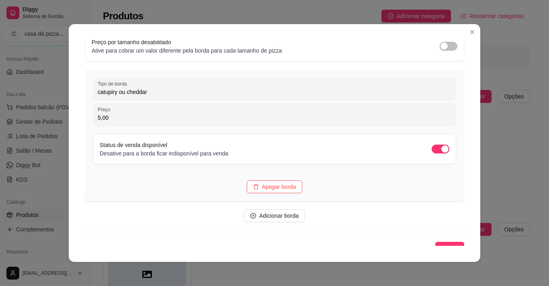
scroll to position [73, 0]
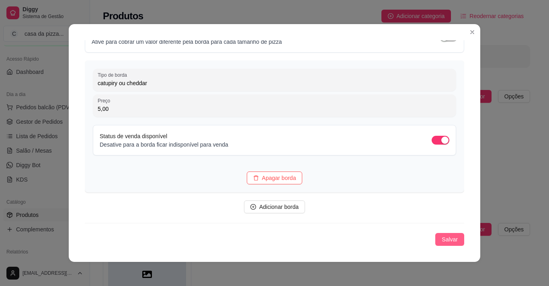
click at [443, 242] on span "Salvar" at bounding box center [450, 239] width 16 height 9
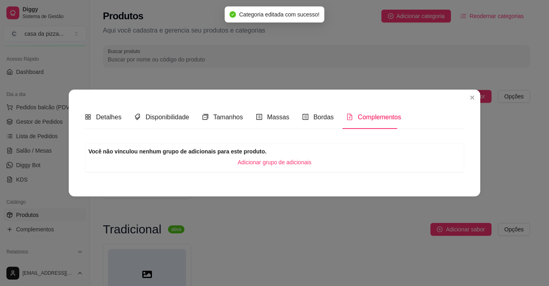
scroll to position [0, 0]
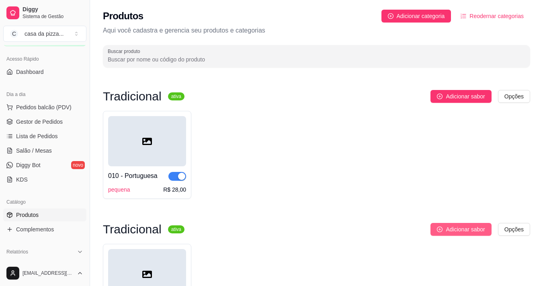
click at [469, 231] on span "Adicionar sabor" at bounding box center [465, 229] width 39 height 9
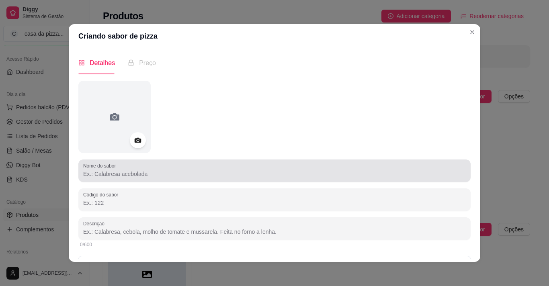
click at [227, 179] on div "Nome do sabor" at bounding box center [274, 171] width 392 height 23
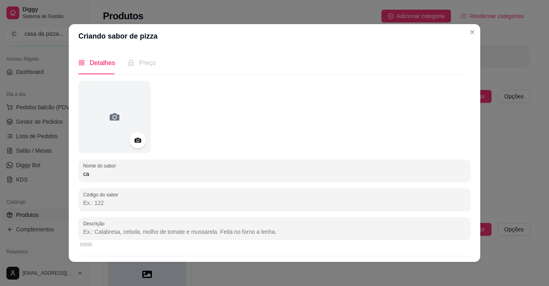
type input "c"
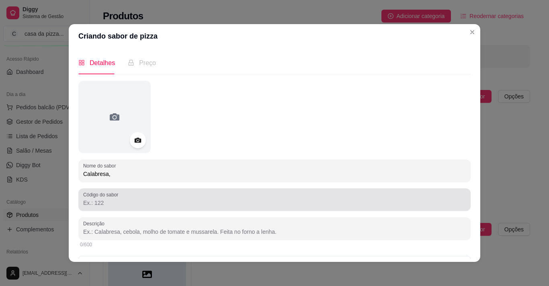
type input "Calabresa,"
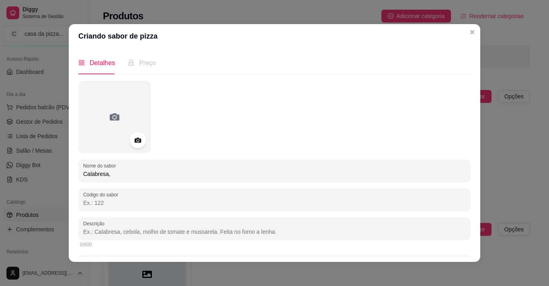
click at [210, 205] on input "Código do sabor" at bounding box center [274, 203] width 383 height 8
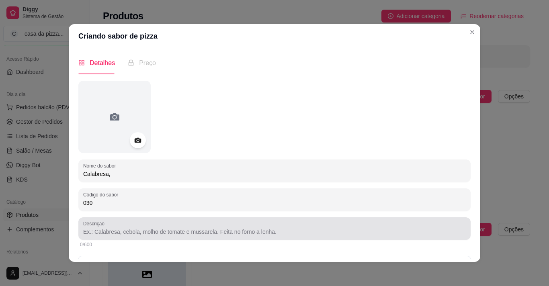
type input "030"
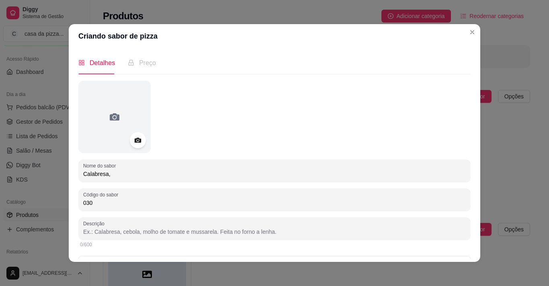
click at [204, 228] on input "Descrição" at bounding box center [274, 232] width 383 height 8
type input "massa, molho, mussarela, calabresa, oregano, tomate, cebola, azeitona"
click at [468, 254] on div "Detalhes Preço Nome do sabor Calabresa, Código do sabor 030 Descrição massa, mo…" at bounding box center [274, 154] width 392 height 207
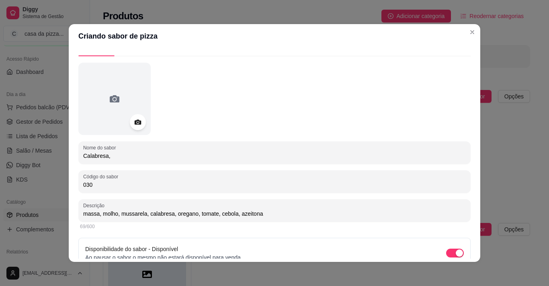
click at [468, 254] on div "Detalhes Preço Nome do sabor Calabresa, Código do sabor 030 Descrição massa, mo…" at bounding box center [274, 154] width 392 height 207
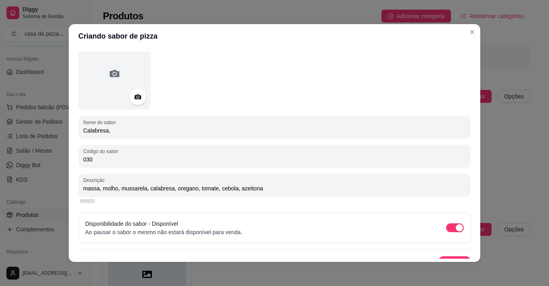
scroll to position [57, 0]
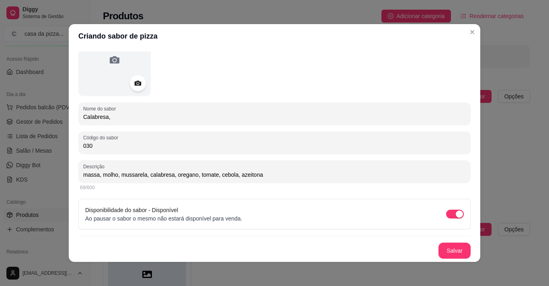
click at [468, 254] on div "Detalhes Preço Nome do sabor Calabresa, Código do sabor 030 Descrição massa, mo…" at bounding box center [274, 154] width 392 height 207
click at [455, 255] on button "Salvar" at bounding box center [454, 251] width 31 height 16
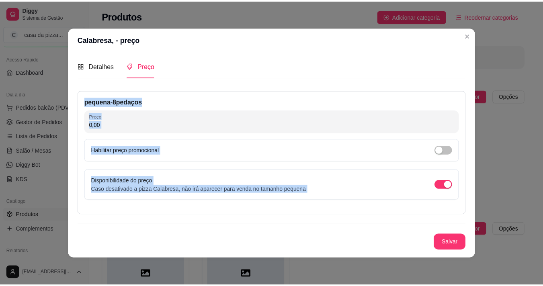
scroll to position [0, 0]
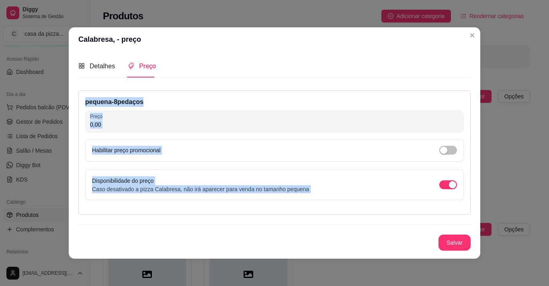
click at [360, 197] on div "Disponibilidade do preço Caso desativado a pizza Calabresa, não irá aparecer pa…" at bounding box center [274, 185] width 379 height 31
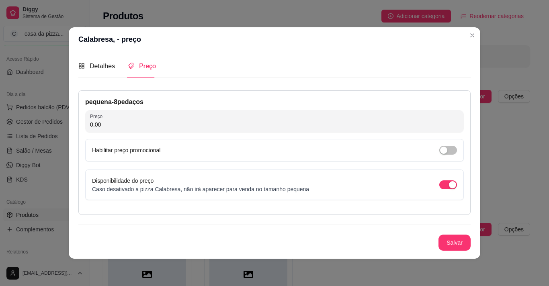
click at [115, 127] on input "0,00" at bounding box center [274, 125] width 369 height 8
type input "28,00"
click at [456, 248] on button "Salvar" at bounding box center [454, 243] width 31 height 16
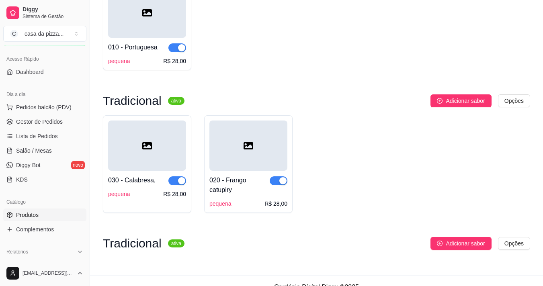
scroll to position [142, 0]
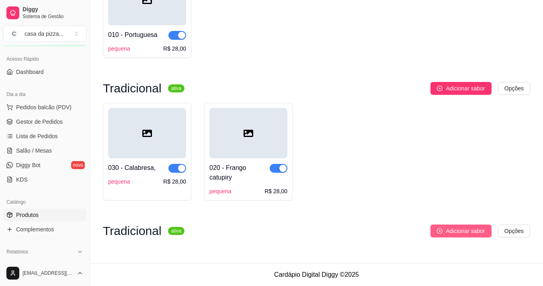
click at [448, 226] on button "Adicionar sabor" at bounding box center [461, 231] width 61 height 13
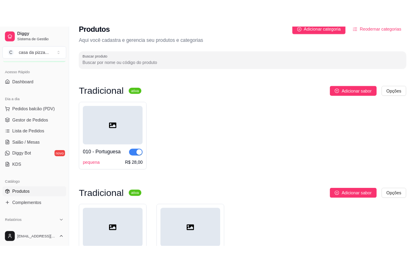
scroll to position [0, 0]
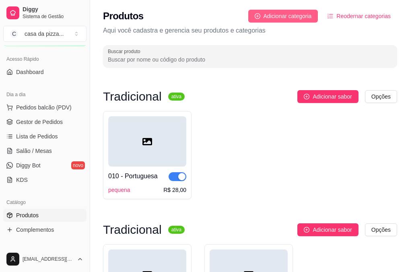
click at [279, 19] on span "Adicionar categoria" at bounding box center [287, 16] width 48 height 9
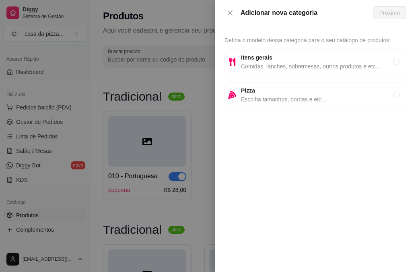
click at [299, 94] on span "Pizza" at bounding box center [317, 90] width 152 height 9
radio input "true"
click at [394, 14] on span "Próximo" at bounding box center [389, 12] width 21 height 9
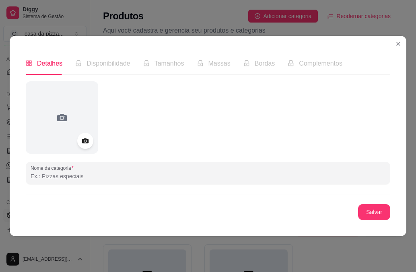
click at [113, 180] on input "Nome da categoria" at bounding box center [208, 176] width 355 height 8
type input "t"
type input "Tradicional"
click at [376, 215] on button "Salvar" at bounding box center [374, 212] width 32 height 16
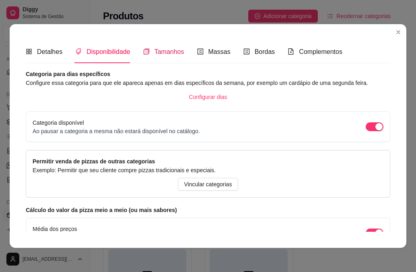
click at [176, 50] on span "Tamanhos" at bounding box center [169, 51] width 30 height 7
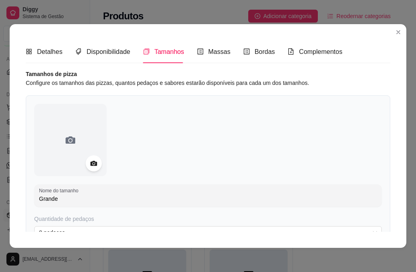
click at [79, 203] on input "Grande" at bounding box center [208, 199] width 338 height 8
type input "G"
type input "Pequena"
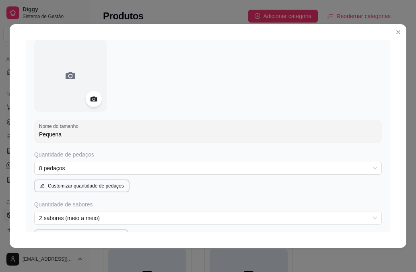
scroll to position [80, 0]
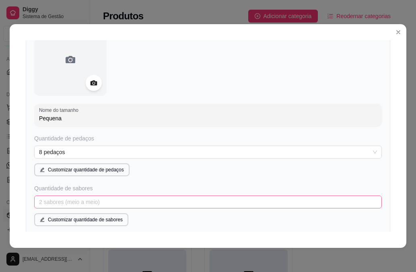
click at [363, 203] on span "2 sabores (meio a meio)" at bounding box center [208, 202] width 338 height 12
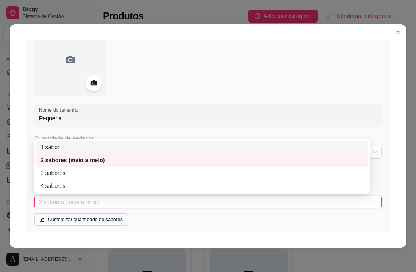
click at [160, 149] on div "1 sabor" at bounding box center [202, 147] width 322 height 9
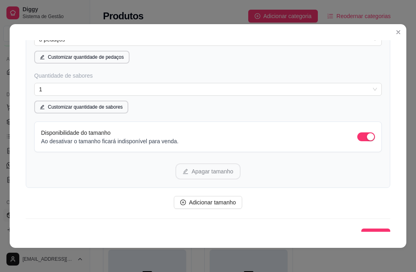
scroll to position [203, 0]
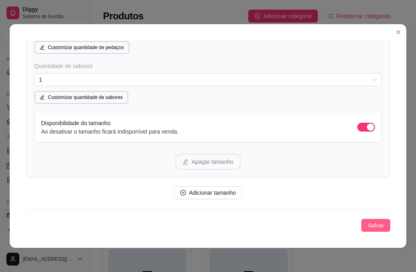
click at [367, 225] on span "Salvar" at bounding box center [375, 225] width 16 height 9
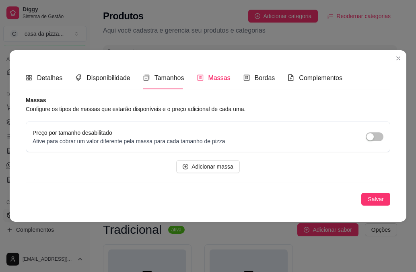
scroll to position [0, 0]
click at [269, 74] on span "Bordas" at bounding box center [264, 77] width 21 height 7
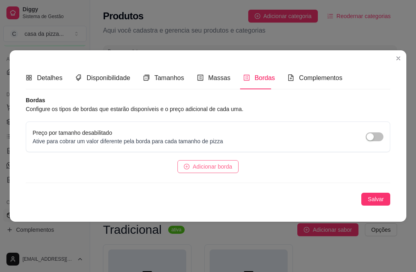
click at [211, 167] on span "Adicionar borda" at bounding box center [212, 166] width 39 height 9
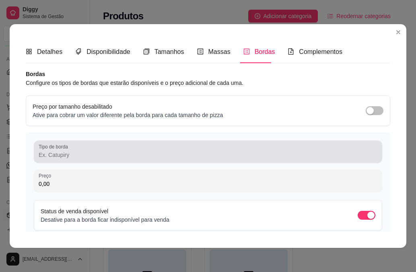
click at [111, 145] on div at bounding box center [208, 152] width 339 height 16
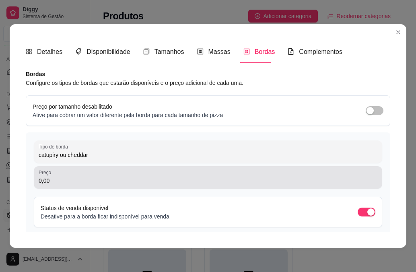
type input "catupiry ou cheddar"
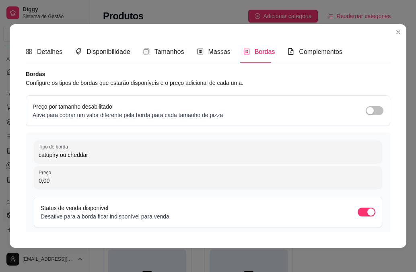
click at [123, 182] on input "0,00" at bounding box center [208, 180] width 339 height 8
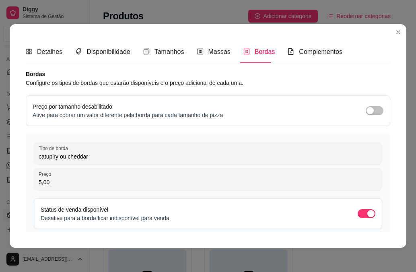
type input "5,00"
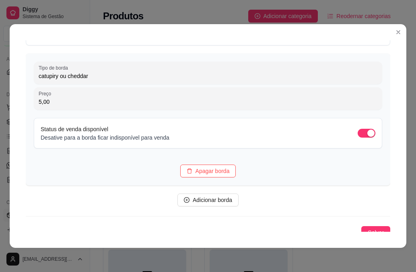
scroll to position [88, 0]
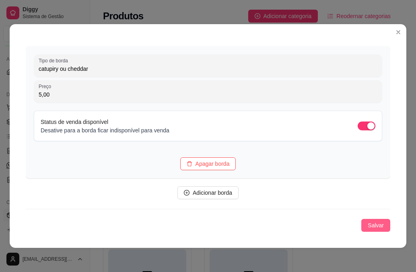
click at [367, 226] on span "Salvar" at bounding box center [375, 225] width 16 height 9
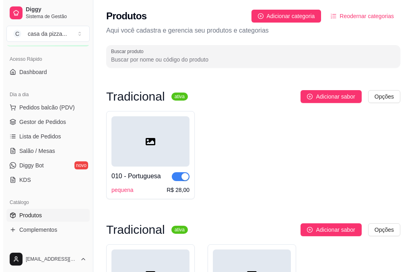
scroll to position [201, 0]
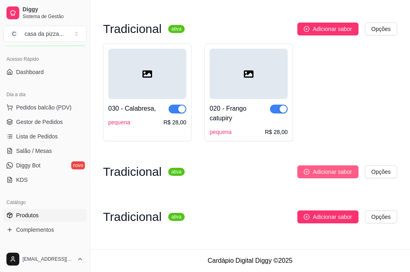
click at [330, 170] on span "Adicionar sabor" at bounding box center [331, 171] width 39 height 9
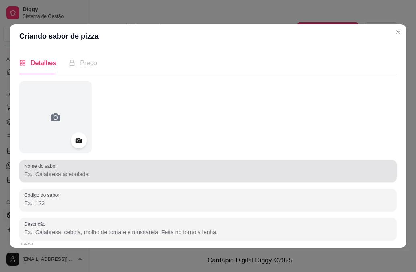
click at [115, 168] on div at bounding box center [207, 171] width 367 height 16
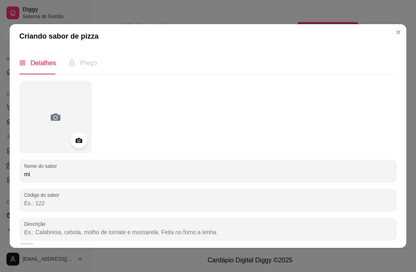
type input "m"
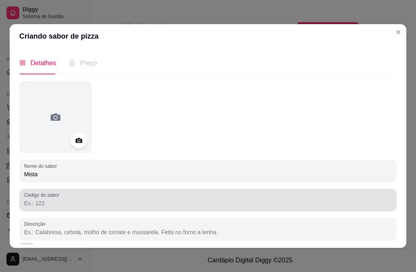
type input "Mista"
click at [85, 211] on div "Código do sabor" at bounding box center [207, 200] width 377 height 23
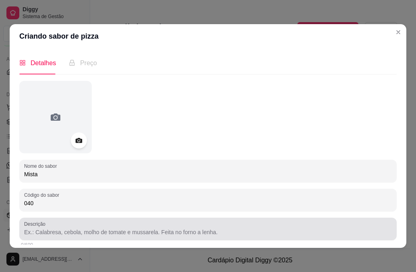
type input "040"
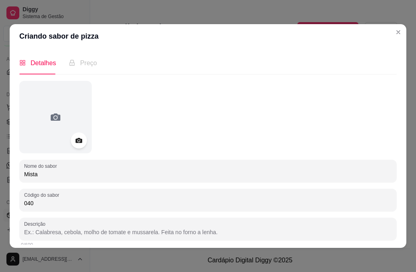
click at [94, 232] on input "Descrição" at bounding box center [207, 232] width 367 height 8
type input "massa, molho, presunto, mussarela, oregano, tomate, cebola, azeitona,"
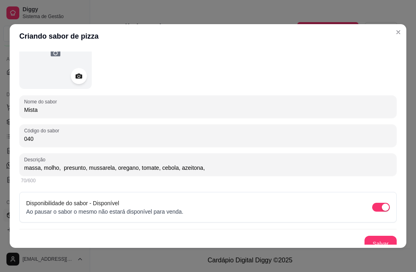
scroll to position [72, 0]
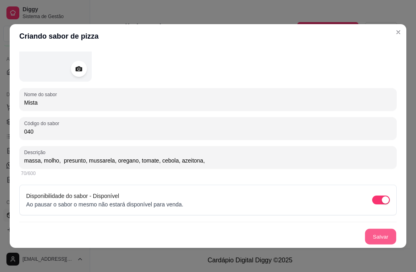
click at [367, 234] on button "Salvar" at bounding box center [380, 237] width 31 height 16
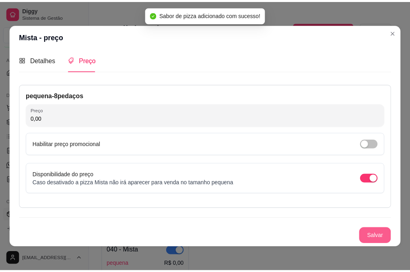
scroll to position [3, 0]
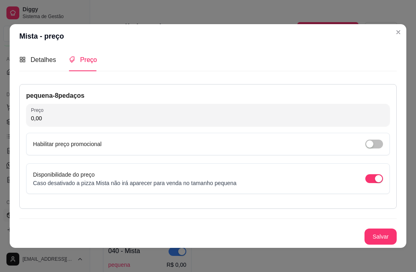
click at [75, 118] on input "0,00" at bounding box center [208, 118] width 354 height 8
type input "28,00"
click at [378, 234] on button "Salvar" at bounding box center [380, 237] width 31 height 16
click at [391, 25] on header "Mista - preço" at bounding box center [208, 36] width 396 height 24
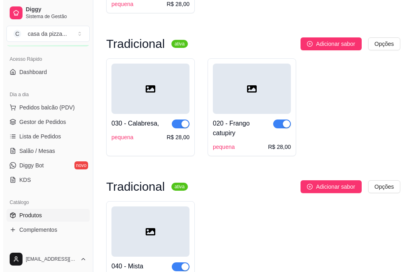
scroll to position [202, 0]
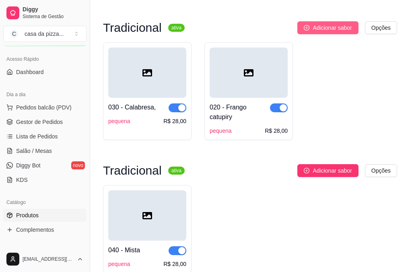
click at [309, 31] on icon "plus-circle" at bounding box center [307, 28] width 6 height 6
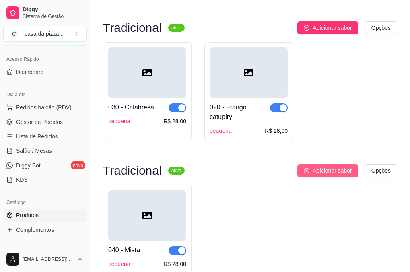
click at [322, 175] on button "Adicionar sabor" at bounding box center [327, 170] width 61 height 13
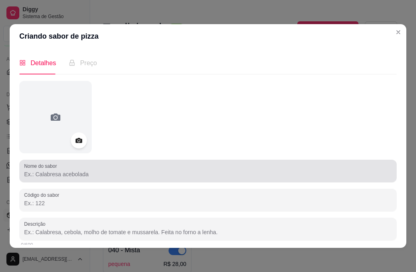
click at [160, 182] on div "Nome do sabor" at bounding box center [207, 171] width 377 height 23
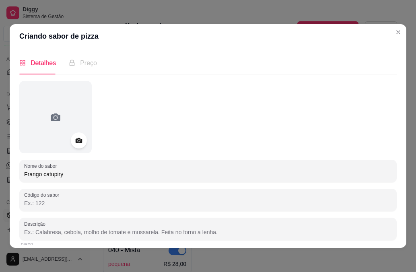
type input "Frango catupiry"
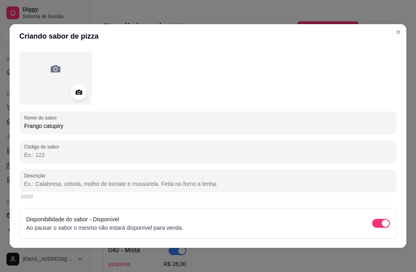
scroll to position [72, 0]
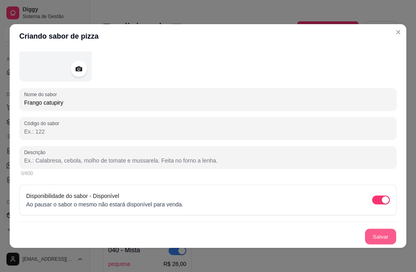
click at [376, 239] on button "Salvar" at bounding box center [380, 237] width 31 height 16
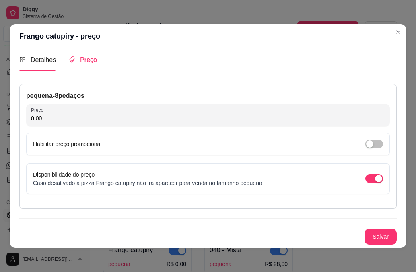
scroll to position [3, 0]
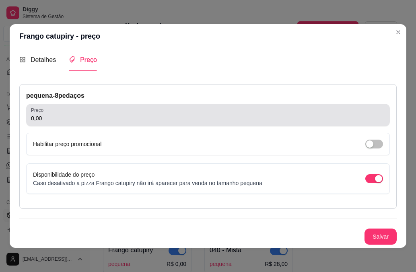
click at [76, 109] on div "0,00" at bounding box center [208, 115] width 354 height 16
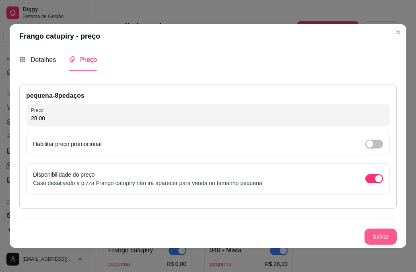
type input "28,00"
click at [365, 236] on button "Salvar" at bounding box center [380, 237] width 31 height 16
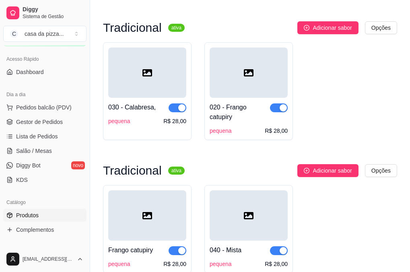
click at [252, 130] on div "pequena R$ 28,00" at bounding box center [248, 131] width 78 height 8
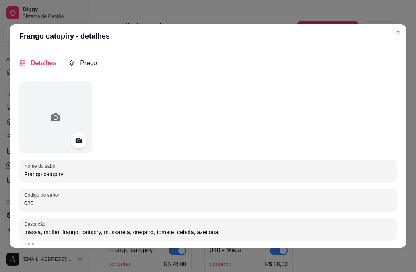
click at [252, 130] on div at bounding box center [207, 117] width 377 height 72
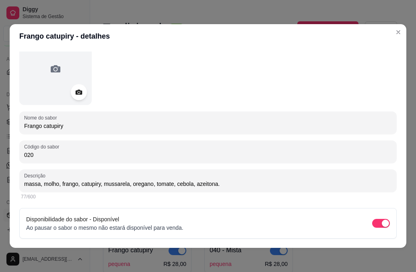
scroll to position [72, 0]
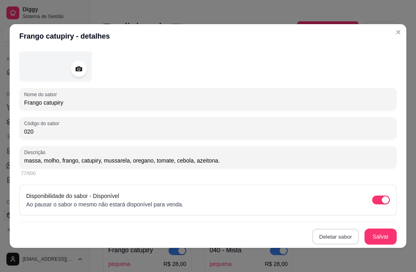
click at [323, 240] on button "Deletar sabor" at bounding box center [335, 237] width 47 height 16
click at [286, 213] on button "Cancelar" at bounding box center [291, 213] width 27 height 12
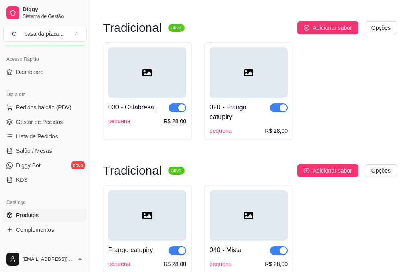
click at [132, 236] on div at bounding box center [147, 215] width 78 height 50
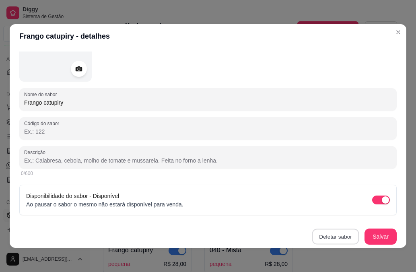
click at [321, 234] on button "Deletar sabor" at bounding box center [335, 237] width 47 height 16
click at [318, 209] on button "Confirmar" at bounding box center [323, 213] width 29 height 12
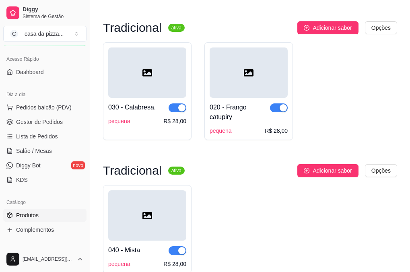
click at [255, 60] on div at bounding box center [248, 72] width 78 height 50
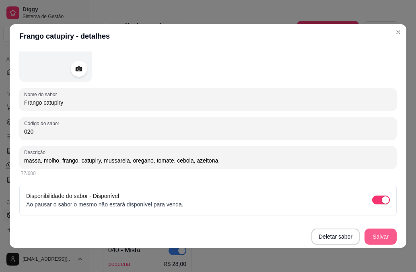
click at [378, 240] on button "Salvar" at bounding box center [380, 236] width 32 height 16
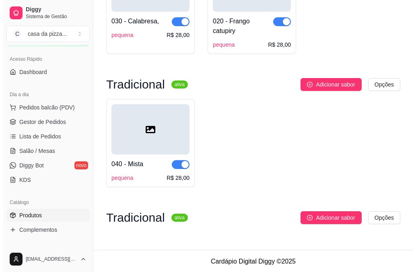
scroll to position [289, 0]
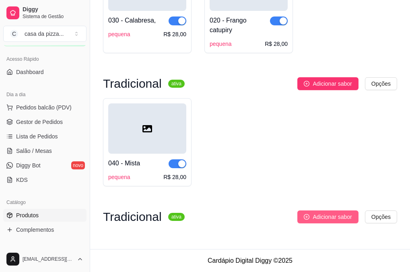
click at [305, 218] on icon "plus-circle" at bounding box center [307, 217] width 6 height 6
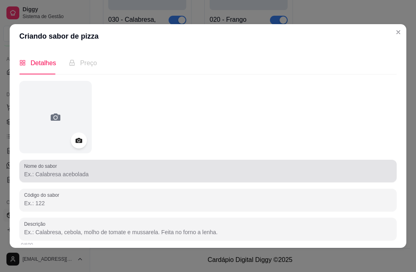
click at [97, 171] on input "Nome do sabor" at bounding box center [207, 174] width 367 height 8
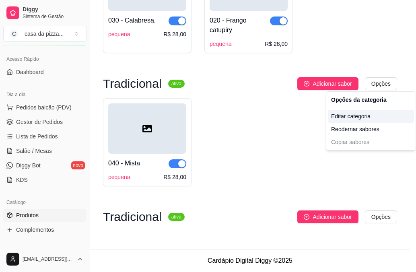
click at [360, 119] on div "Editar categoria" at bounding box center [371, 116] width 86 height 13
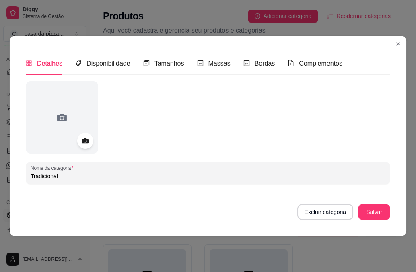
scroll to position [237, 0]
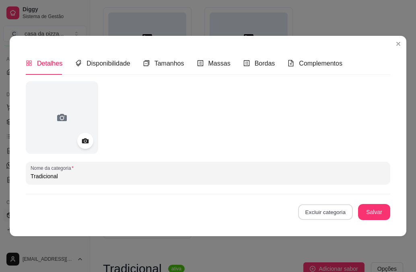
click at [309, 211] on button "Excluir categoria" at bounding box center [325, 212] width 54 height 16
click at [317, 185] on button "Confirmar" at bounding box center [329, 189] width 30 height 12
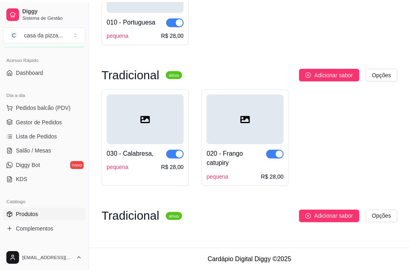
scroll to position [156, 0]
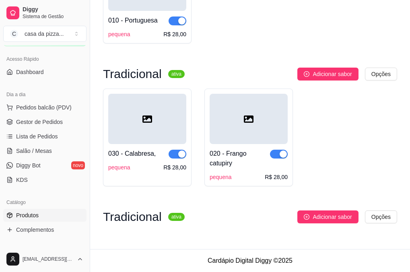
click at [268, 135] on div at bounding box center [248, 119] width 78 height 50
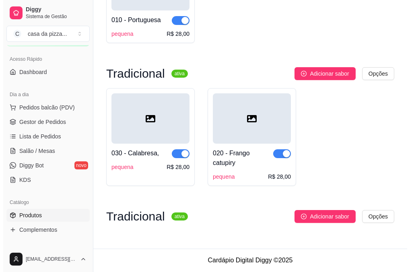
scroll to position [162, 0]
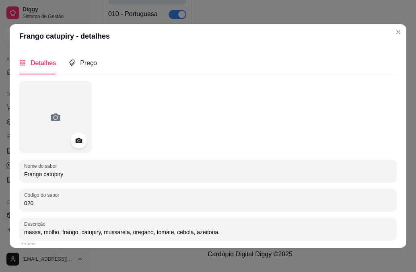
click at [94, 35] on header "Frango catupiry - detalhes" at bounding box center [208, 36] width 396 height 24
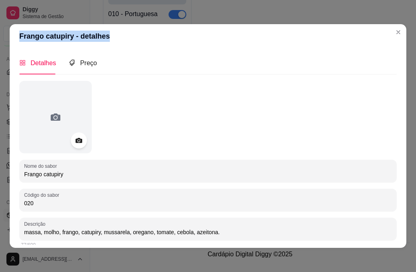
click at [94, 35] on header "Frango catupiry - detalhes" at bounding box center [208, 36] width 396 height 24
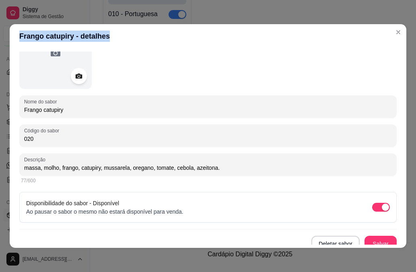
scroll to position [72, 0]
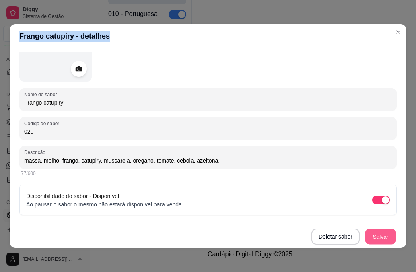
click at [369, 236] on button "Salvar" at bounding box center [380, 237] width 31 height 16
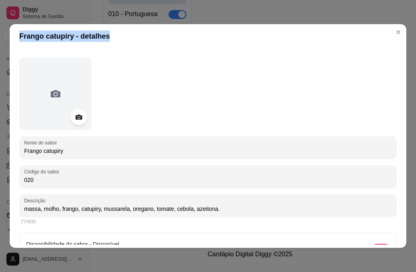
scroll to position [0, 0]
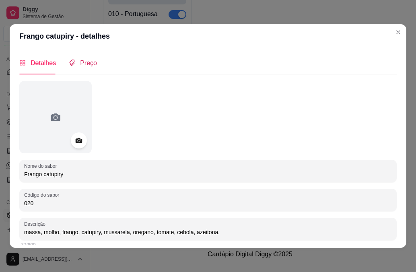
click at [92, 61] on span "Preço" at bounding box center [88, 63] width 17 height 7
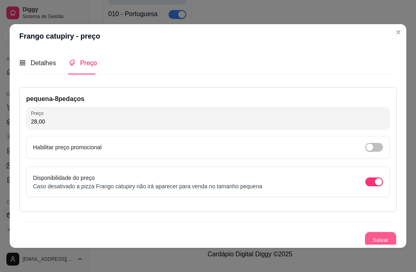
click at [371, 235] on button "Salvar" at bounding box center [380, 240] width 31 height 16
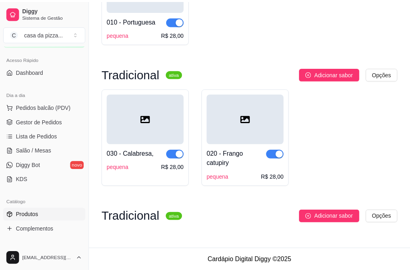
scroll to position [156, 0]
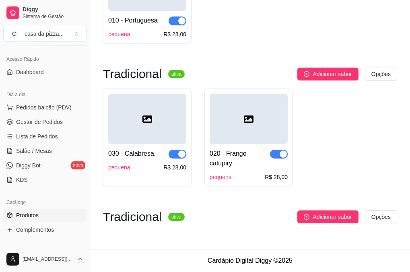
click at [172, 213] on sup "ativa" at bounding box center [176, 217] width 16 height 8
click at [306, 216] on icon "plus-circle" at bounding box center [307, 217] width 6 height 6
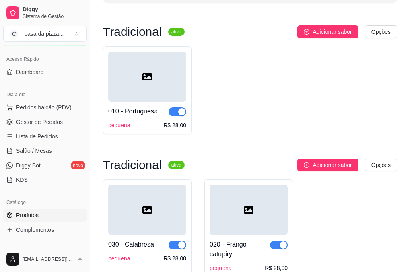
scroll to position [0, 0]
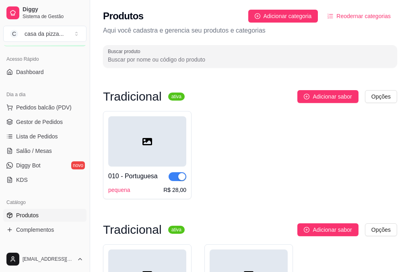
click at [366, 19] on span "Reodernar categorias" at bounding box center [363, 16] width 54 height 9
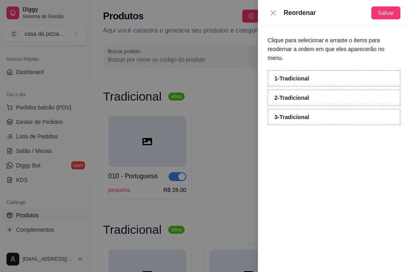
click at [366, 19] on div at bounding box center [205, 136] width 410 height 272
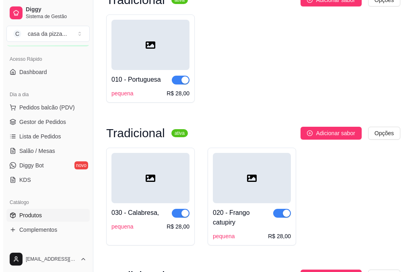
scroll to position [123, 0]
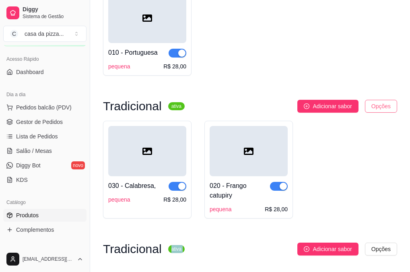
click at [387, 105] on html "Diggy Sistema de Gestão C casa da pizza ... Loja fechada Período gratuito até 0…" at bounding box center [205, 13] width 410 height 272
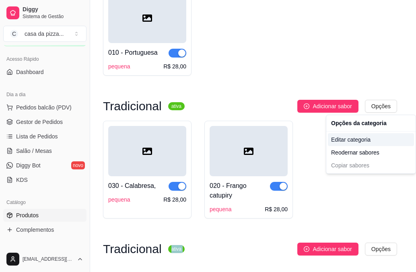
click at [361, 141] on div "Editar categoria" at bounding box center [371, 139] width 86 height 13
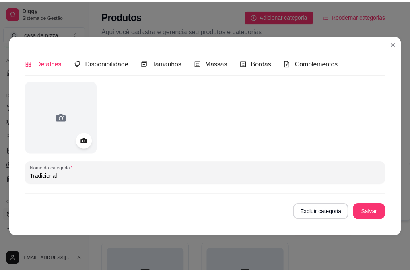
scroll to position [0, 0]
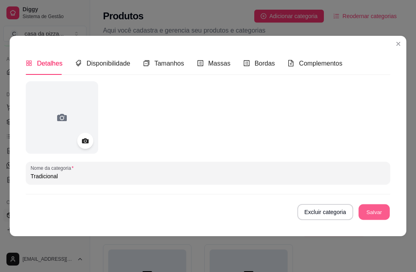
click at [360, 211] on button "Salvar" at bounding box center [373, 212] width 31 height 16
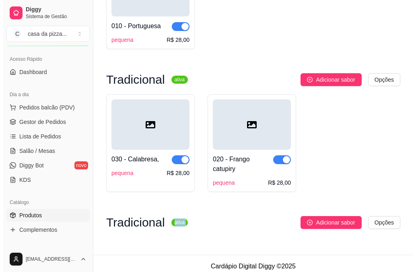
scroll to position [156, 0]
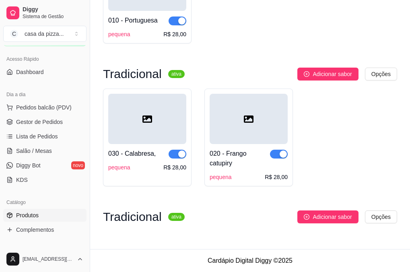
click at [255, 150] on div "020 - Frango catupiry" at bounding box center [239, 158] width 60 height 19
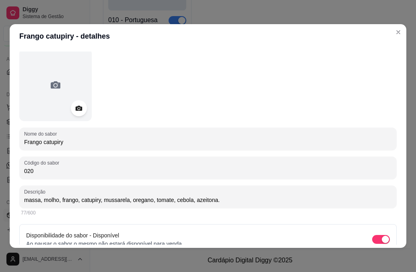
scroll to position [72, 0]
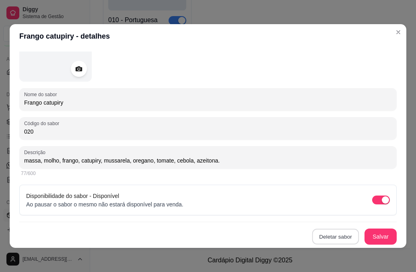
click at [331, 234] on button "Deletar sabor" at bounding box center [335, 237] width 47 height 16
click at [330, 213] on button "Confirmar" at bounding box center [323, 213] width 29 height 12
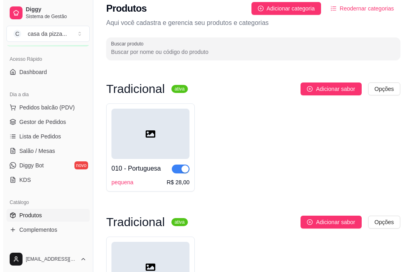
scroll to position [0, 0]
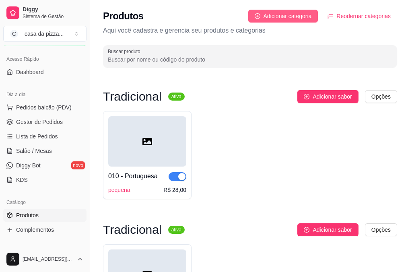
click at [303, 19] on span "Adicionar categoria" at bounding box center [287, 16] width 48 height 9
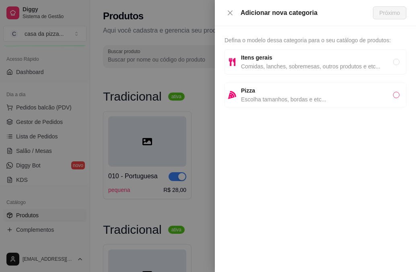
click at [396, 94] on input "radio" at bounding box center [396, 95] width 6 height 6
radio input "true"
click at [372, 12] on div "Adicionar nova categoria" at bounding box center [306, 13] width 132 height 10
click at [382, 11] on span "Próximo" at bounding box center [389, 12] width 21 height 9
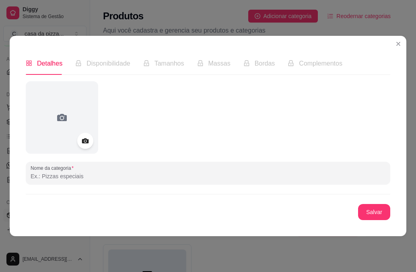
click at [171, 176] on input "Nome da categoria" at bounding box center [208, 176] width 355 height 8
type input "Tradicional"
click at [366, 217] on button "Salvar" at bounding box center [373, 212] width 31 height 16
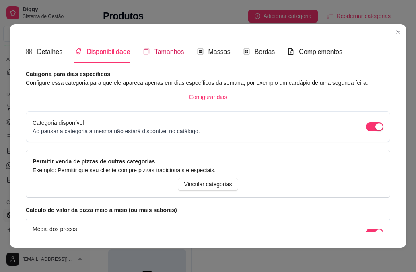
click at [182, 53] on span "Tamanhos" at bounding box center [169, 51] width 30 height 7
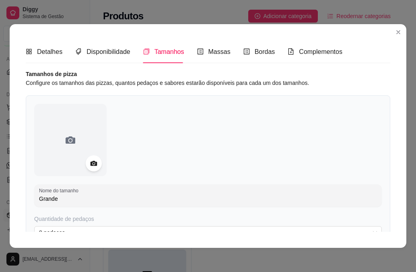
click at [182, 53] on span "Tamanhos" at bounding box center [169, 51] width 30 height 7
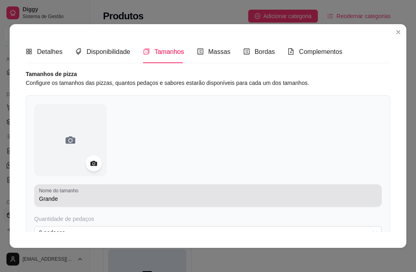
click at [140, 205] on div "Nome do tamanho Grande" at bounding box center [207, 195] width 347 height 23
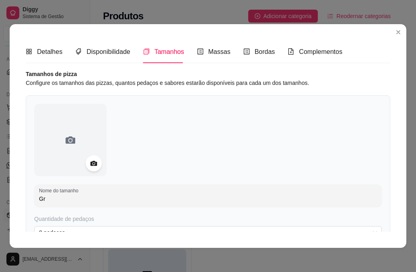
type input "G"
type input "pequena"
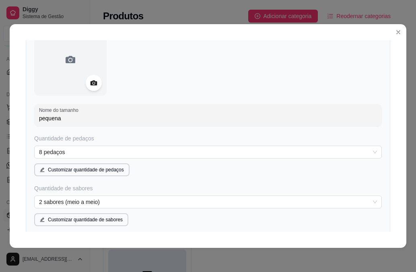
scroll to position [96, 0]
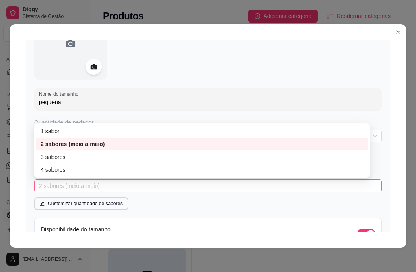
click at [362, 186] on span "2 sabores (meio a meio)" at bounding box center [208, 186] width 338 height 12
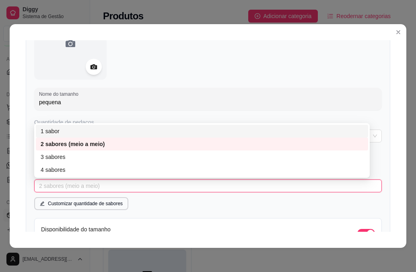
click at [155, 128] on div "1 sabor" at bounding box center [202, 131] width 322 height 9
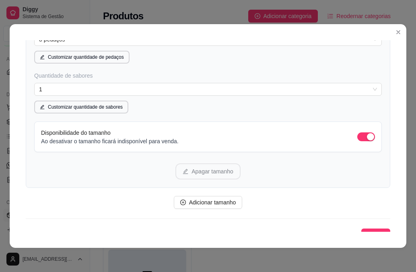
scroll to position [203, 0]
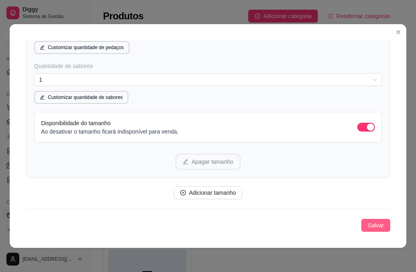
click at [370, 219] on button "Salvar" at bounding box center [375, 225] width 29 height 13
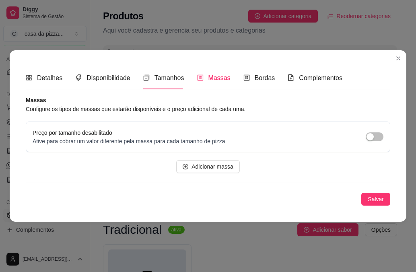
scroll to position [0, 0]
click at [256, 77] on span "Bordas" at bounding box center [264, 77] width 21 height 7
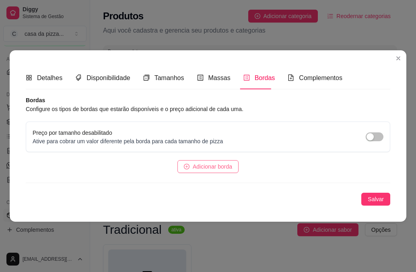
click at [226, 166] on span "Adicionar borda" at bounding box center [212, 166] width 39 height 9
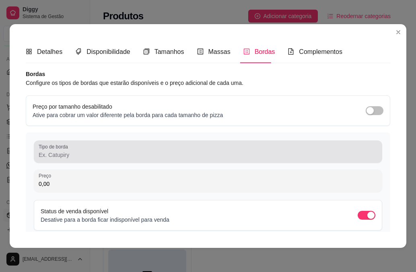
click at [159, 144] on div at bounding box center [208, 152] width 339 height 16
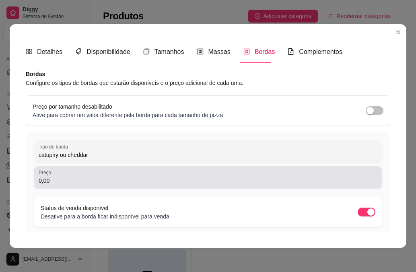
type input "catupiry ou cheddar"
click at [93, 186] on div "Preço 0,00" at bounding box center [208, 177] width 348 height 23
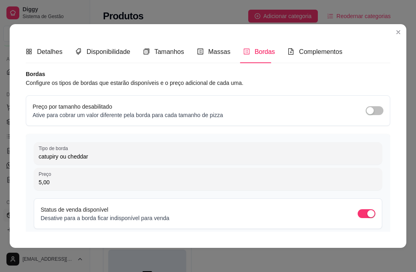
type input "5,00"
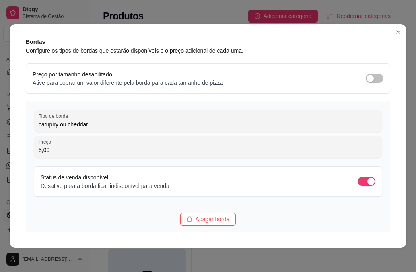
scroll to position [88, 0]
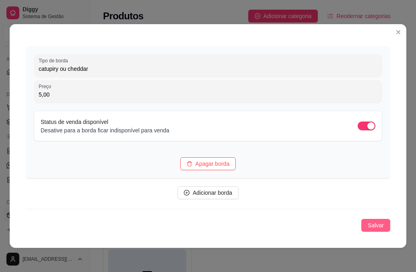
click at [367, 226] on span "Salvar" at bounding box center [375, 225] width 16 height 9
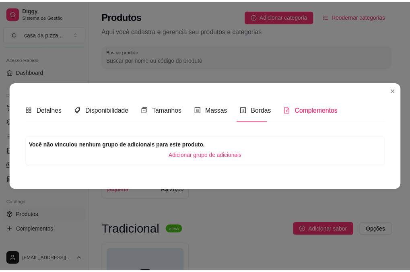
scroll to position [0, 0]
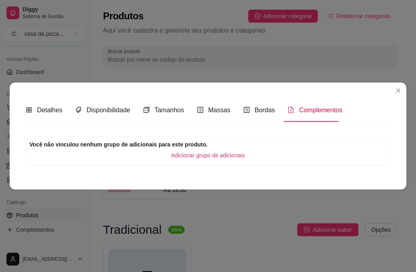
click at [233, 156] on span "Adicionar grupo de adicionais" at bounding box center [208, 155] width 74 height 9
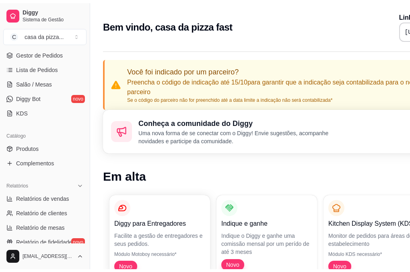
scroll to position [140, 0]
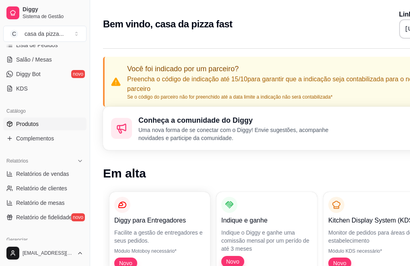
click at [25, 126] on span "Produtos" at bounding box center [27, 124] width 23 height 8
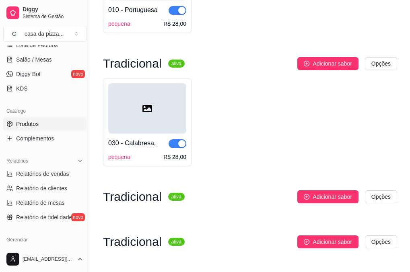
scroll to position [192, 0]
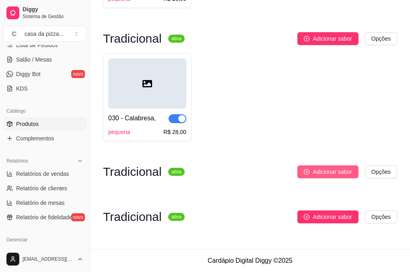
click at [308, 172] on icon "plus-circle" at bounding box center [306, 171] width 2 height 2
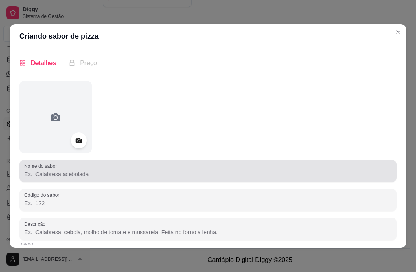
click at [184, 169] on div at bounding box center [207, 171] width 367 height 16
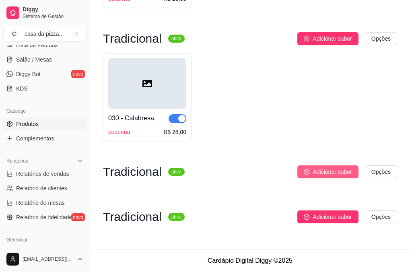
click at [306, 165] on button "Adicionar sabor" at bounding box center [327, 171] width 61 height 13
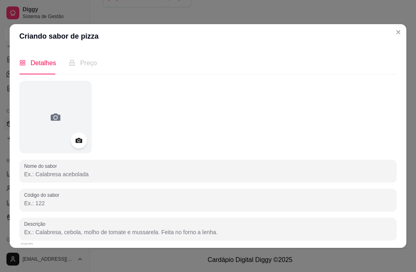
click at [76, 170] on input "Nome do sabor" at bounding box center [207, 174] width 367 height 8
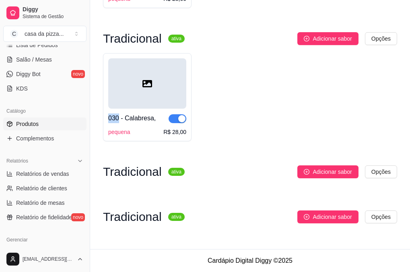
click at [387, 31] on div "Tradicional ativa Adicionar sabor Opções 010 - Portuguesa pequena R$ 28,00 Trad…" at bounding box center [250, 69] width 294 height 340
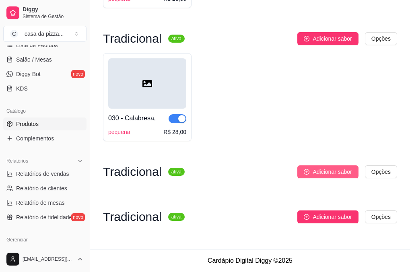
click at [307, 175] on button "Adicionar sabor" at bounding box center [327, 171] width 61 height 13
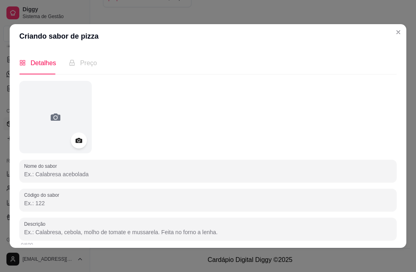
click at [232, 178] on input "Nome do sabor" at bounding box center [207, 174] width 367 height 8
type input "f"
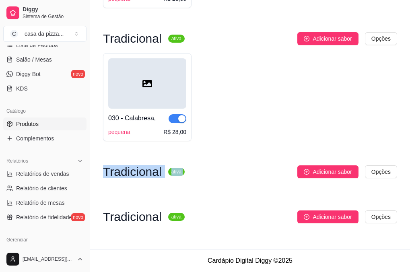
drag, startPoint x: 342, startPoint y: 138, endPoint x: 328, endPoint y: 194, distance: 57.6
click at [328, 194] on div "Tradicional ativa Adicionar sabor Opções 010 - Portuguesa pequena R$ 28,00 Trad…" at bounding box center [250, 69] width 294 height 340
click at [333, 171] on span "Adicionar sabor" at bounding box center [331, 171] width 39 height 9
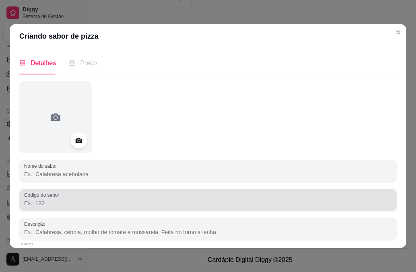
click at [141, 199] on div at bounding box center [207, 200] width 367 height 16
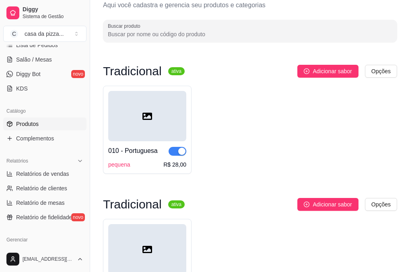
scroll to position [0, 0]
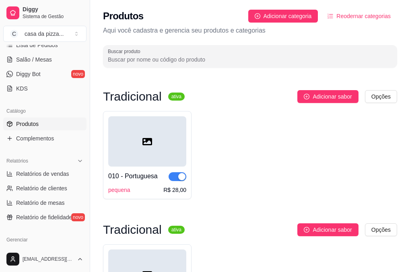
click at [240, 213] on div "Tradicional ativa Adicionar sabor Opções 010 - Portuguesa pequena R$ 28,00 Trad…" at bounding box center [250, 260] width 294 height 340
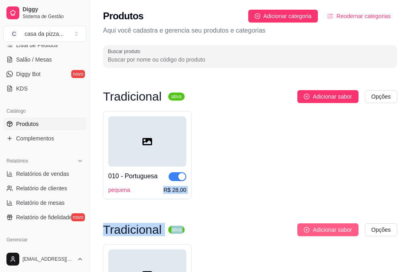
drag, startPoint x: 240, startPoint y: 213, endPoint x: 344, endPoint y: 227, distance: 104.6
click at [344, 227] on div "Tradicional ativa Adicionar sabor Opções 010 - Portuguesa pequena R$ 28,00 Trad…" at bounding box center [250, 260] width 294 height 340
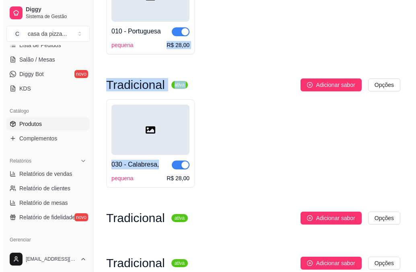
scroll to position [161, 0]
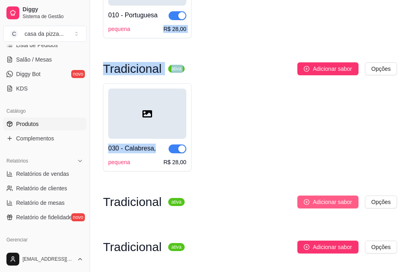
click at [323, 200] on span "Adicionar sabor" at bounding box center [331, 201] width 39 height 9
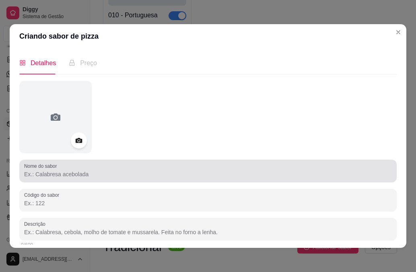
click at [163, 179] on div "Nome do sabor" at bounding box center [207, 171] width 377 height 23
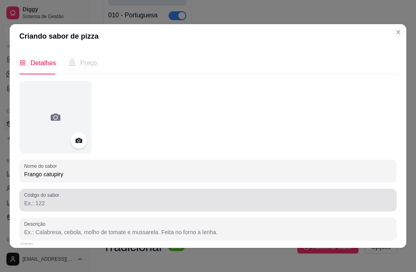
type input "Frango catupiry"
click at [158, 209] on div "Código do sabor" at bounding box center [207, 200] width 377 height 23
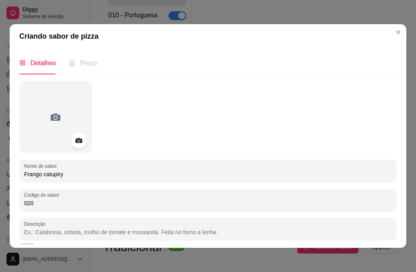
click at [184, 206] on input "020" at bounding box center [207, 203] width 367 height 8
type input "0"
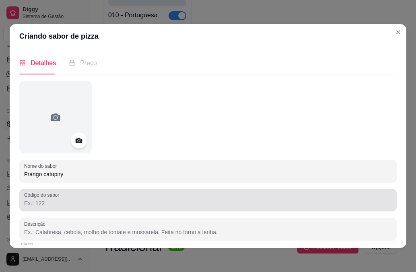
click at [191, 198] on div at bounding box center [207, 200] width 367 height 16
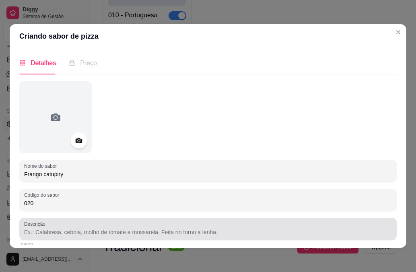
type input "020"
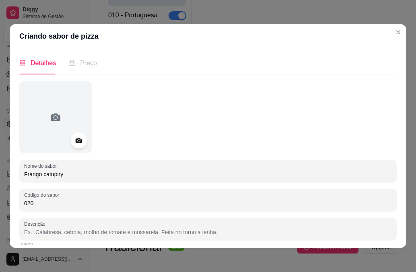
click at [155, 232] on input "Descrição" at bounding box center [207, 232] width 367 height 8
type input "F"
type input "massa, molho, frango, catupiry, mussarela, oregano, tomate, cebola, azeitona,"
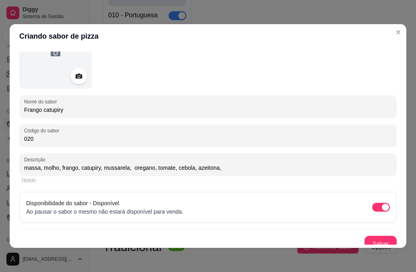
scroll to position [72, 0]
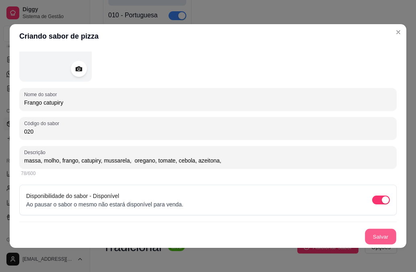
click at [369, 238] on button "Salvar" at bounding box center [380, 237] width 31 height 16
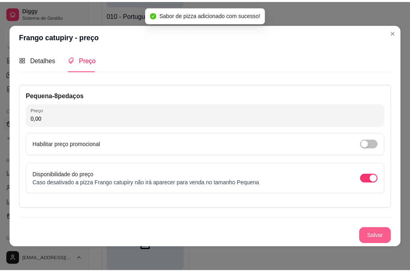
scroll to position [3, 0]
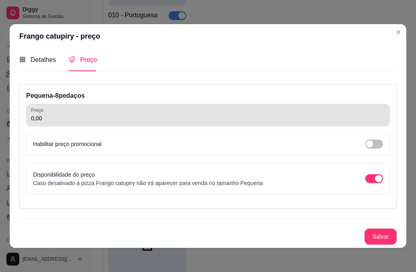
click at [70, 124] on div "Preço 0,00" at bounding box center [207, 115] width 363 height 23
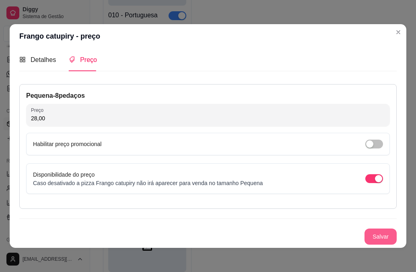
type input "28,00"
click at [367, 234] on button "Salvar" at bounding box center [380, 237] width 31 height 16
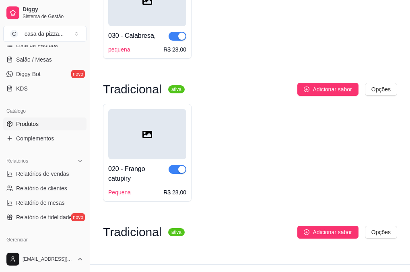
scroll to position [289, 0]
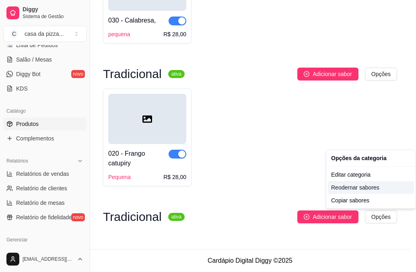
click at [373, 185] on div "Reodernar sabores" at bounding box center [371, 187] width 86 height 13
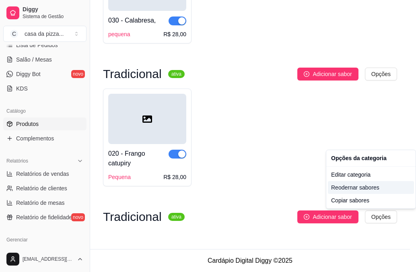
click at [367, 191] on div "Reodernar sabores" at bounding box center [371, 187] width 86 height 13
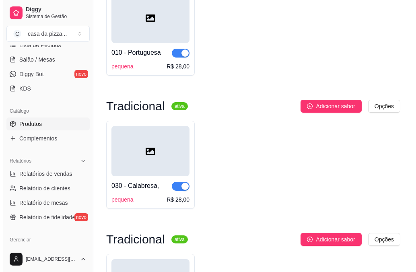
scroll to position [86, 0]
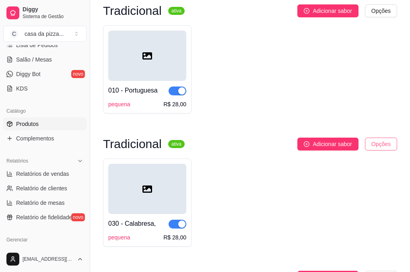
click at [376, 143] on html "Diggy Sistema de Gestão C casa da pizza ... Loja fechada Período gratuito até 0…" at bounding box center [205, 50] width 410 height 272
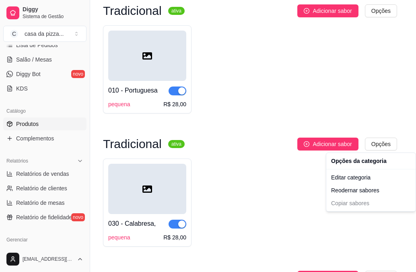
click at [123, 186] on html "Diggy Sistema de Gestão C casa da pizza ... Loja fechada Período gratuito até 0…" at bounding box center [208, 50] width 416 height 272
click at [123, 224] on div "030 - Calabresa," at bounding box center [131, 224] width 47 height 10
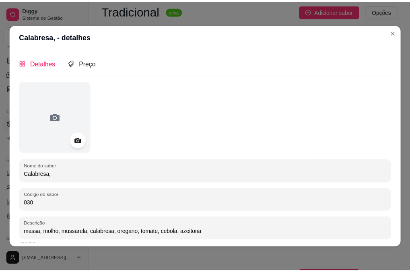
scroll to position [0, 0]
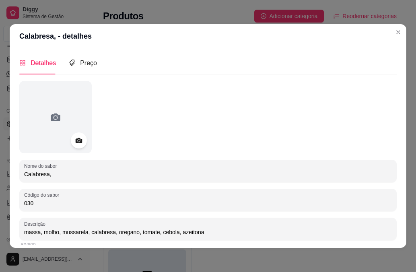
click at [41, 203] on input "030" at bounding box center [207, 203] width 367 height 8
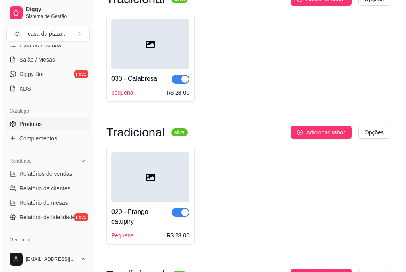
scroll to position [263, 0]
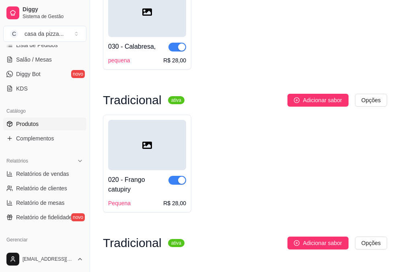
click at [125, 178] on div "020 - Frango catupiry" at bounding box center [138, 184] width 60 height 19
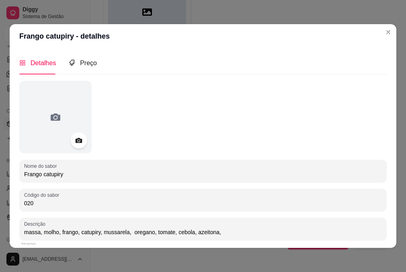
click at [29, 201] on input "020" at bounding box center [203, 203] width 358 height 8
click at [29, 202] on input "020" at bounding box center [203, 203] width 358 height 8
type input "030"
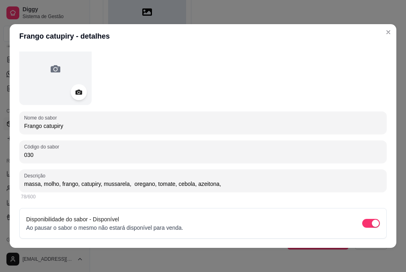
scroll to position [72, 0]
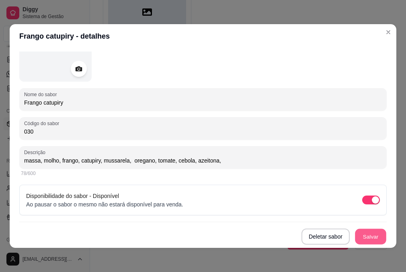
click at [355, 231] on button "Salvar" at bounding box center [370, 237] width 31 height 16
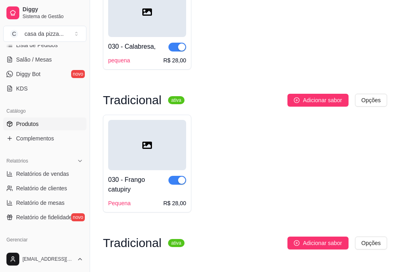
click at [115, 44] on div "030 - Calabresa," at bounding box center [131, 47] width 47 height 10
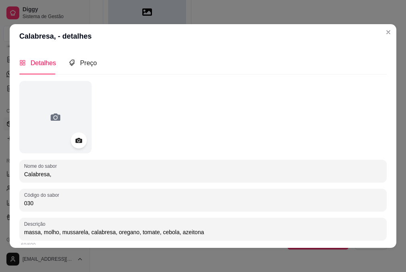
click at [31, 203] on input "030" at bounding box center [203, 203] width 358 height 8
type input "020"
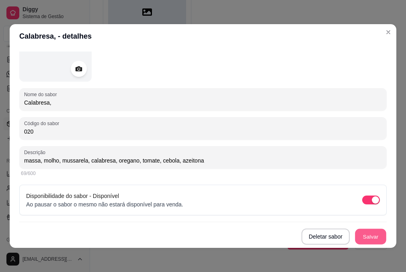
click at [356, 239] on button "Salvar" at bounding box center [370, 237] width 31 height 16
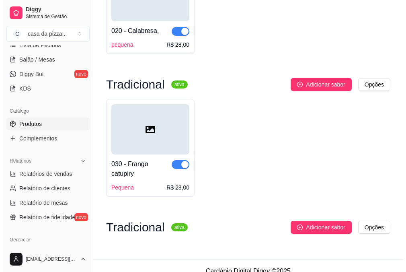
scroll to position [289, 0]
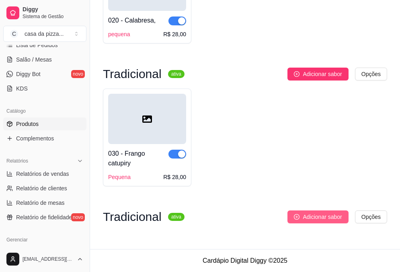
click at [301, 216] on button "Adicionar sabor" at bounding box center [317, 216] width 61 height 13
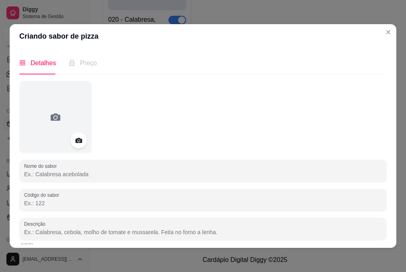
click at [160, 172] on input "Nome do sabor" at bounding box center [203, 174] width 358 height 8
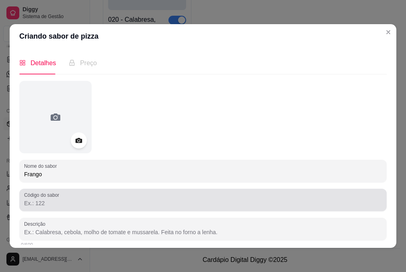
type input "Frango"
click at [146, 196] on div at bounding box center [203, 200] width 358 height 16
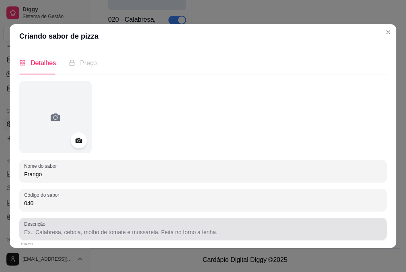
type input "040"
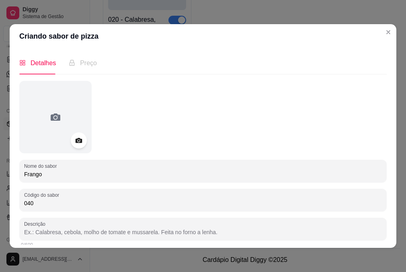
click at [154, 229] on input "Descrição" at bounding box center [203, 232] width 358 height 8
type input "f"
click at [38, 232] on input "massa molho" at bounding box center [203, 232] width 358 height 8
click at [57, 231] on input "massa, molho" at bounding box center [203, 232] width 358 height 8
type input "massa, molho, frango, mussarela, oregano tomate, cebola, azeitona."
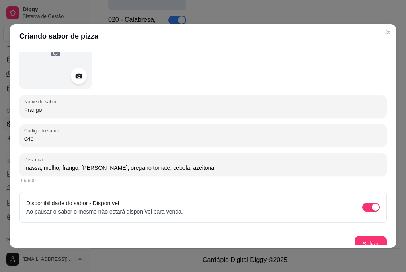
scroll to position [72, 0]
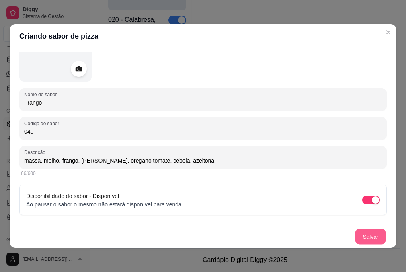
click at [363, 238] on button "Salvar" at bounding box center [370, 237] width 31 height 16
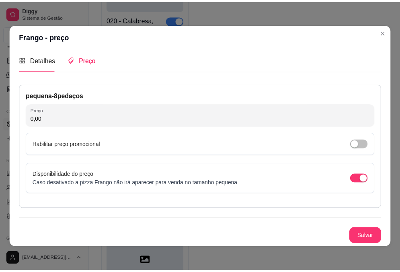
scroll to position [3, 0]
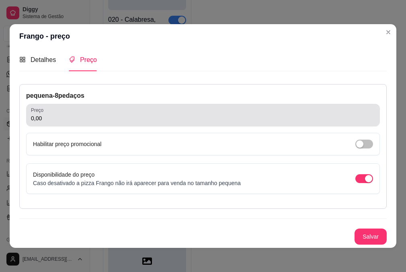
click at [93, 125] on div "Preço 0,00" at bounding box center [203, 115] width 354 height 23
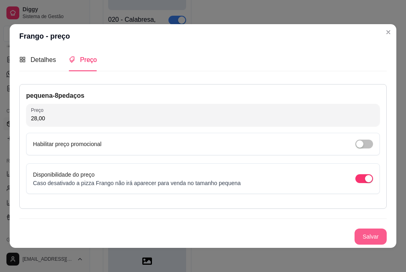
type input "28,00"
click at [367, 238] on button "Salvar" at bounding box center [370, 237] width 31 height 16
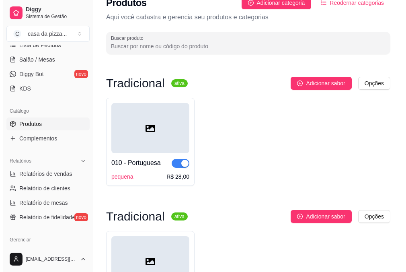
scroll to position [0, 0]
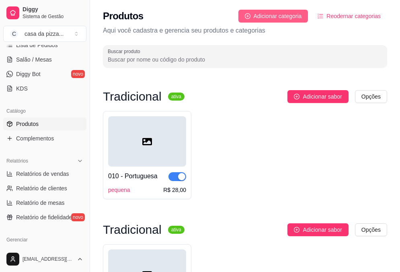
click at [289, 15] on span "Adicionar categoria" at bounding box center [278, 16] width 48 height 9
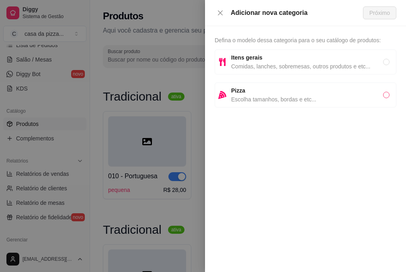
click at [387, 95] on input "radio" at bounding box center [386, 95] width 6 height 6
radio input "true"
click at [377, 12] on span "Próximo" at bounding box center [379, 12] width 21 height 9
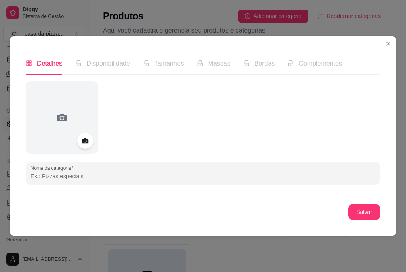
click at [143, 177] on input "Nome da categoria" at bounding box center [203, 176] width 345 height 8
click at [32, 176] on input "tradicional" at bounding box center [203, 176] width 345 height 8
type input "Tradicional"
click at [363, 215] on button "Salvar" at bounding box center [364, 212] width 31 height 16
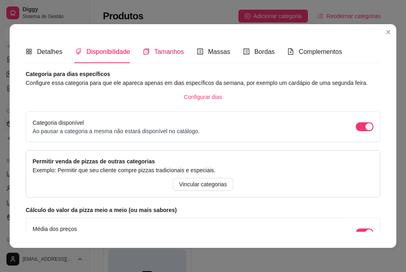
click at [169, 48] on span "Tamanhos" at bounding box center [169, 51] width 30 height 7
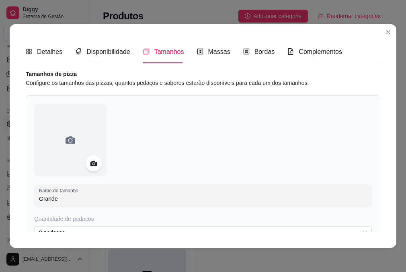
click at [68, 195] on input "Grande" at bounding box center [203, 199] width 328 height 8
type input "G"
type input "pequena"
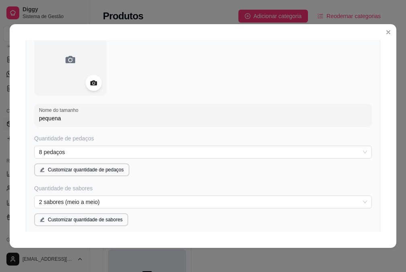
scroll to position [113, 0]
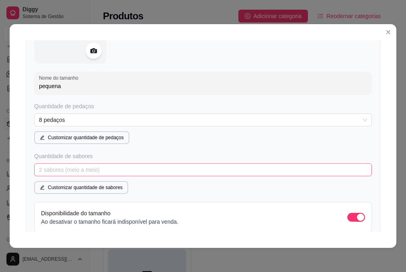
click at [183, 170] on span "2 sabores (meio a meio)" at bounding box center [203, 170] width 328 height 12
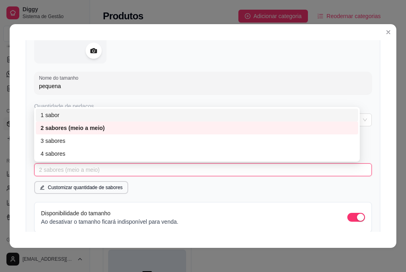
click at [84, 117] on div "1 sabor" at bounding box center [197, 115] width 313 height 9
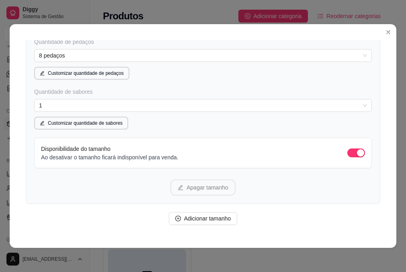
scroll to position [203, 0]
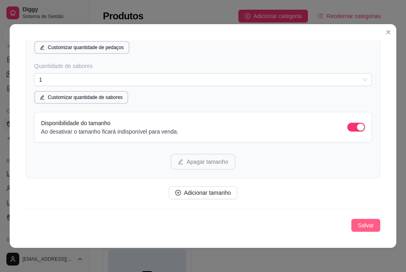
click at [364, 224] on button "Salvar" at bounding box center [365, 225] width 29 height 13
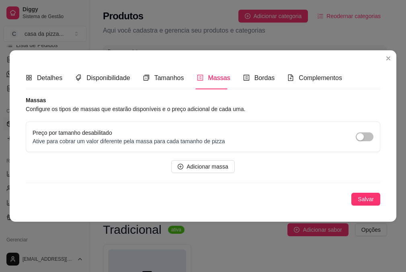
scroll to position [0, 0]
click at [263, 83] on div "Bordas" at bounding box center [259, 77] width 32 height 23
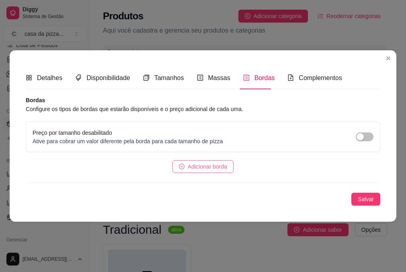
click at [211, 166] on span "Adicionar borda" at bounding box center [207, 166] width 39 height 9
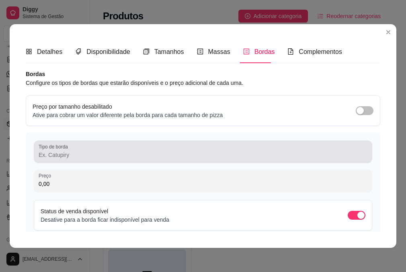
click at [154, 150] on div at bounding box center [203, 152] width 329 height 16
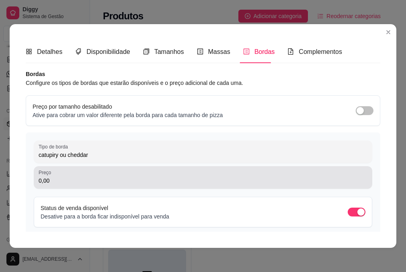
type input "catupiry ou cheddar"
click at [266, 170] on div "0,00" at bounding box center [203, 177] width 329 height 16
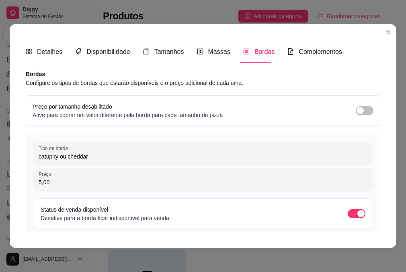
type input "5,00"
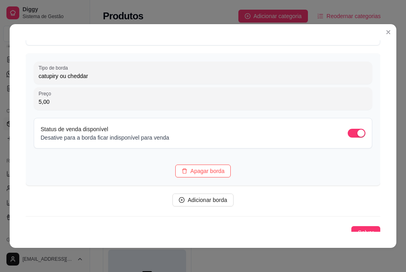
scroll to position [88, 0]
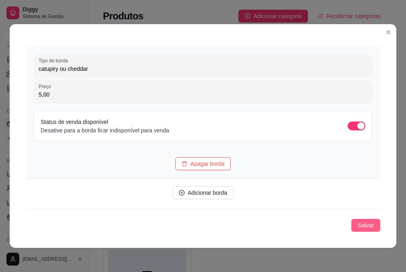
click at [354, 219] on button "Salvar" at bounding box center [365, 225] width 29 height 13
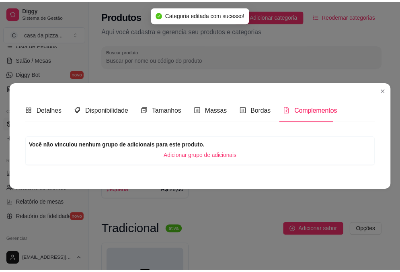
scroll to position [0, 0]
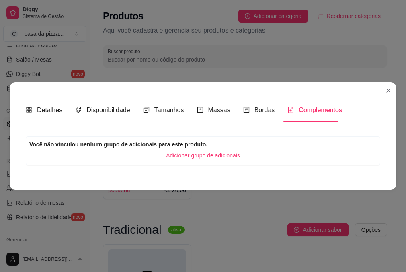
click at [323, 110] on span "Complementos" at bounding box center [320, 110] width 43 height 7
click at [306, 115] on div "Complementos" at bounding box center [314, 110] width 55 height 10
click at [230, 152] on span "Adicionar grupo de adicionais" at bounding box center [203, 155] width 74 height 9
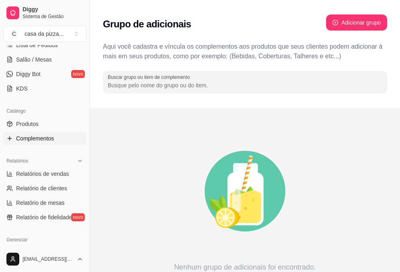
click at [228, 86] on input "Buscar grupo ou item de complemento" at bounding box center [245, 85] width 275 height 8
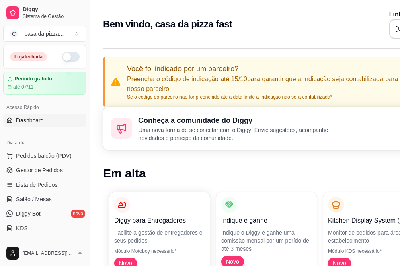
click at [89, 241] on button "Toggle Sidebar" at bounding box center [89, 133] width 6 height 266
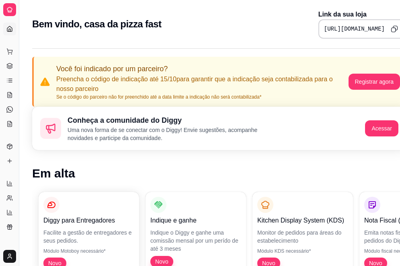
drag, startPoint x: 89, startPoint y: 241, endPoint x: 213, endPoint y: 123, distance: 171.2
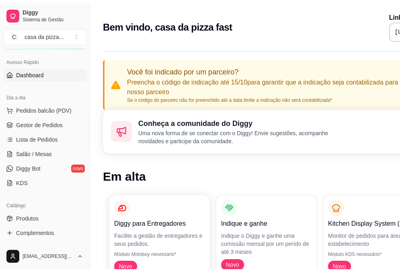
scroll to position [64, 0]
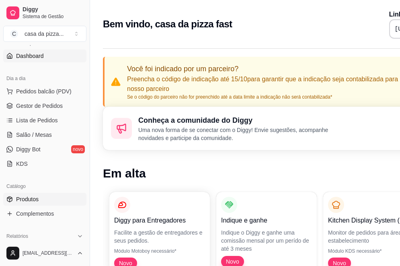
click at [29, 201] on span "Produtos" at bounding box center [27, 199] width 23 height 8
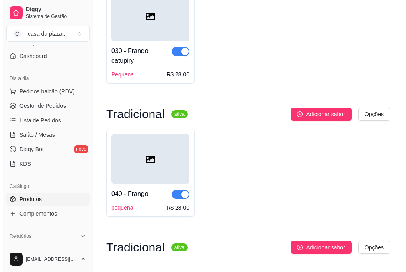
scroll to position [423, 0]
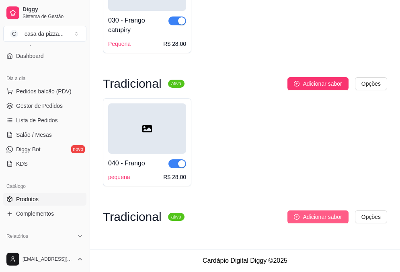
click at [314, 215] on span "Adicionar sabor" at bounding box center [322, 216] width 39 height 9
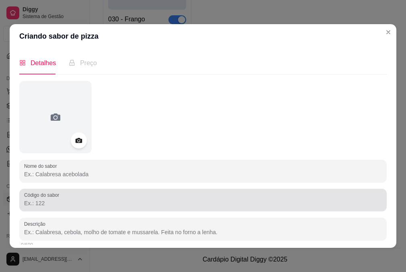
click at [134, 195] on div at bounding box center [203, 200] width 358 height 16
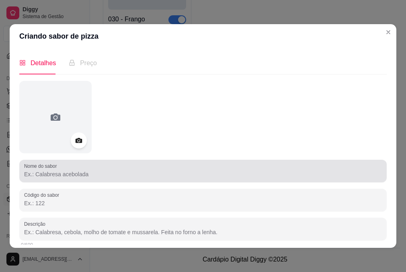
click at [133, 173] on input "Nome do sabor" at bounding box center [203, 174] width 358 height 8
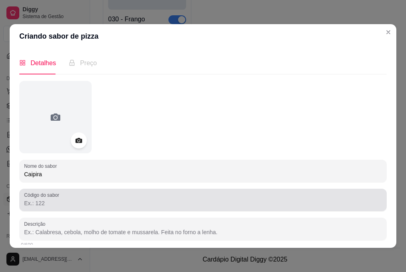
type input "Caipira"
click at [121, 198] on div at bounding box center [203, 200] width 358 height 16
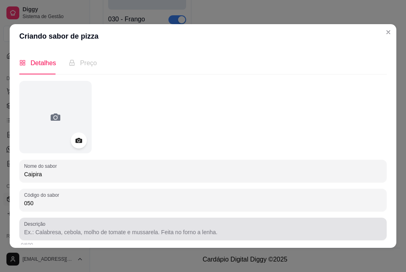
type input "050"
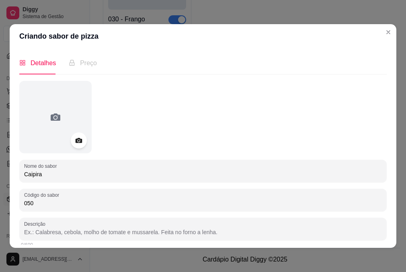
click at [101, 232] on input "Descrição" at bounding box center [203, 232] width 358 height 8
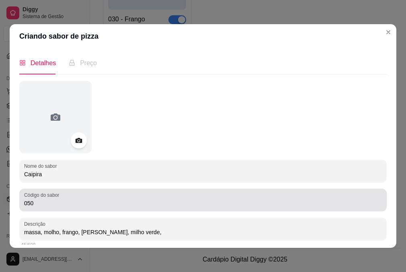
click at [228, 210] on div "Código do sabor 050" at bounding box center [202, 200] width 367 height 23
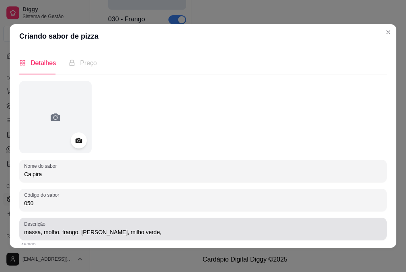
click at [192, 227] on div "massa, molho, frango, [PERSON_NAME], milho verde," at bounding box center [203, 229] width 358 height 16
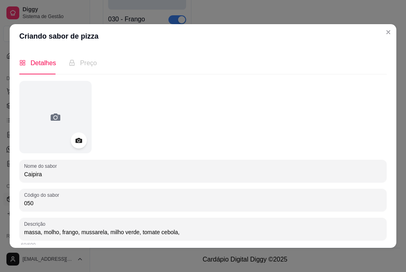
click at [158, 232] on input "massa, molho, frango, mussarela, milho verde, tomate cebola," at bounding box center [203, 232] width 358 height 8
click at [180, 231] on input "massa, molho, frango, mussarela, milho verde, tomate, cebola," at bounding box center [203, 232] width 358 height 8
type input "massa, molho, frango, mussarela, milho verde, tomate, cebola, oregano, azeitona"
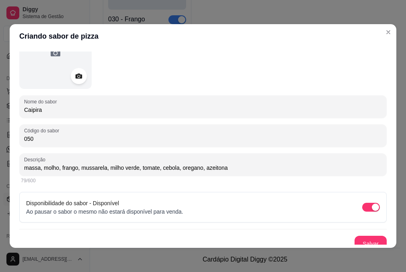
scroll to position [72, 0]
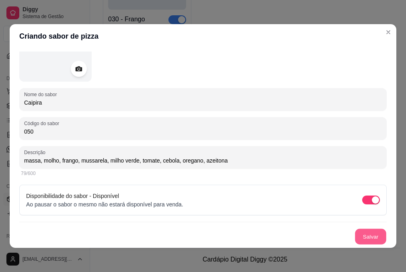
click at [355, 229] on button "Salvar" at bounding box center [370, 237] width 31 height 16
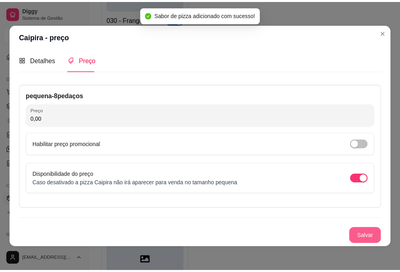
scroll to position [3, 0]
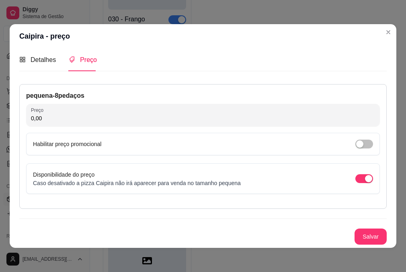
click at [68, 116] on input "0,00" at bounding box center [203, 118] width 344 height 8
type input "28,00"
click at [357, 231] on button "Salvar" at bounding box center [370, 237] width 31 height 16
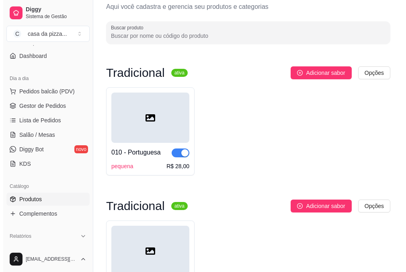
scroll to position [0, 0]
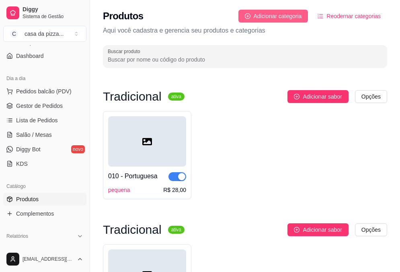
click at [290, 12] on span "Adicionar categoria" at bounding box center [278, 16] width 48 height 9
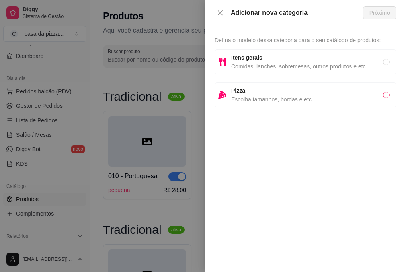
click at [387, 93] on input "radio" at bounding box center [386, 95] width 6 height 6
radio input "true"
click at [313, 96] on span "Escolha tamanhos, bordas e etc..." at bounding box center [307, 99] width 152 height 9
click at [380, 16] on span "Próximo" at bounding box center [379, 12] width 21 height 9
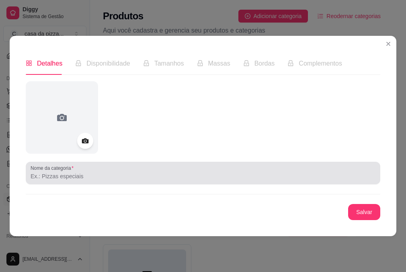
click at [82, 170] on div at bounding box center [203, 173] width 345 height 16
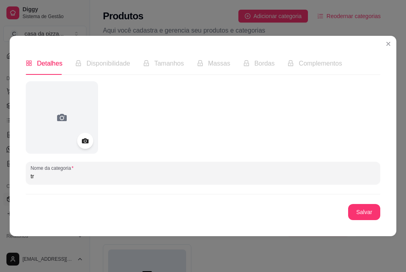
type input "t"
type input "Tradicional"
click at [359, 209] on button "Salvar" at bounding box center [364, 212] width 31 height 16
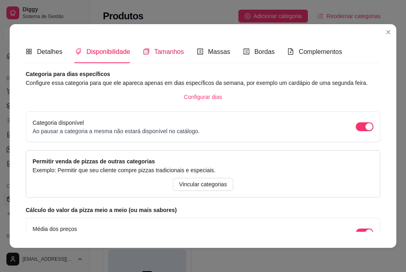
click at [174, 53] on span "Tamanhos" at bounding box center [169, 51] width 30 height 7
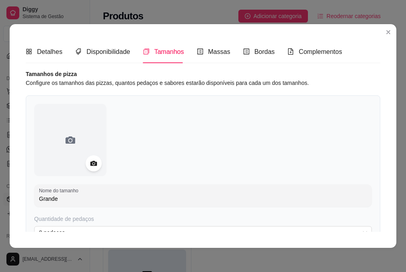
click at [97, 200] on input "Grande" at bounding box center [203, 199] width 328 height 8
type input "G"
type input "p"
type input "Pequena"
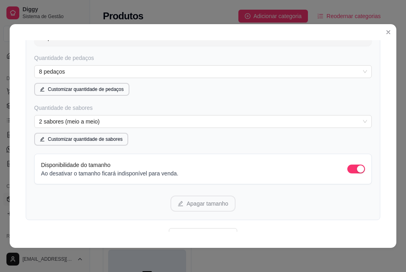
scroll to position [193, 0]
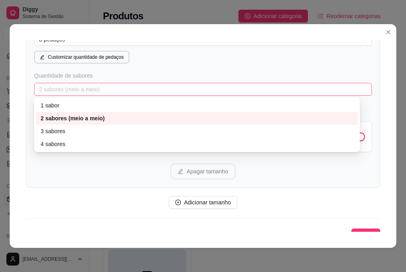
click at [108, 86] on span "2 sabores (meio a meio)" at bounding box center [203, 89] width 328 height 12
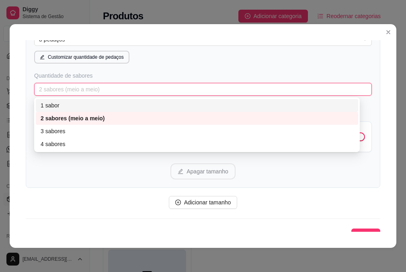
click at [84, 100] on div "1 sabor" at bounding box center [197, 105] width 322 height 13
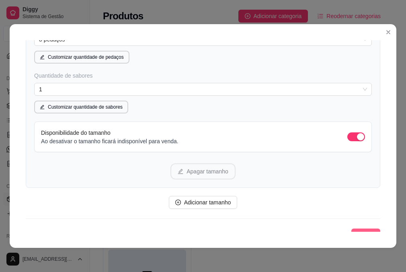
click at [358, 231] on span "Salvar" at bounding box center [366, 234] width 16 height 9
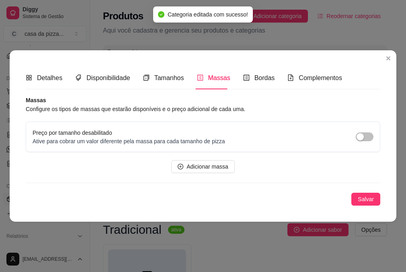
scroll to position [0, 0]
click at [260, 81] on span "Bordas" at bounding box center [264, 77] width 21 height 7
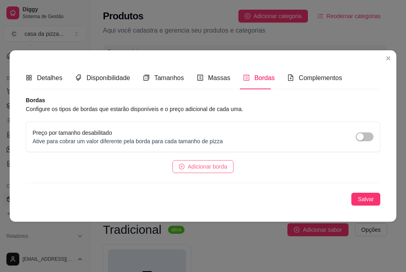
click at [221, 163] on span "Adicionar borda" at bounding box center [207, 166] width 39 height 9
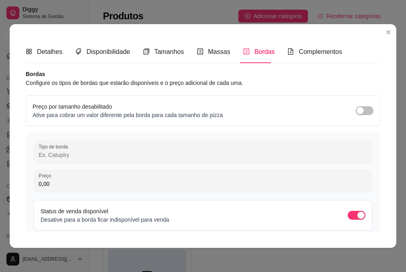
click at [215, 156] on input "Tipo de borda" at bounding box center [203, 155] width 329 height 8
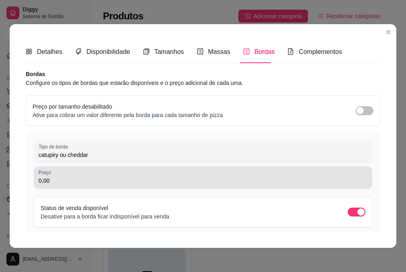
type input "catupiry ou cheddar"
click at [206, 176] on div "0,00" at bounding box center [203, 177] width 329 height 16
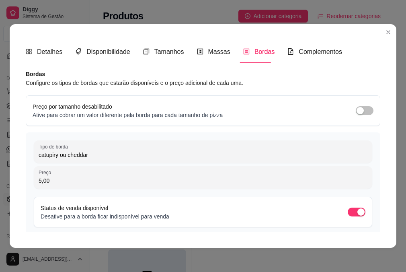
type input "5,00"
click at [368, 229] on div "Tipo de borda catupiry ou cheddar Preço 5,00 Status de venda disponível Desativ…" at bounding box center [203, 198] width 355 height 132
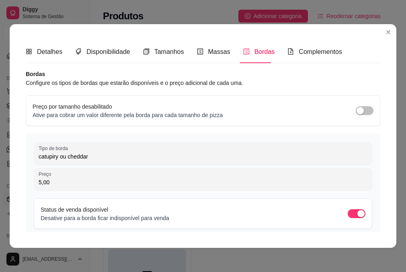
drag, startPoint x: 368, startPoint y: 229, endPoint x: 372, endPoint y: 228, distance: 4.2
click at [372, 228] on div "Detalhes Disponibilidade Tamanhos Massas Bordas Complementos Nome da categoria …" at bounding box center [203, 135] width 355 height 191
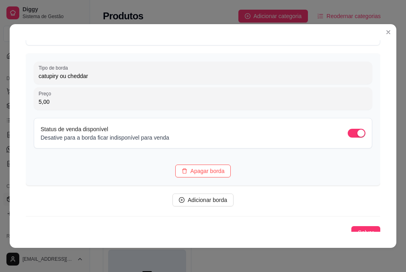
scroll to position [88, 0]
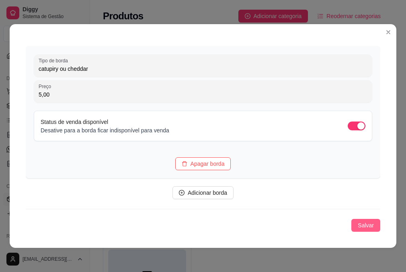
click at [358, 225] on span "Salvar" at bounding box center [366, 225] width 16 height 9
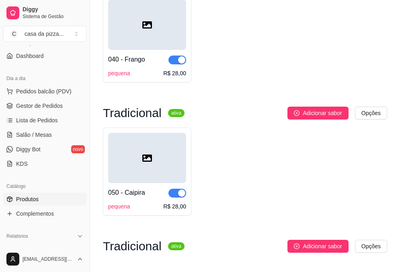
scroll to position [556, 0]
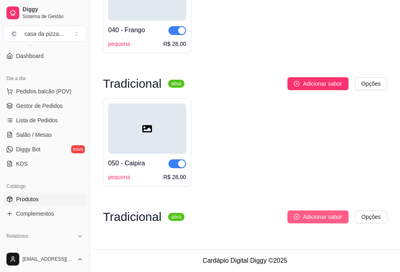
click at [326, 213] on span "Adicionar sabor" at bounding box center [322, 216] width 39 height 9
click at [319, 218] on span "Adicionar sabor" at bounding box center [322, 216] width 39 height 9
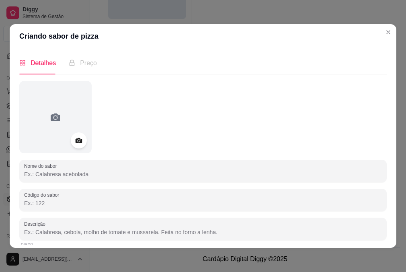
click at [139, 171] on input "Nome do sabor" at bounding box center [203, 174] width 358 height 8
type input "m"
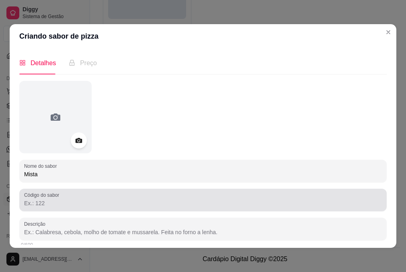
type input "Mista"
click at [121, 198] on div at bounding box center [203, 200] width 358 height 16
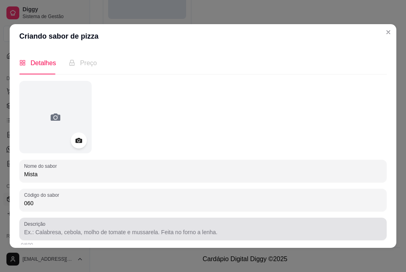
type input "060"
click at [123, 220] on div "Descrição" at bounding box center [202, 229] width 367 height 23
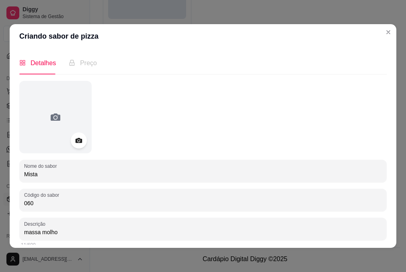
click at [39, 231] on input "massa molho" at bounding box center [203, 232] width 358 height 8
click at [58, 230] on input "massa, molho" at bounding box center [203, 232] width 358 height 8
click at [156, 230] on input "massa, molho, presunto, mussarela, oregano, tomate cebola, azeitona" at bounding box center [203, 232] width 358 height 8
click at [203, 233] on input "massa, molho, presunto, mussarela, oregano, tomate, cebola, azeitona" at bounding box center [203, 232] width 358 height 8
type input "massa, molho, presunto, mussarela, oregano, tomate, cebola, azeitona."
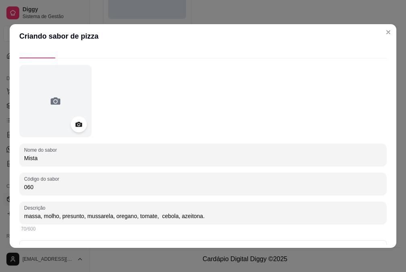
scroll to position [72, 0]
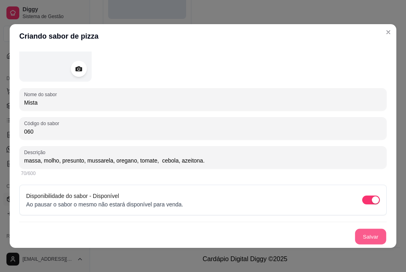
click at [361, 236] on button "Salvar" at bounding box center [370, 237] width 31 height 16
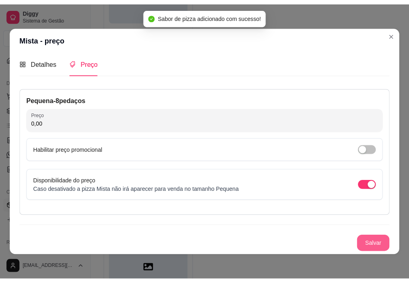
scroll to position [3, 0]
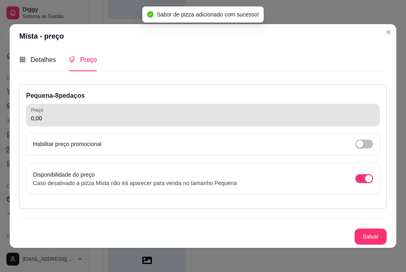
click at [66, 113] on div "0,00" at bounding box center [203, 115] width 344 height 16
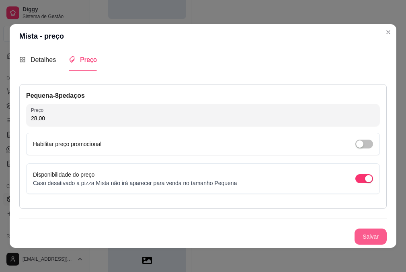
type input "28,00"
click at [361, 235] on button "Salvar" at bounding box center [370, 237] width 31 height 16
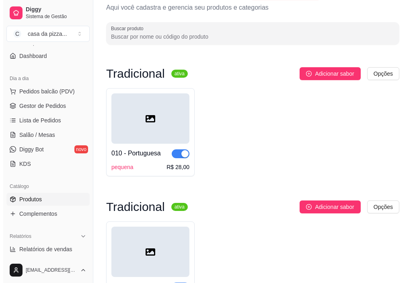
scroll to position [0, 0]
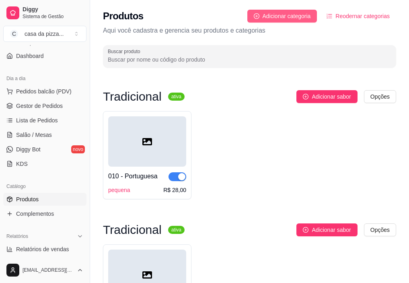
click at [296, 10] on button "Adicionar categoria" at bounding box center [282, 16] width 70 height 13
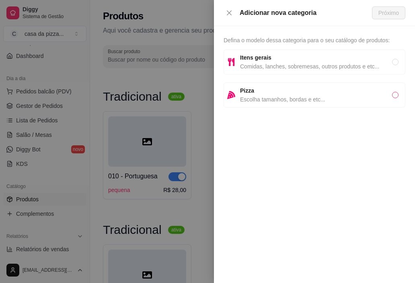
click at [395, 96] on input "radio" at bounding box center [395, 95] width 6 height 6
radio input "true"
click at [383, 14] on span "Próximo" at bounding box center [388, 12] width 21 height 9
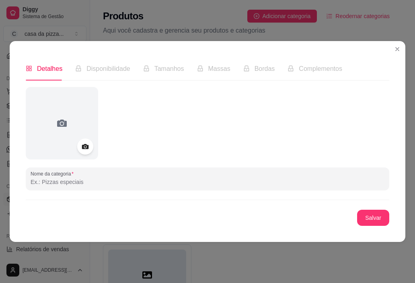
click at [104, 185] on input "Nome da categoria" at bounding box center [208, 182] width 354 height 8
type input "t"
type input "Tradicional"
click at [376, 216] on button "Salvar" at bounding box center [373, 217] width 32 height 16
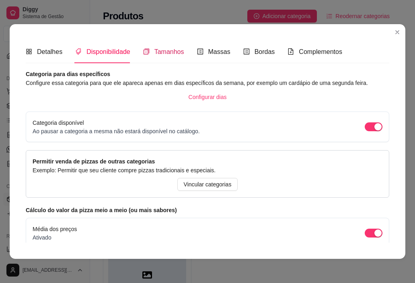
click at [167, 54] on span "Tamanhos" at bounding box center [169, 51] width 30 height 7
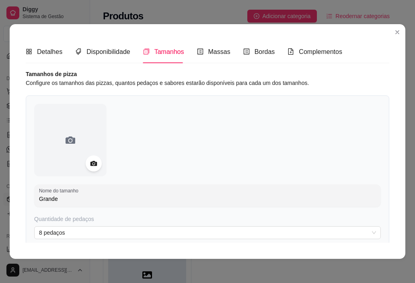
click at [68, 199] on input "Grande" at bounding box center [207, 199] width 337 height 8
type input "G"
type input "pequena"
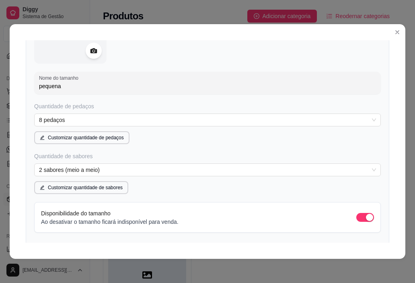
scroll to position [192, 0]
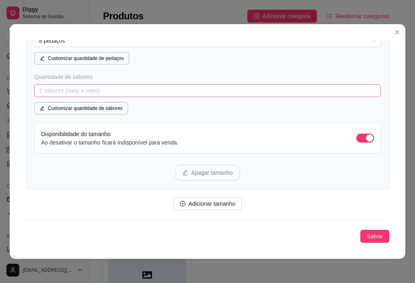
click at [285, 94] on span "2 sabores (meio a meio)" at bounding box center [207, 90] width 337 height 12
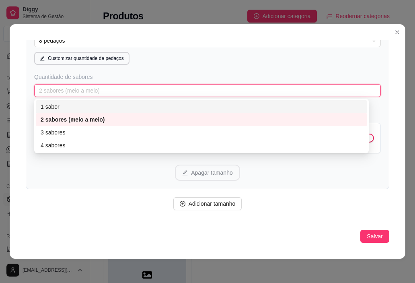
click at [201, 103] on div "1 sabor" at bounding box center [202, 106] width 322 height 9
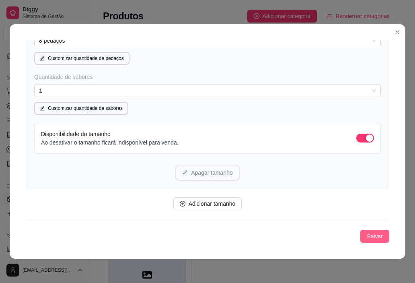
click at [369, 237] on span "Salvar" at bounding box center [375, 236] width 16 height 9
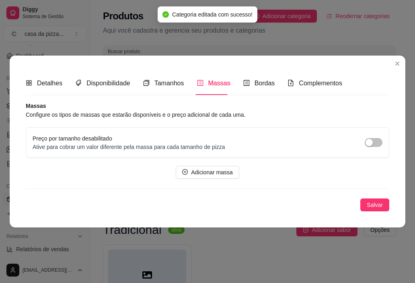
scroll to position [0, 0]
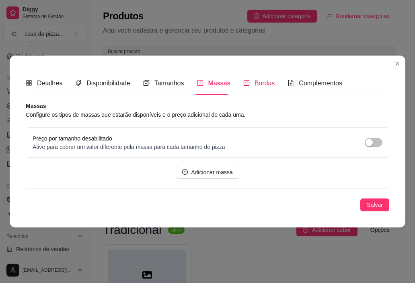
click at [266, 83] on span "Bordas" at bounding box center [264, 83] width 21 height 7
click at [199, 170] on span "Adicionar borda" at bounding box center [211, 172] width 39 height 9
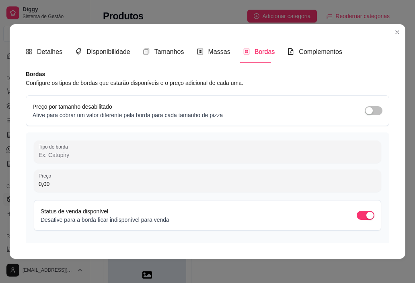
click at [148, 153] on input "Tipo de borda" at bounding box center [208, 155] width 338 height 8
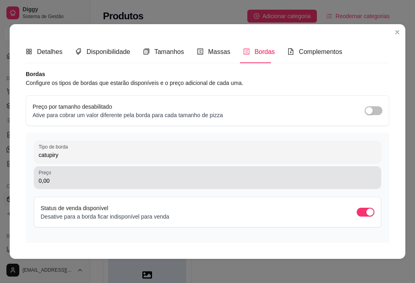
type input "catupiry"
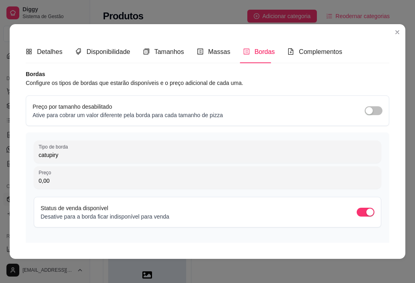
click at [129, 179] on input "0,00" at bounding box center [208, 180] width 338 height 8
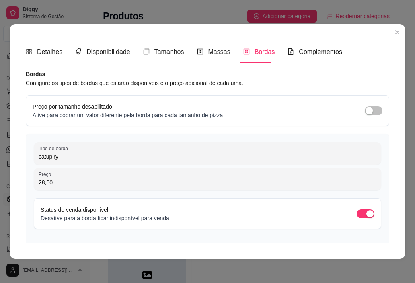
type input "28,00"
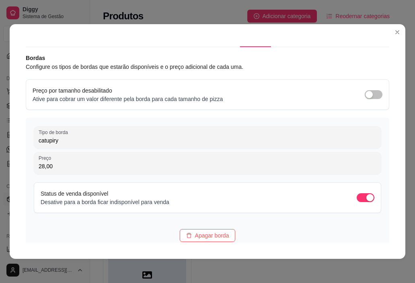
scroll to position [77, 0]
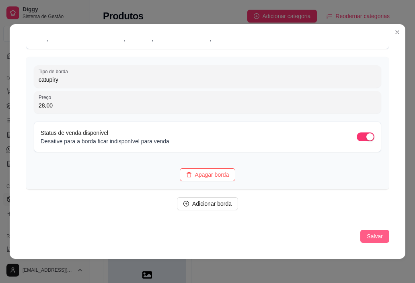
click at [370, 237] on span "Salvar" at bounding box center [375, 236] width 16 height 9
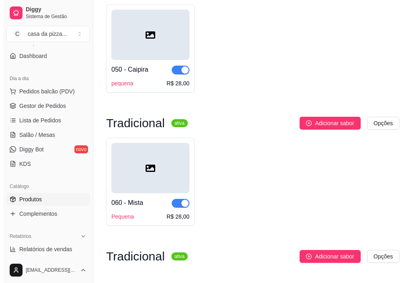
scroll to position [679, 0]
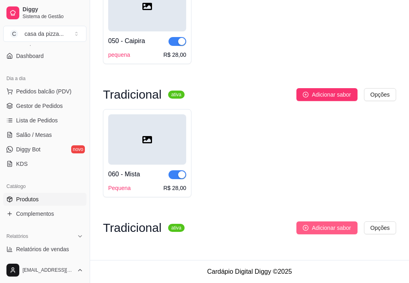
click at [326, 225] on span "Adicionar sabor" at bounding box center [331, 227] width 39 height 9
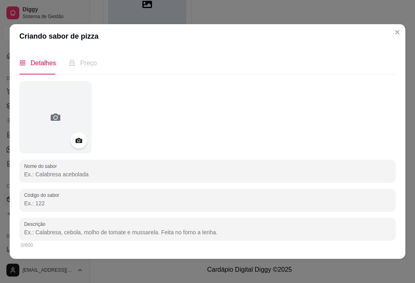
click at [162, 177] on input "Nome do sabor" at bounding box center [207, 174] width 367 height 8
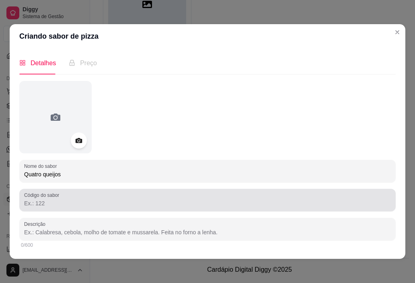
type input "Quatro queijos"
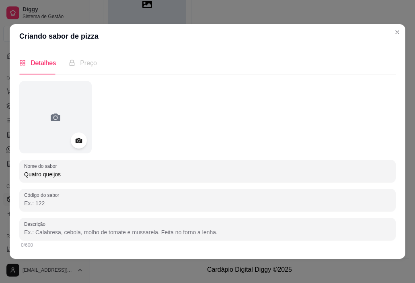
click at [130, 204] on input "Código do sabor" at bounding box center [207, 203] width 367 height 8
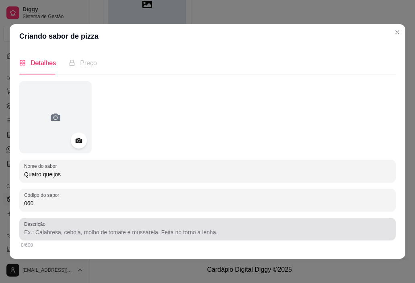
type input "060"
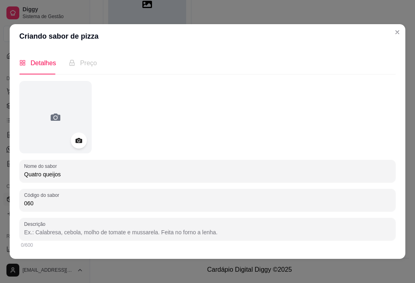
click at [123, 233] on input "Descrição" at bounding box center [207, 232] width 367 height 8
click at [39, 230] on input "massa,molho, mussarela, queijo coalho," at bounding box center [207, 232] width 367 height 8
click at [39, 233] on input "massa,molho, mussarela, queijo coalho," at bounding box center [207, 232] width 367 height 8
click at [40, 233] on input "massa,molho, mussarela, queijo coalho," at bounding box center [207, 232] width 367 height 8
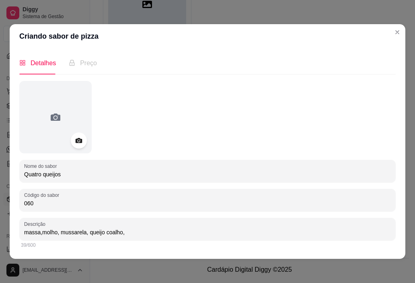
click at [39, 232] on input "massa,molho, mussarela, queijo coalho," at bounding box center [207, 232] width 367 height 8
click at [40, 234] on input "massa,molho, mussarela, queijo coalho," at bounding box center [207, 232] width 367 height 8
click at [22, 236] on div "Descrição massa,molho, mussarela, queijo coalho," at bounding box center [207, 229] width 376 height 23
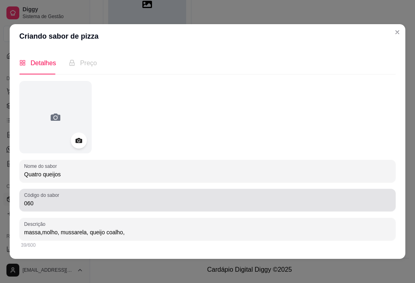
click at [73, 208] on div "060" at bounding box center [207, 200] width 367 height 16
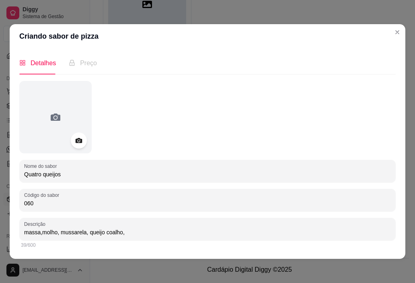
click at [40, 232] on input "massa,molho, mussarela, queijo coalho," at bounding box center [207, 232] width 367 height 8
click at [42, 230] on input "massa ,molho, mussarela, queijo coalho," at bounding box center [207, 232] width 367 height 8
click at [41, 234] on input "massa , molho, mussarela, queijo coalho," at bounding box center [207, 232] width 367 height 8
click at [128, 232] on input "massa, molho, mussarela, queijo coalho," at bounding box center [207, 232] width 367 height 8
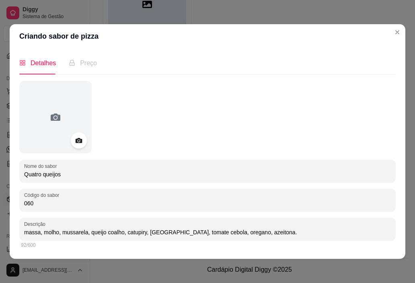
type input "massa, molho, mussarela, queijo coalho, catupiry, [GEOGRAPHIC_DATA], tomate ceb…"
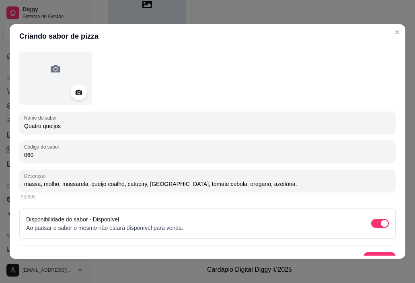
scroll to position [61, 0]
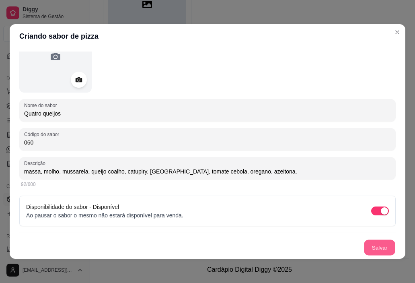
click at [366, 245] on button "Salvar" at bounding box center [379, 248] width 31 height 16
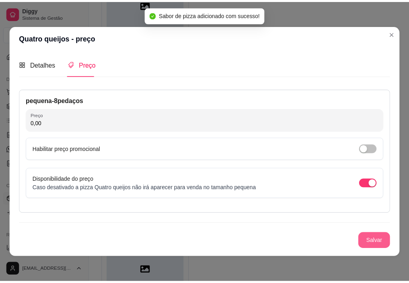
scroll to position [0, 0]
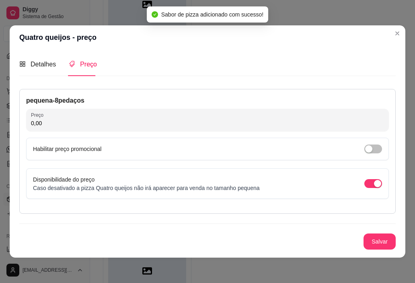
click at [79, 124] on input "0,00" at bounding box center [207, 123] width 353 height 8
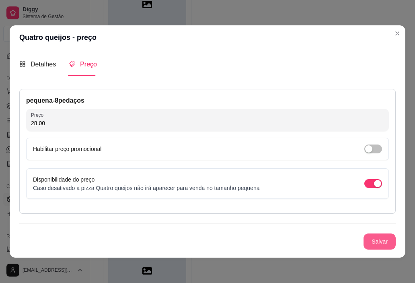
type input "28,00"
click at [368, 240] on button "Salvar" at bounding box center [379, 241] width 31 height 16
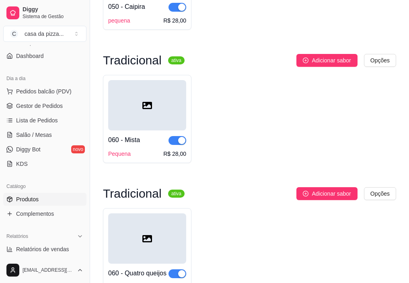
scroll to position [768, 0]
